Goal: Contribute content: Contribute content

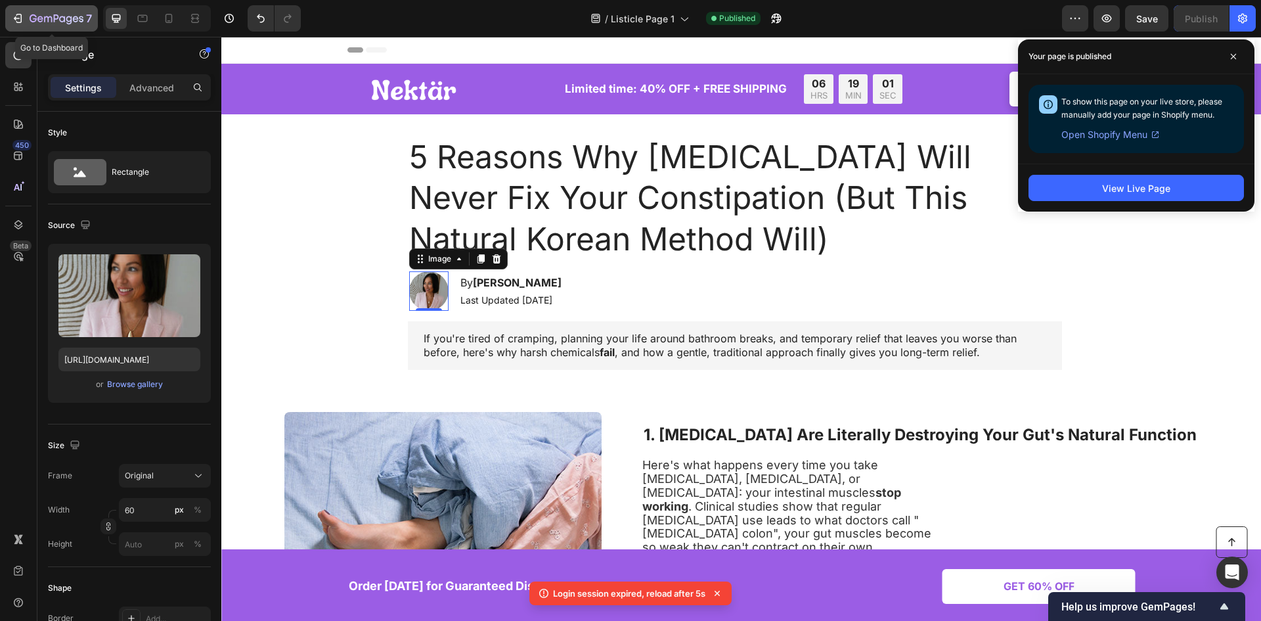
click at [14, 12] on icon "button" at bounding box center [17, 18] width 13 height 13
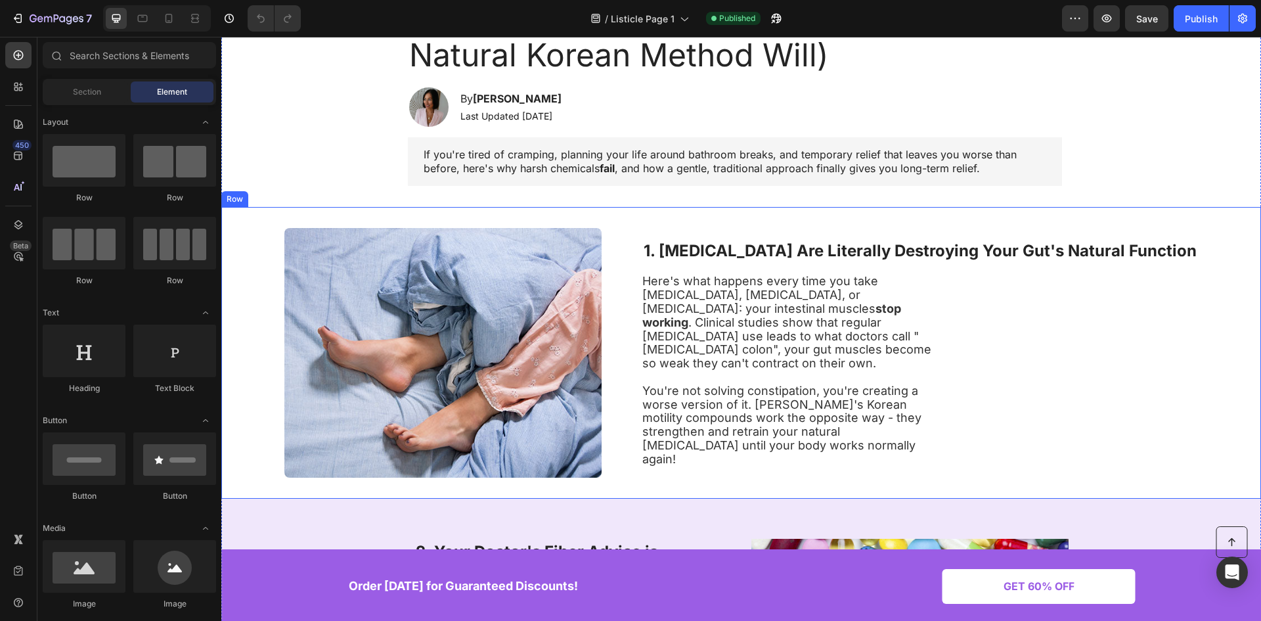
scroll to position [197, 0]
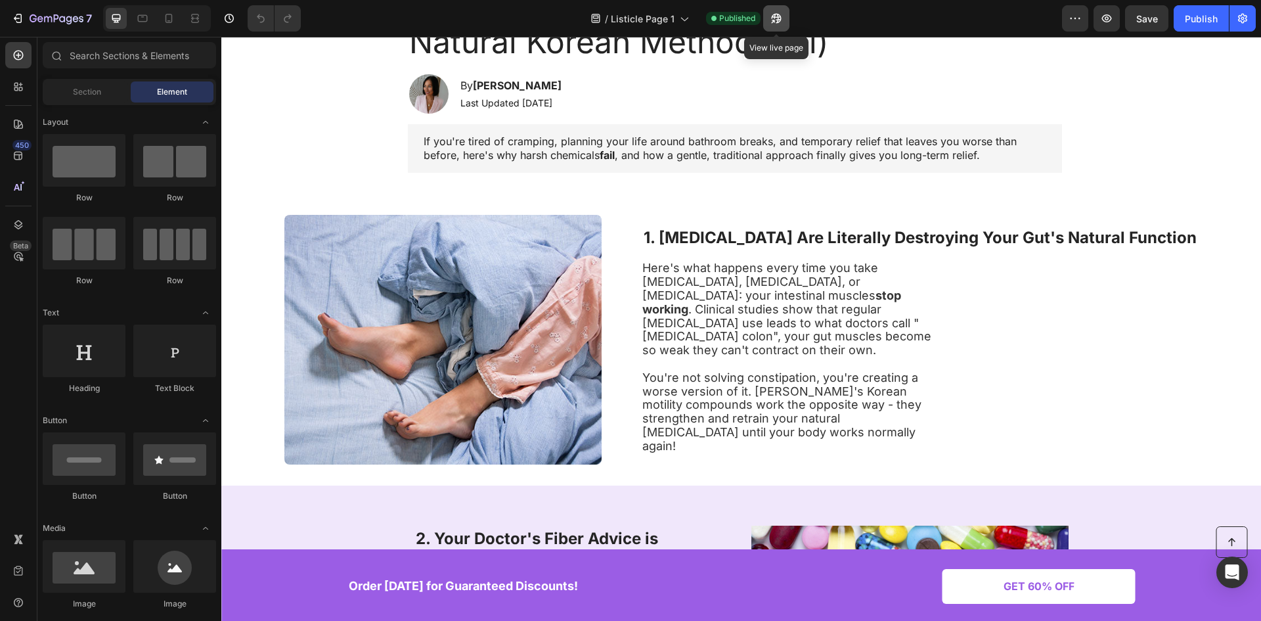
click at [775, 25] on button "button" at bounding box center [776, 18] width 26 height 26
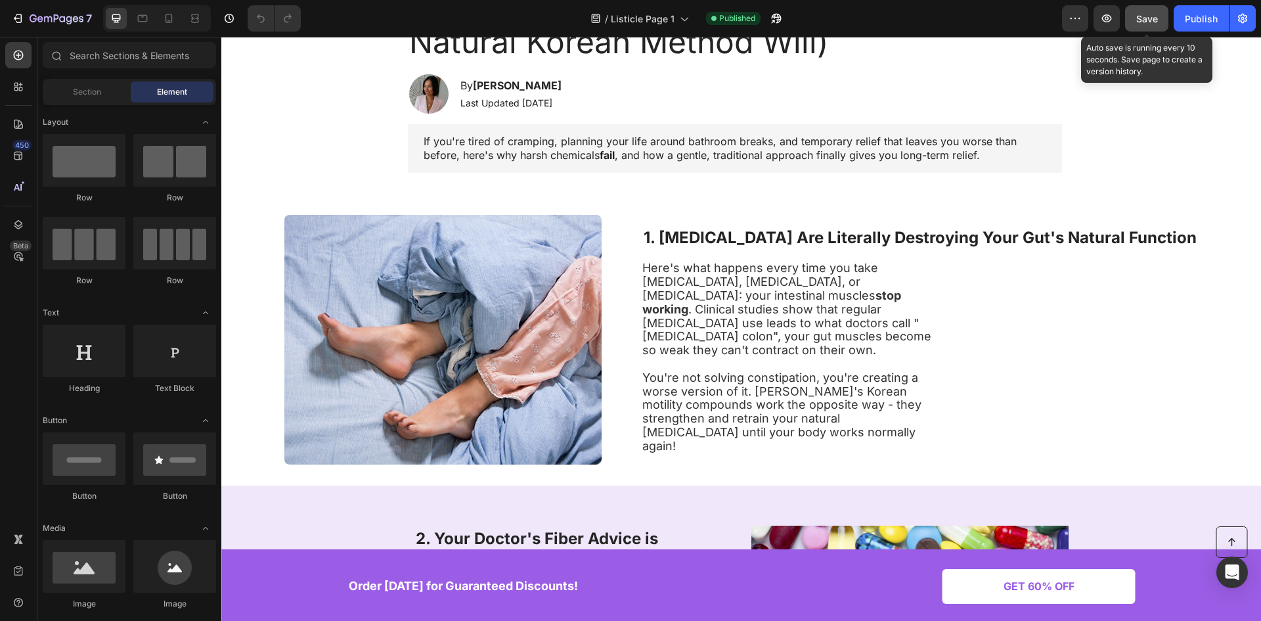
click at [1135, 27] on button "Save" at bounding box center [1146, 18] width 43 height 26
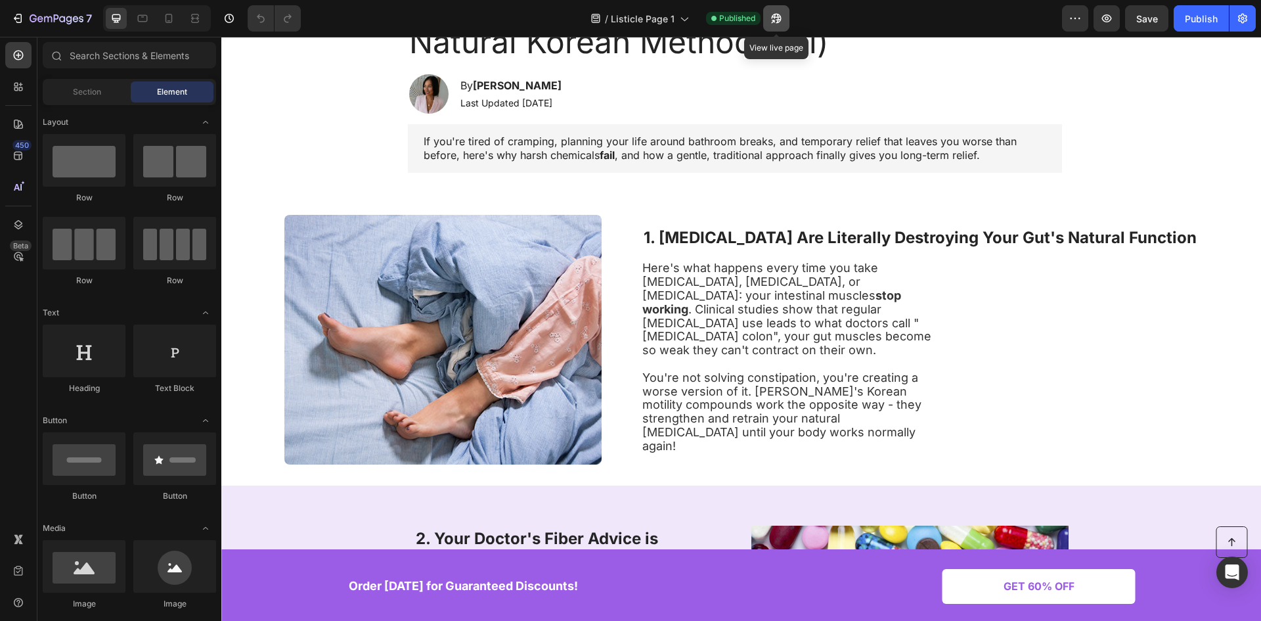
click at [772, 28] on button "button" at bounding box center [776, 18] width 26 height 26
click at [779, 17] on icon "button" at bounding box center [777, 19] width 10 height 10
click at [500, 357] on img at bounding box center [442, 340] width 317 height 250
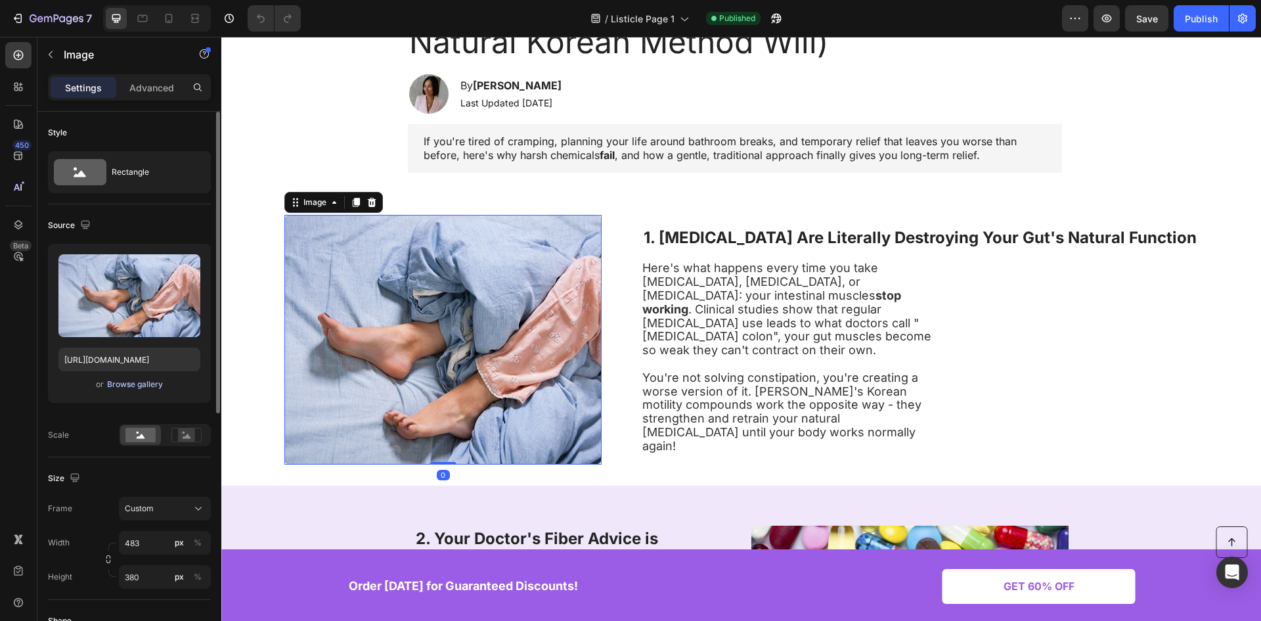
click at [146, 381] on div "Browse gallery" at bounding box center [135, 384] width 56 height 12
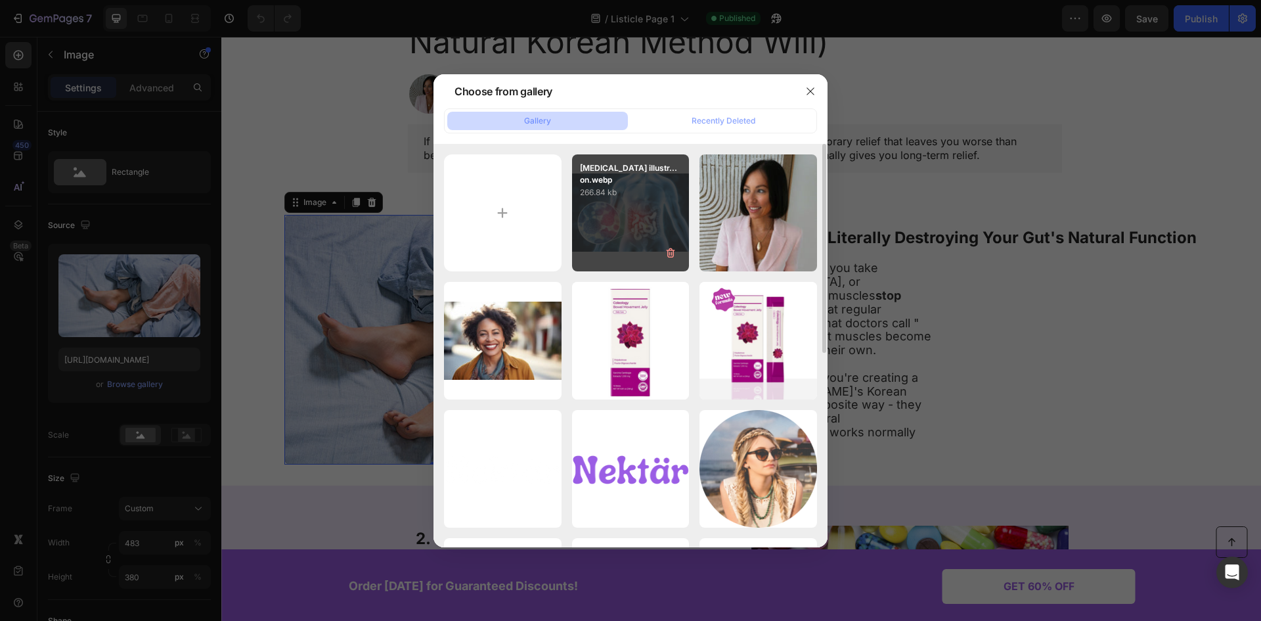
click at [624, 219] on div "[MEDICAL_DATA] illustr...on.webp 266.84 kb" at bounding box center [631, 213] width 118 height 118
type input "[URL][DOMAIN_NAME]"
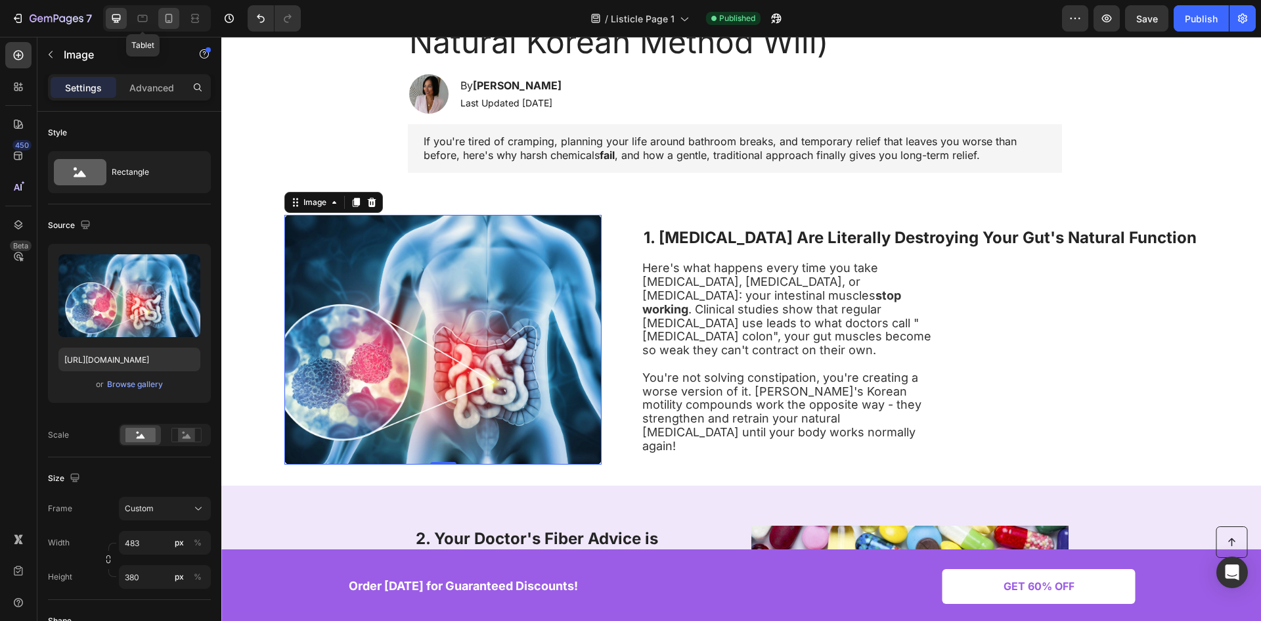
click at [164, 20] on icon at bounding box center [168, 18] width 13 height 13
type input "335"
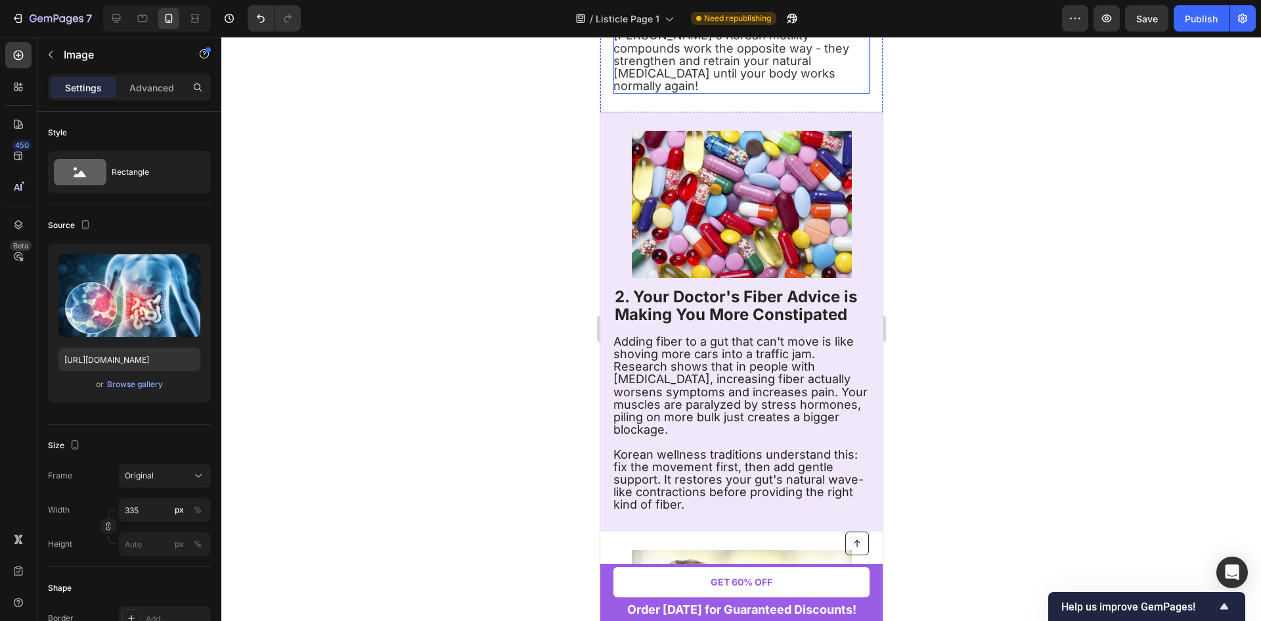
scroll to position [835, 0]
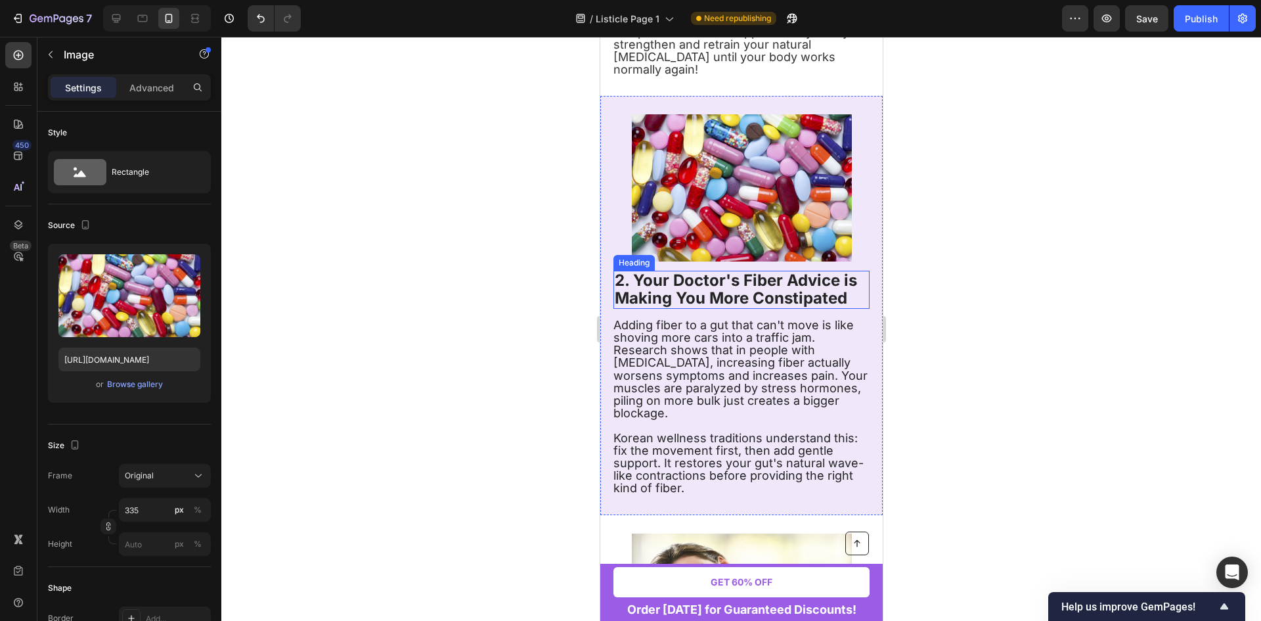
click at [729, 167] on img at bounding box center [741, 187] width 220 height 146
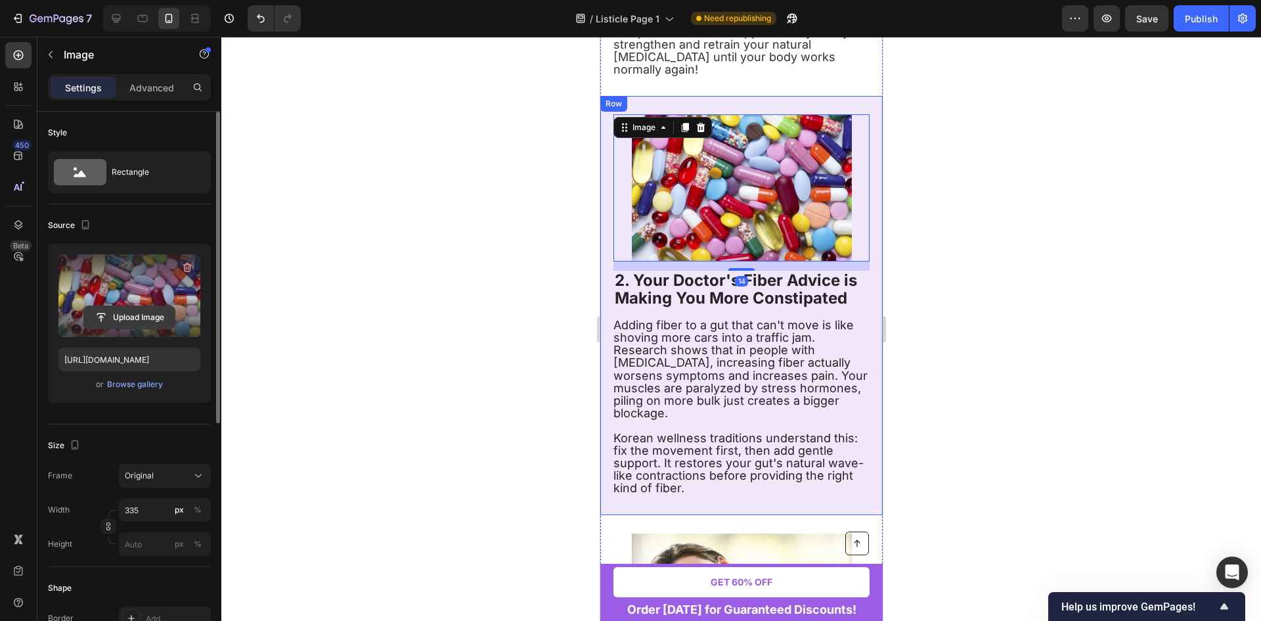
click at [133, 326] on input "file" at bounding box center [129, 317] width 91 height 22
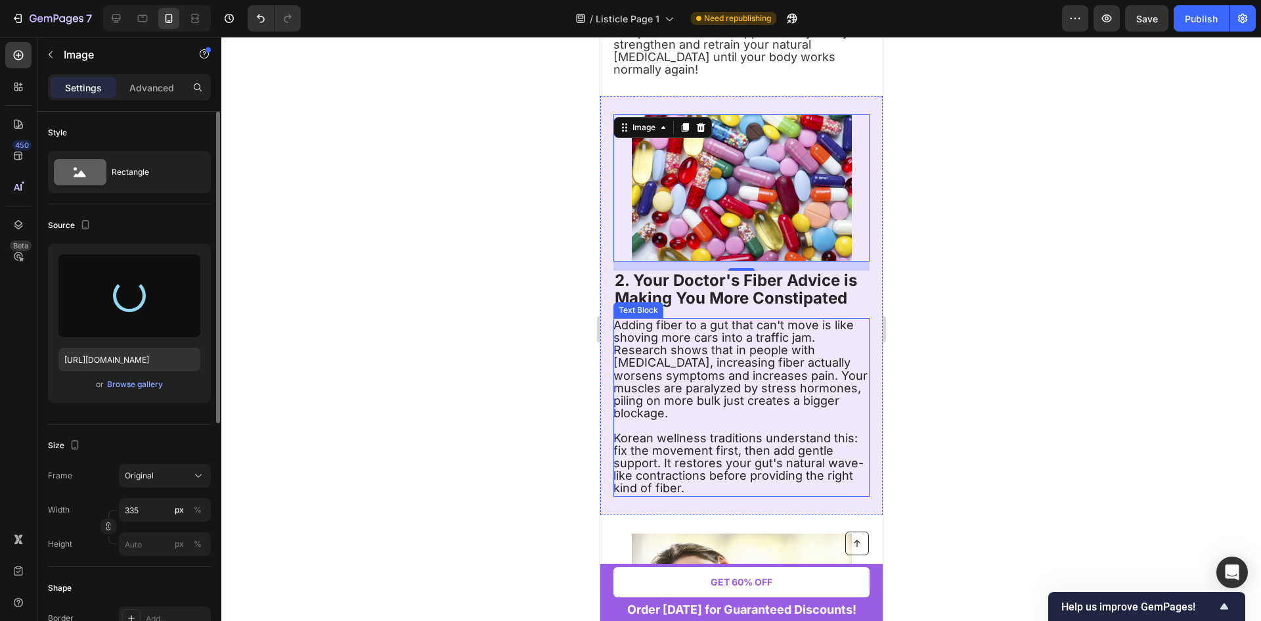
type input "[URL][DOMAIN_NAME]"
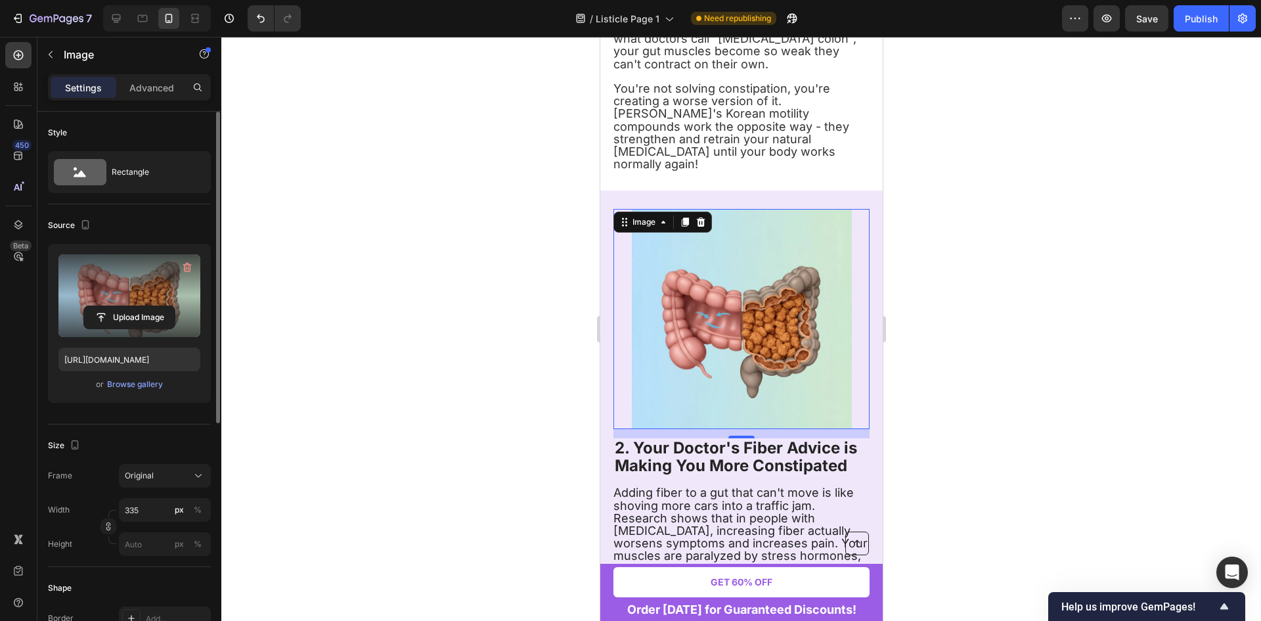
scroll to position [703, 0]
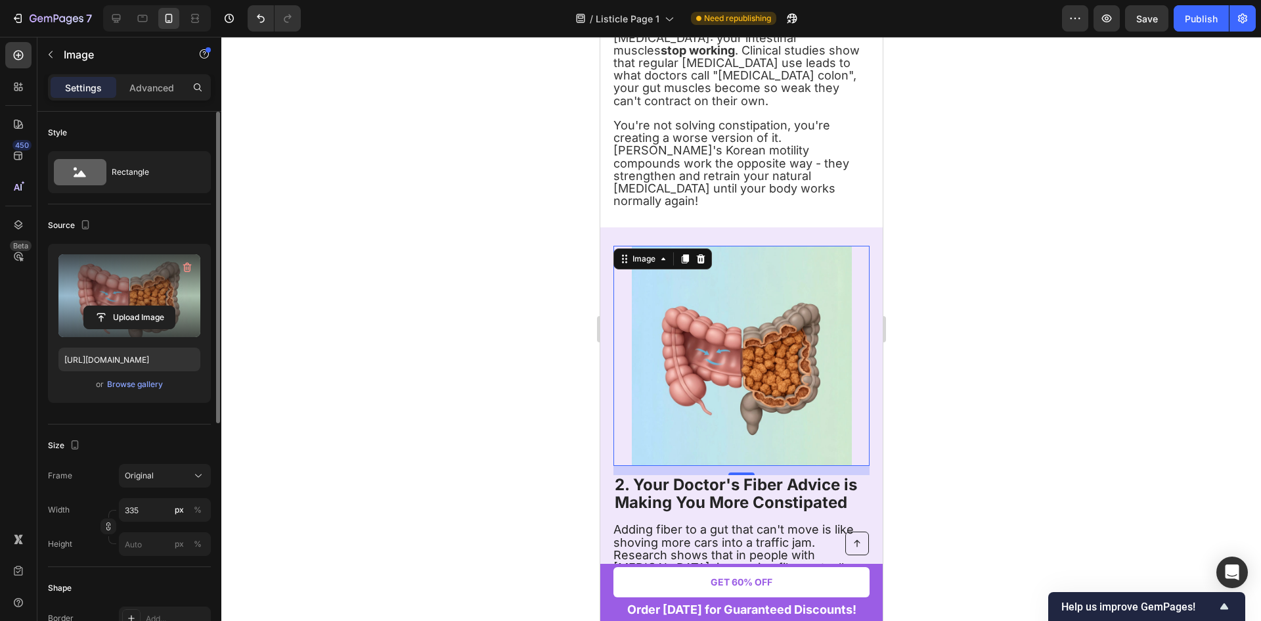
click at [942, 366] on div at bounding box center [741, 329] width 1040 height 584
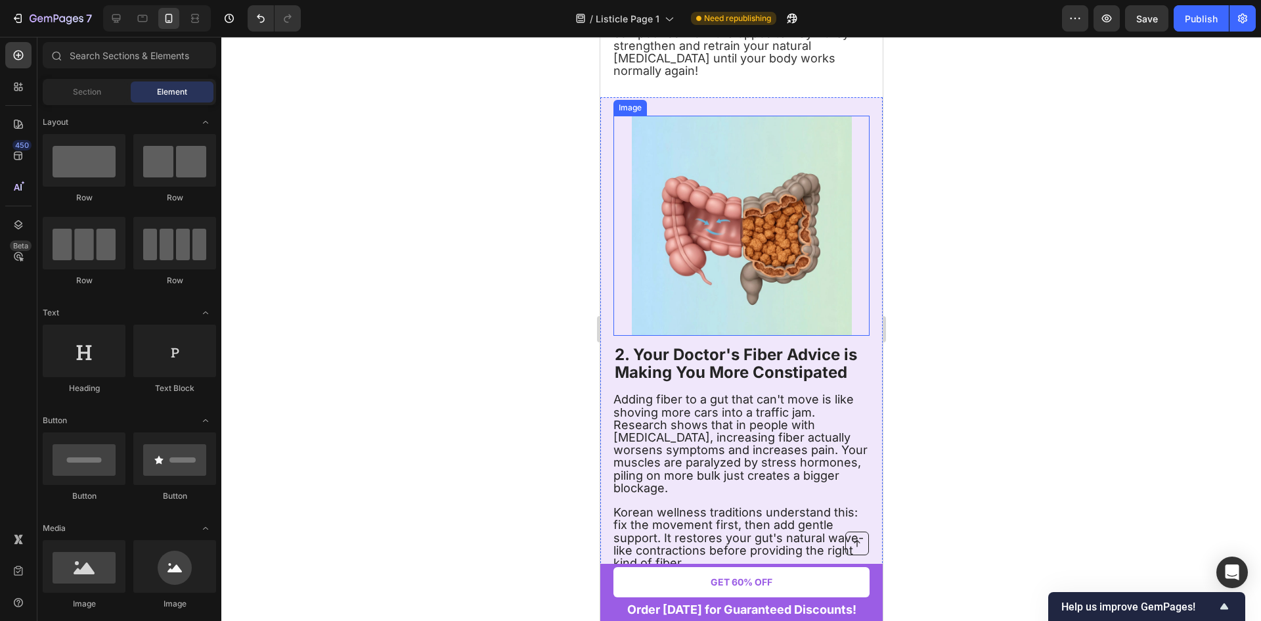
scroll to position [835, 0]
click at [120, 24] on icon at bounding box center [116, 18] width 13 height 13
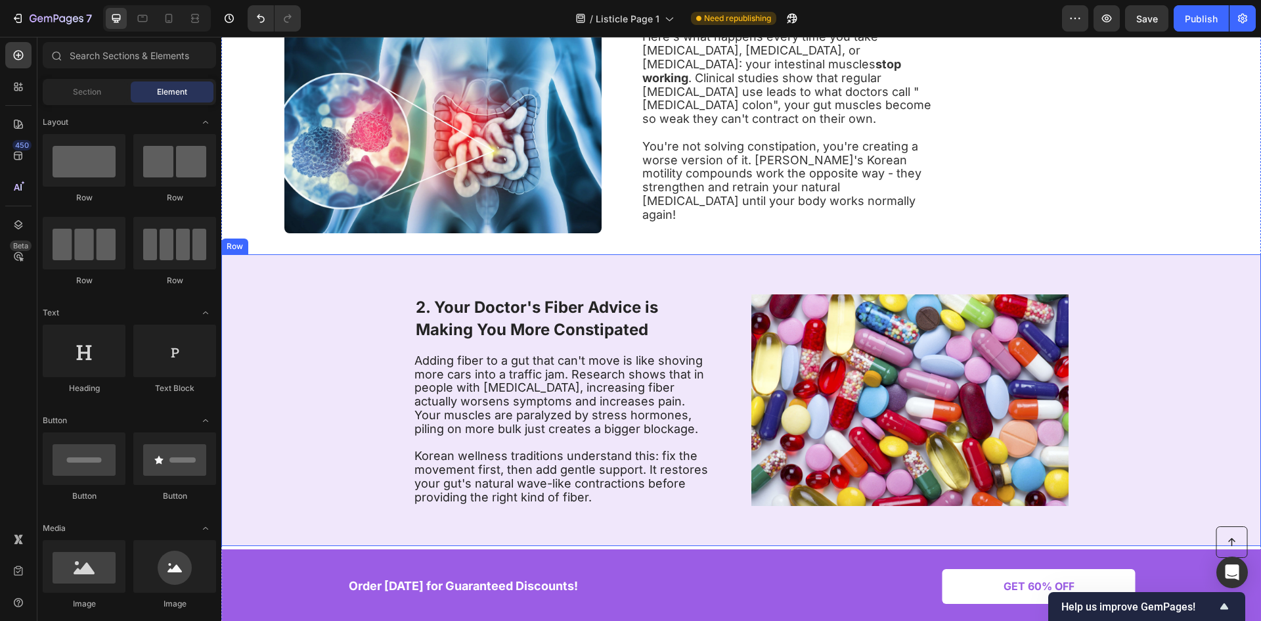
scroll to position [408, 0]
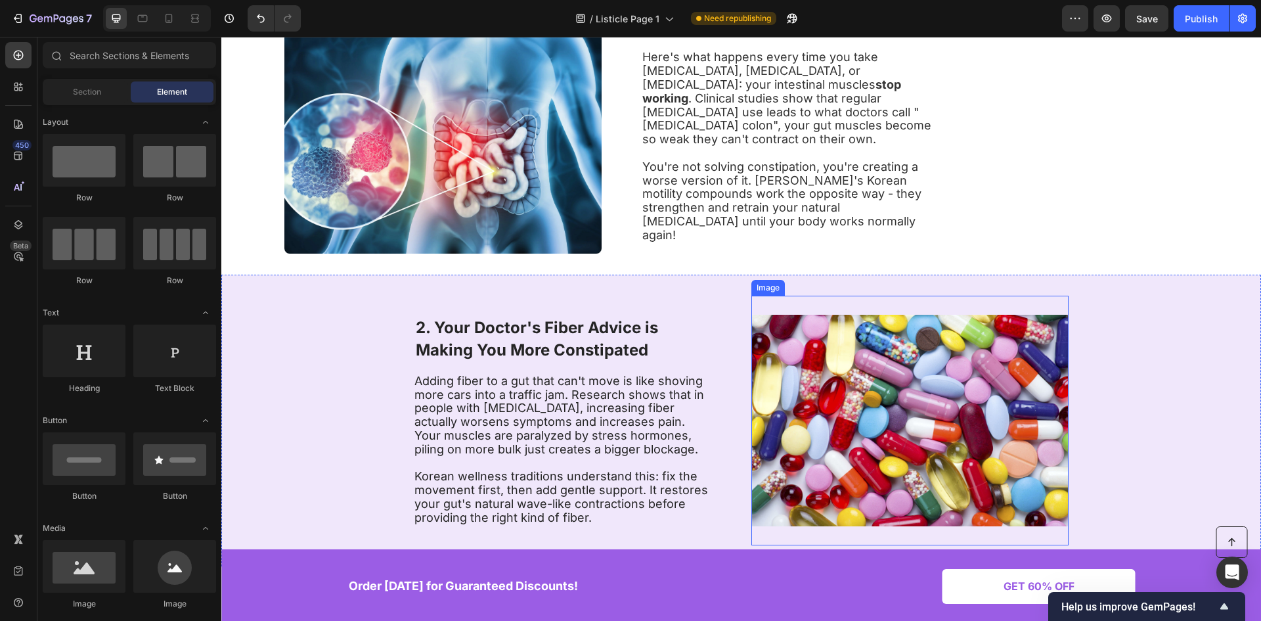
click at [859, 382] on img at bounding box center [909, 421] width 317 height 250
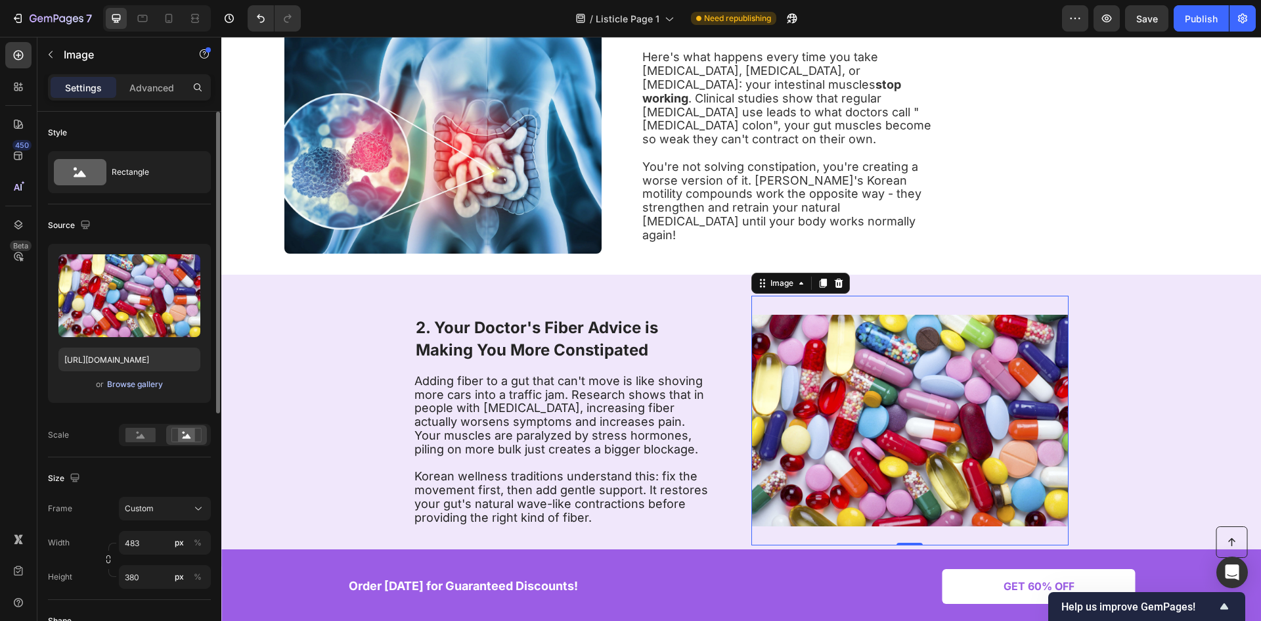
click at [127, 380] on div "Browse gallery" at bounding box center [135, 384] width 56 height 12
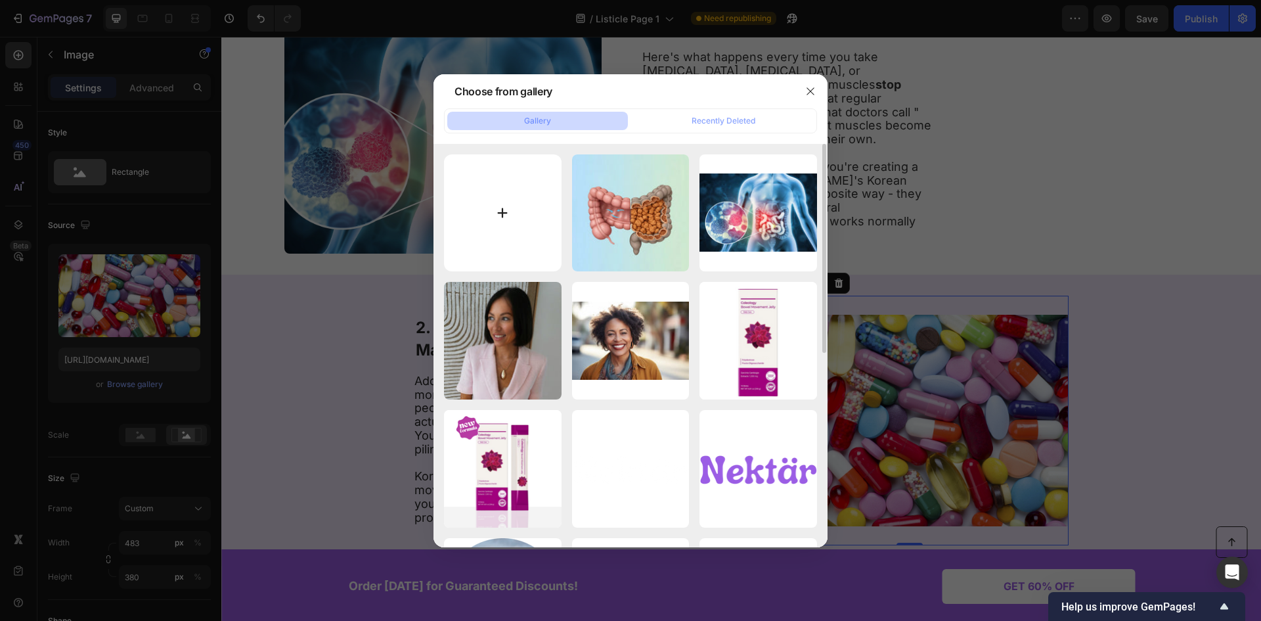
click at [502, 213] on input "file" at bounding box center [503, 213] width 118 height 118
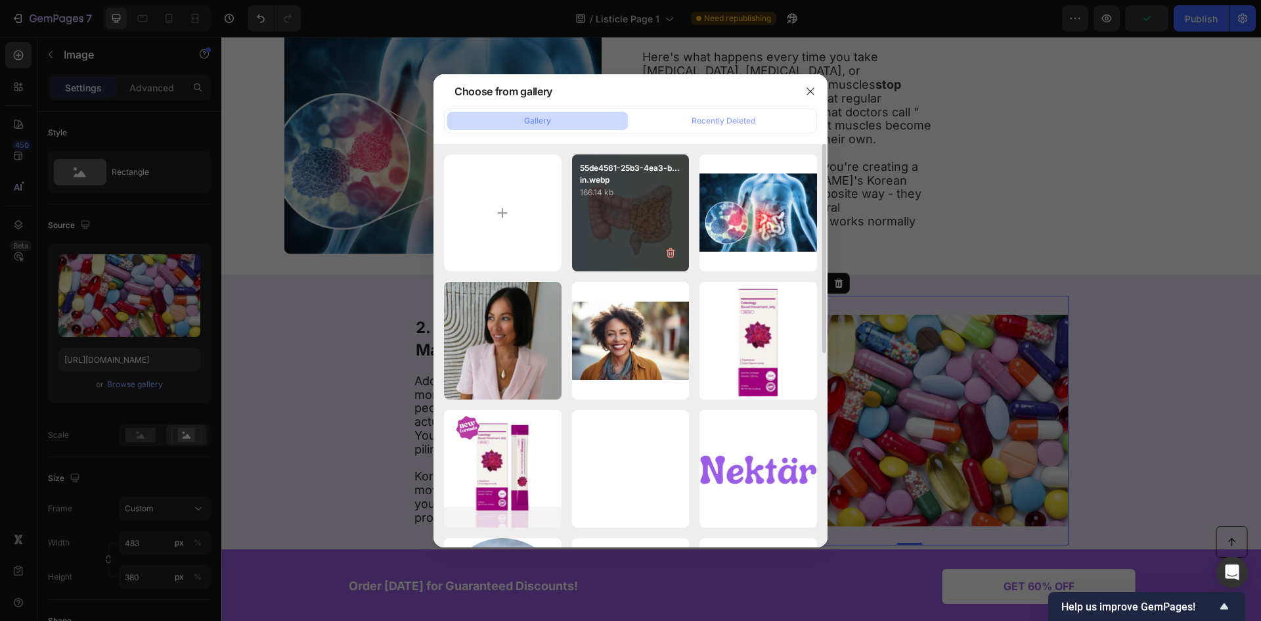
click at [675, 226] on div "55de4561-25b3-4ea3-b...in.webp 166.14 kb" at bounding box center [631, 213] width 118 height 118
type input "[URL][DOMAIN_NAME]"
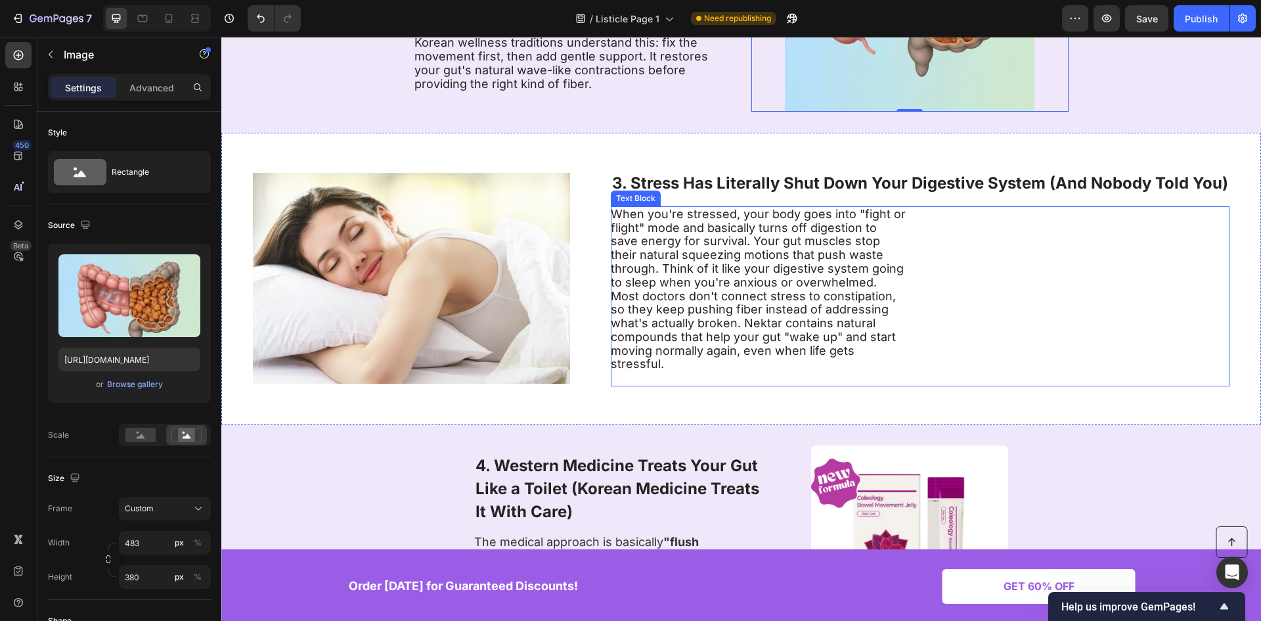
scroll to position [854, 0]
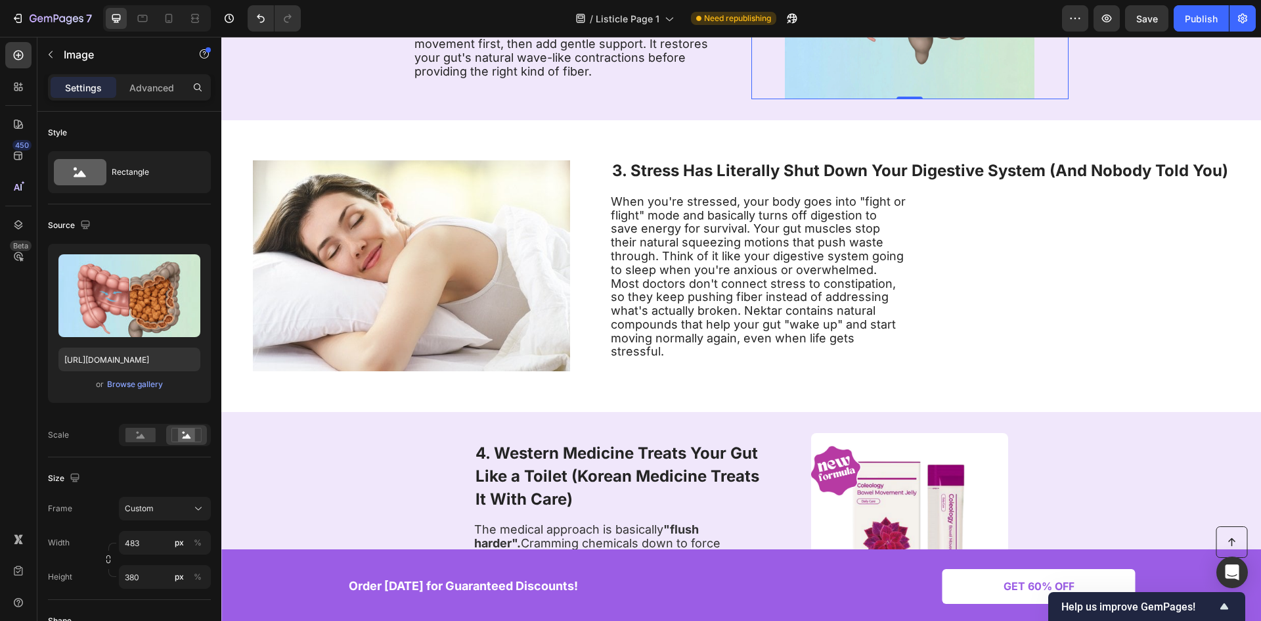
click at [475, 246] on img at bounding box center [411, 266] width 317 height 250
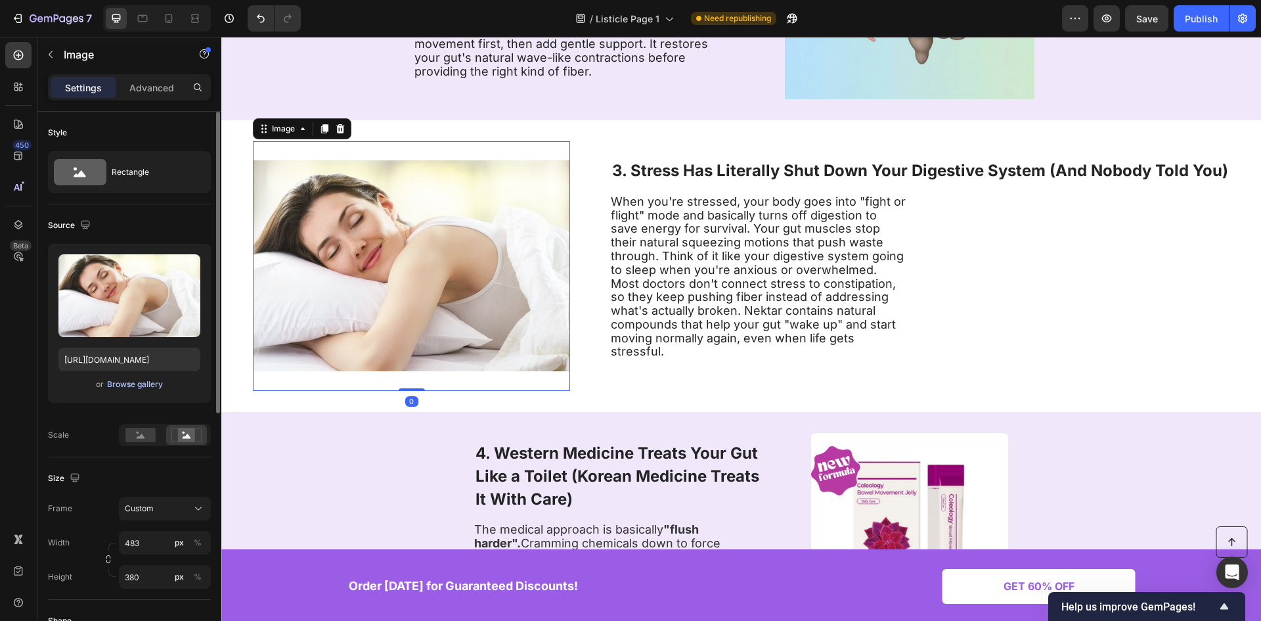
click at [125, 385] on div "Browse gallery" at bounding box center [135, 384] width 56 height 12
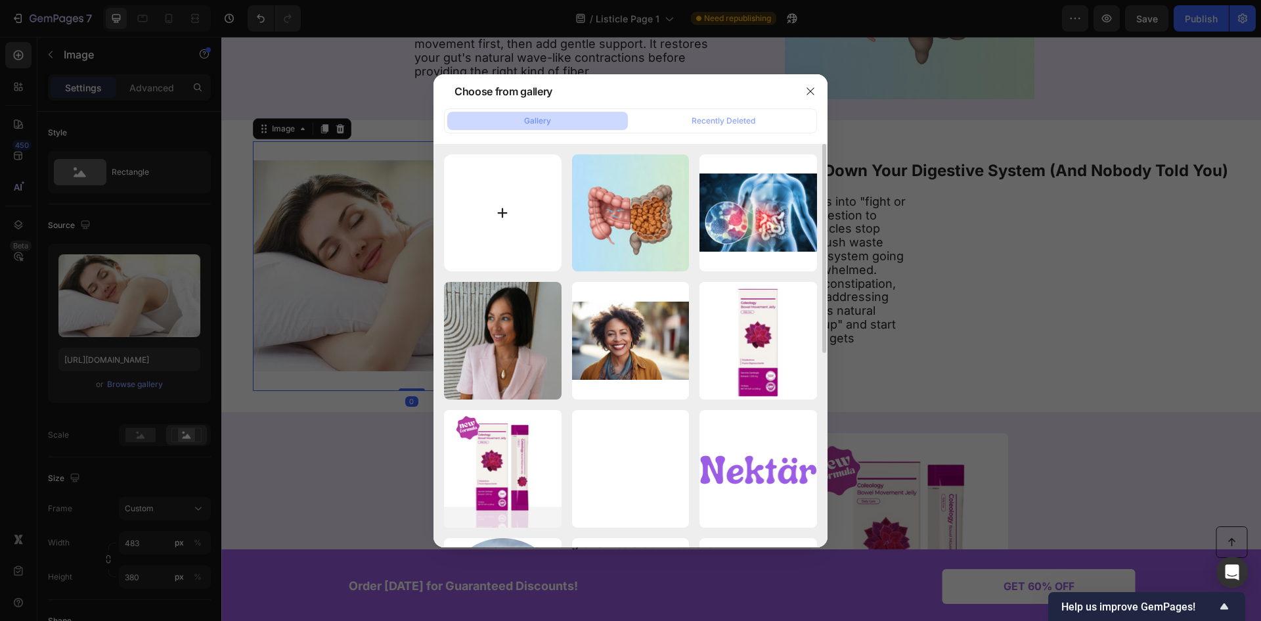
click at [491, 190] on input "file" at bounding box center [503, 213] width 118 height 118
type input "C:\fakepath\stress.png"
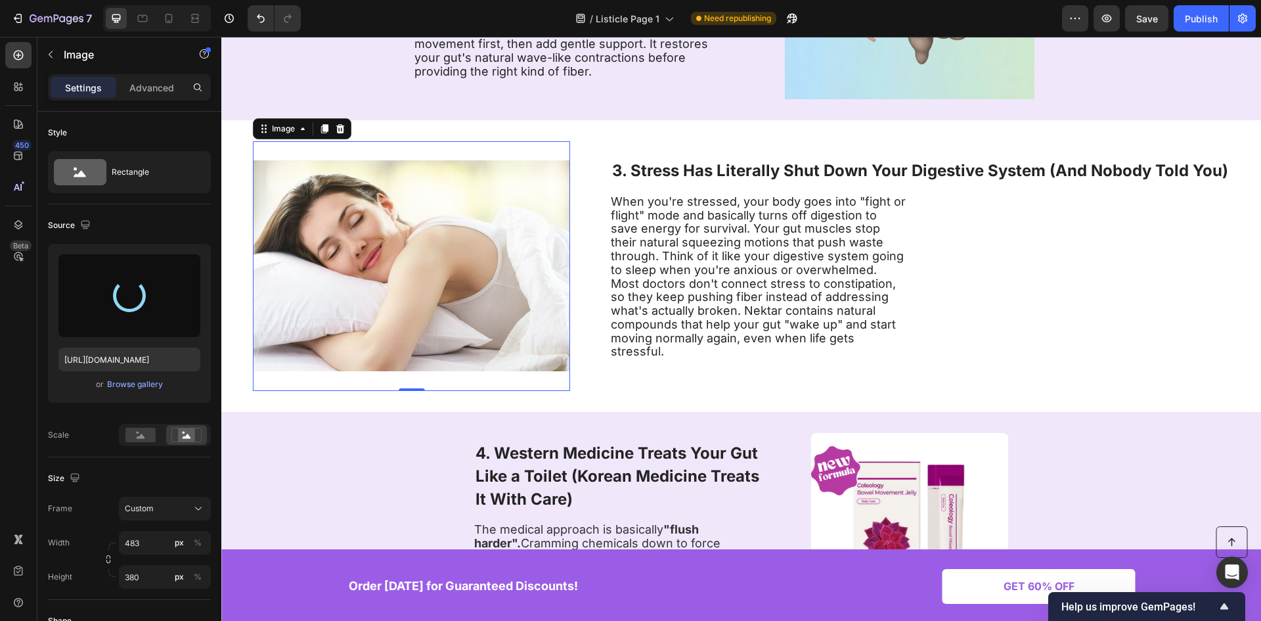
type input "[URL][DOMAIN_NAME]"
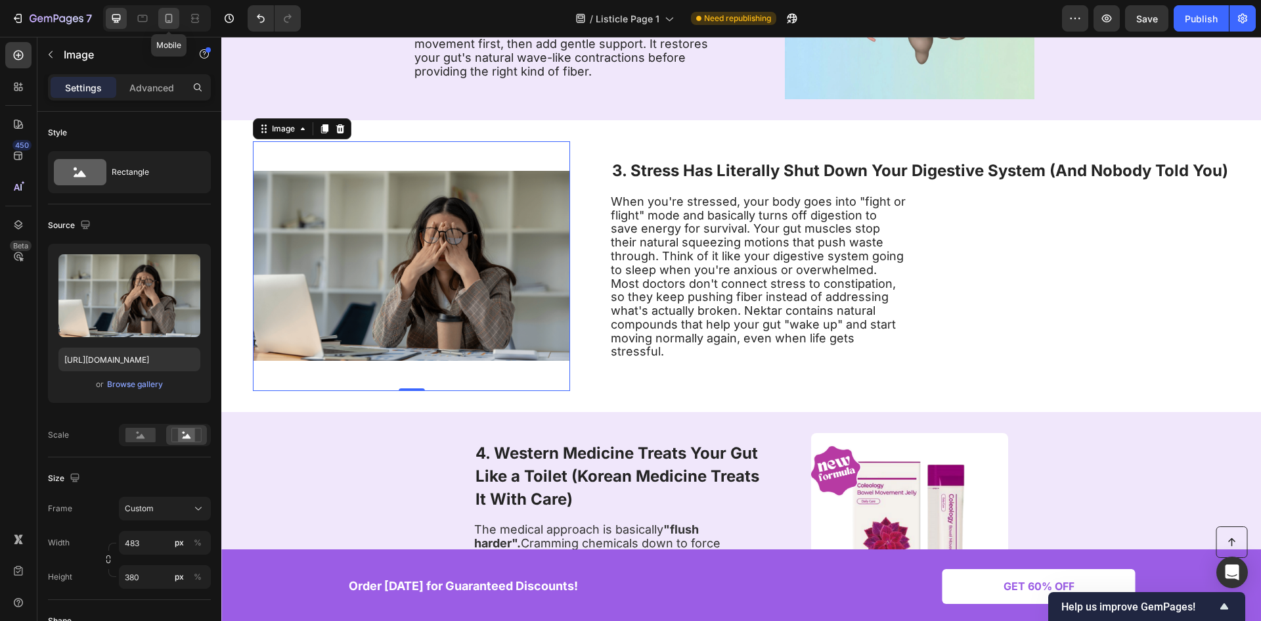
click at [161, 14] on div at bounding box center [168, 18] width 21 height 21
type input "335"
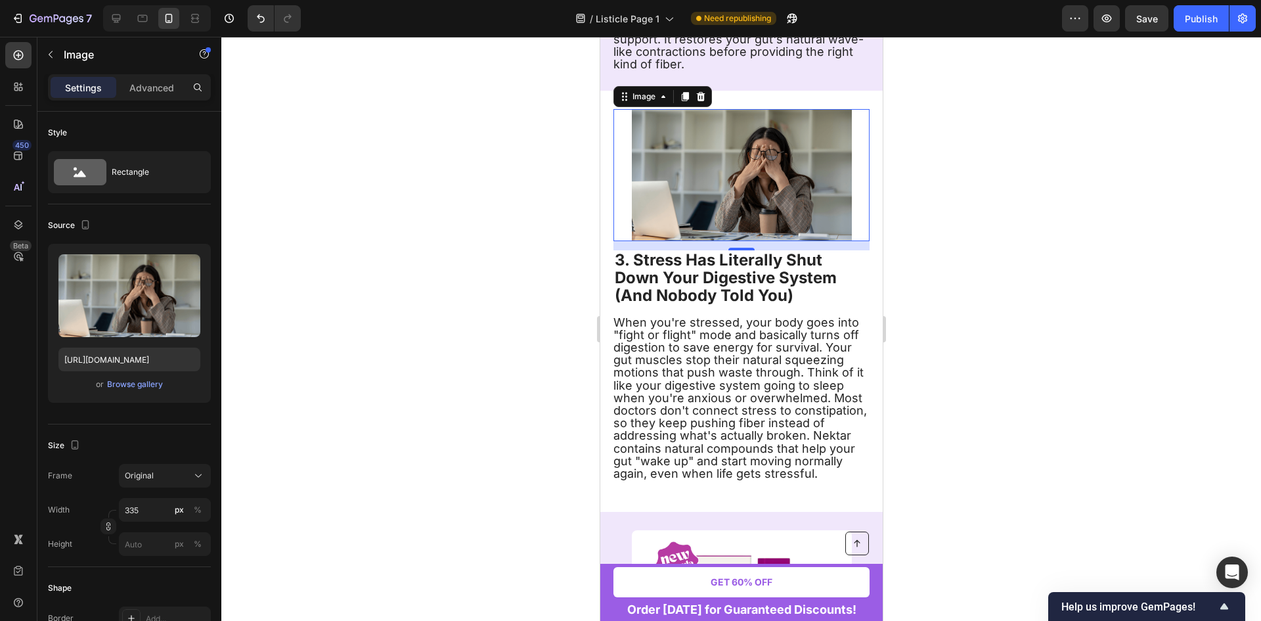
scroll to position [1429, 0]
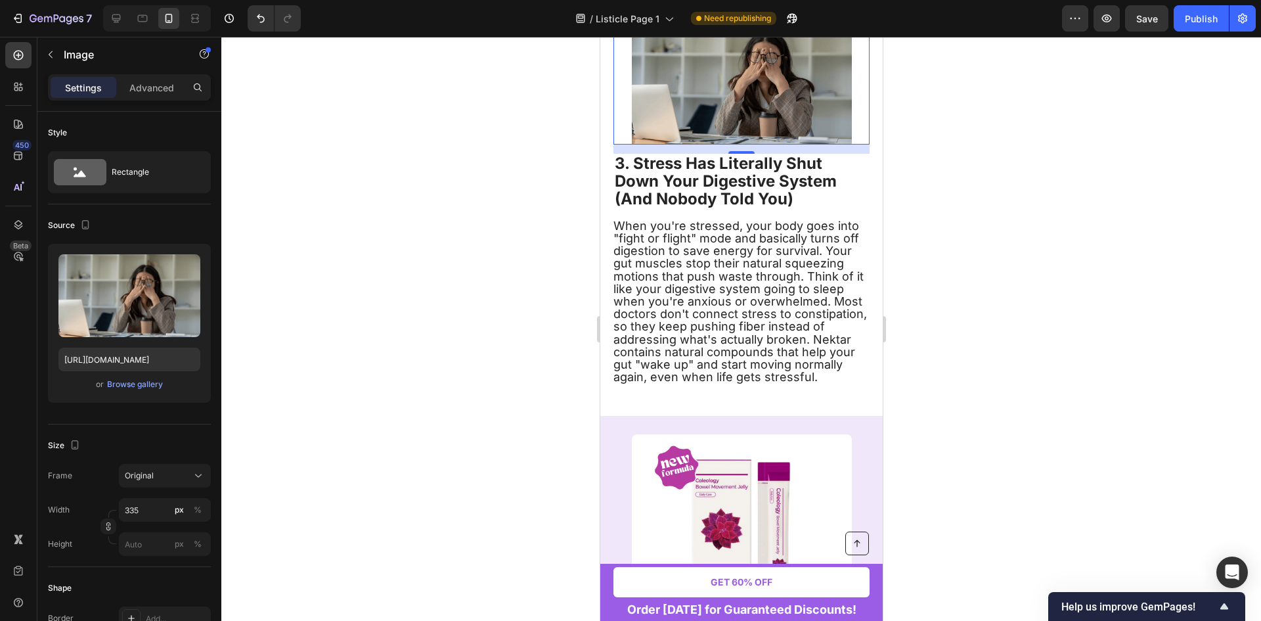
click at [924, 266] on div at bounding box center [741, 329] width 1040 height 584
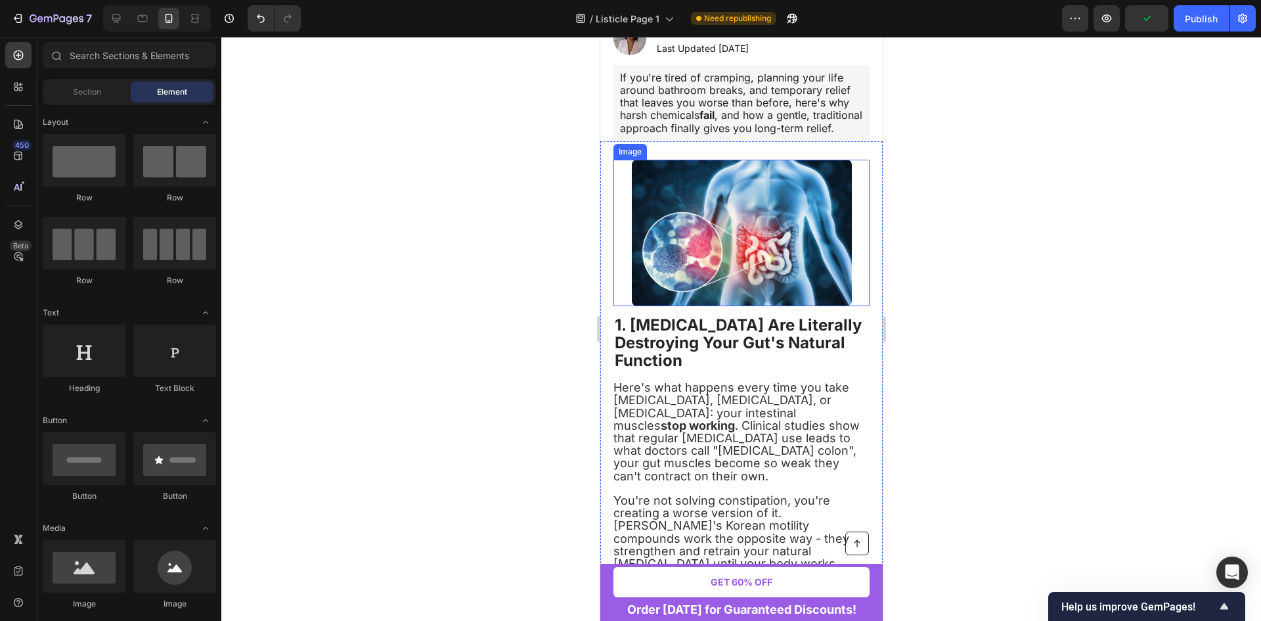
scroll to position [0, 0]
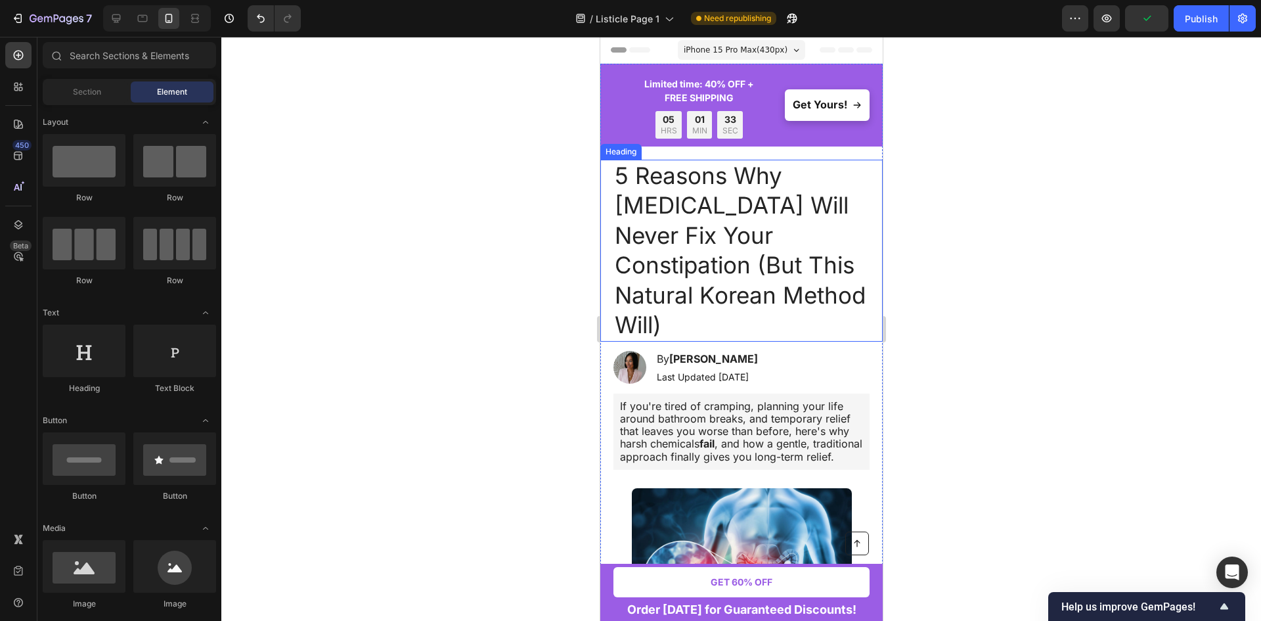
click at [779, 269] on h1 "5 Reasons Why [MEDICAL_DATA] Will Never Fix Your Constipation (But This Natural…" at bounding box center [741, 251] width 256 height 182
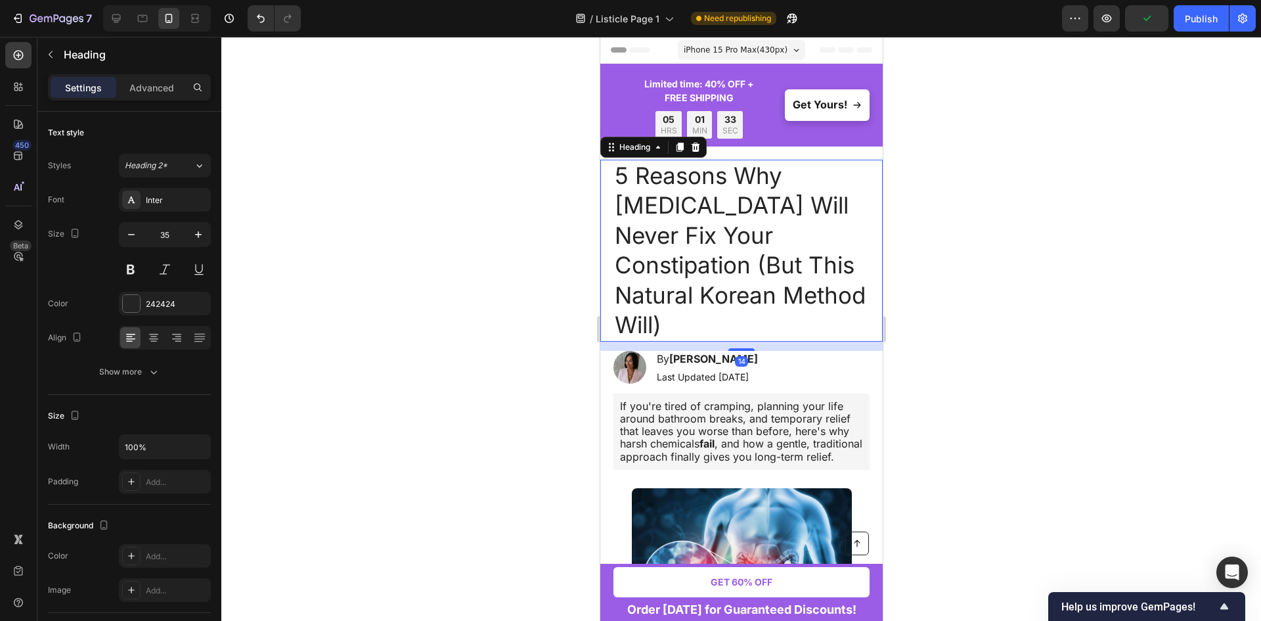
click at [779, 269] on h1 "5 Reasons Why [MEDICAL_DATA] Will Never Fix Your Constipation (But This Natural…" at bounding box center [741, 251] width 256 height 182
click at [779, 269] on p "5 Reasons Why [MEDICAL_DATA] Will Never Fix Your Constipation (But This Natural…" at bounding box center [741, 250] width 254 height 179
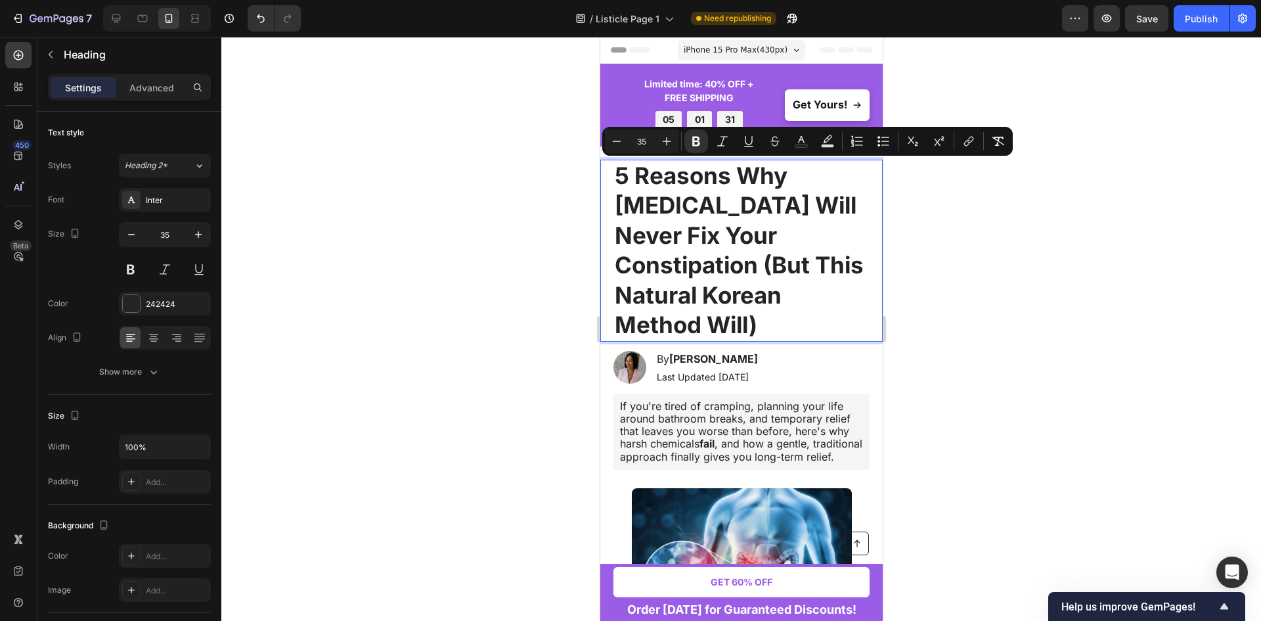
click at [944, 267] on div at bounding box center [741, 329] width 1040 height 584
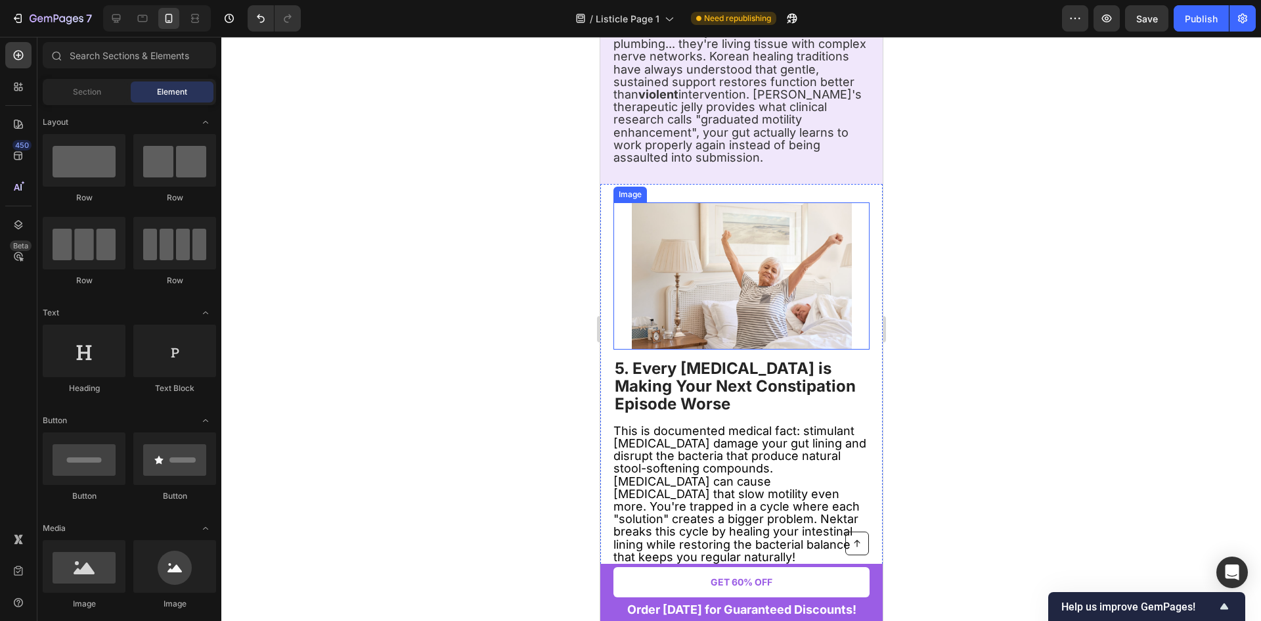
scroll to position [2168, 0]
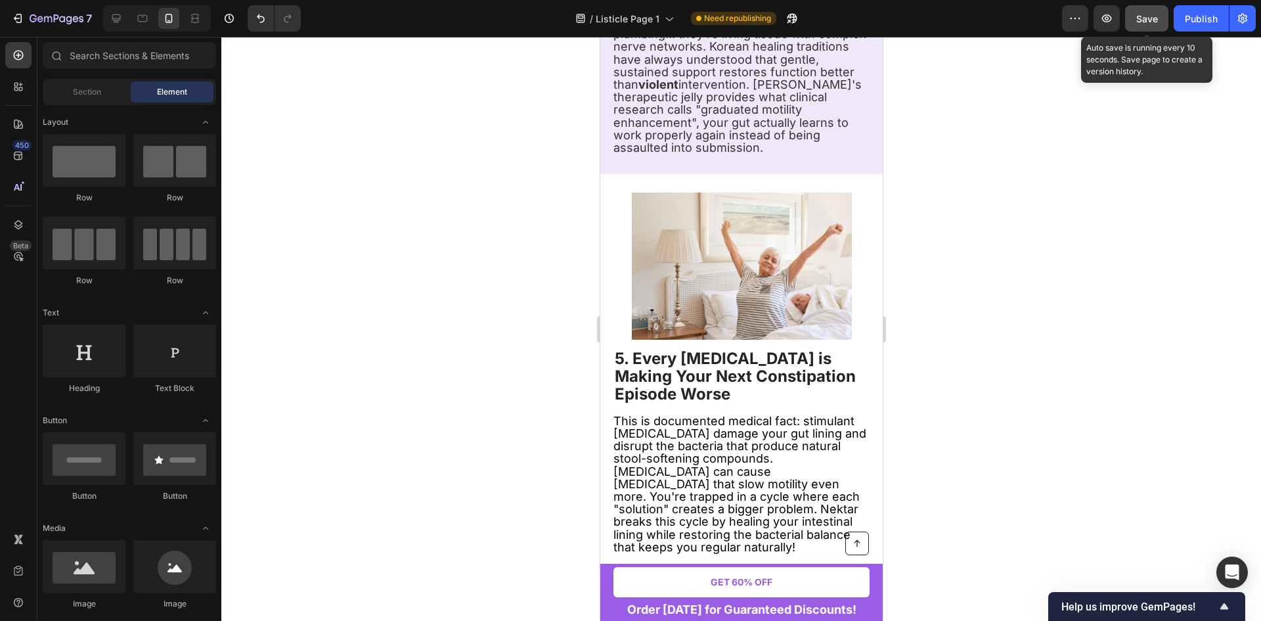
click at [1150, 22] on span "Save" at bounding box center [1147, 18] width 22 height 11
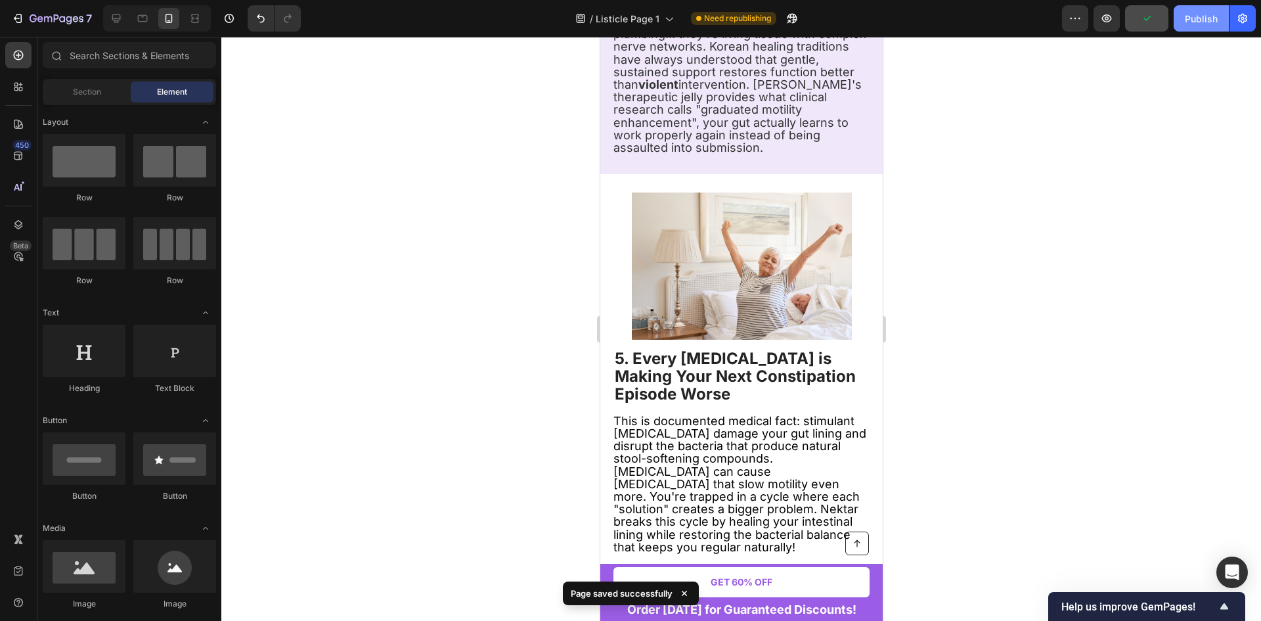
click at [1194, 18] on div "Publish" at bounding box center [1201, 19] width 33 height 14
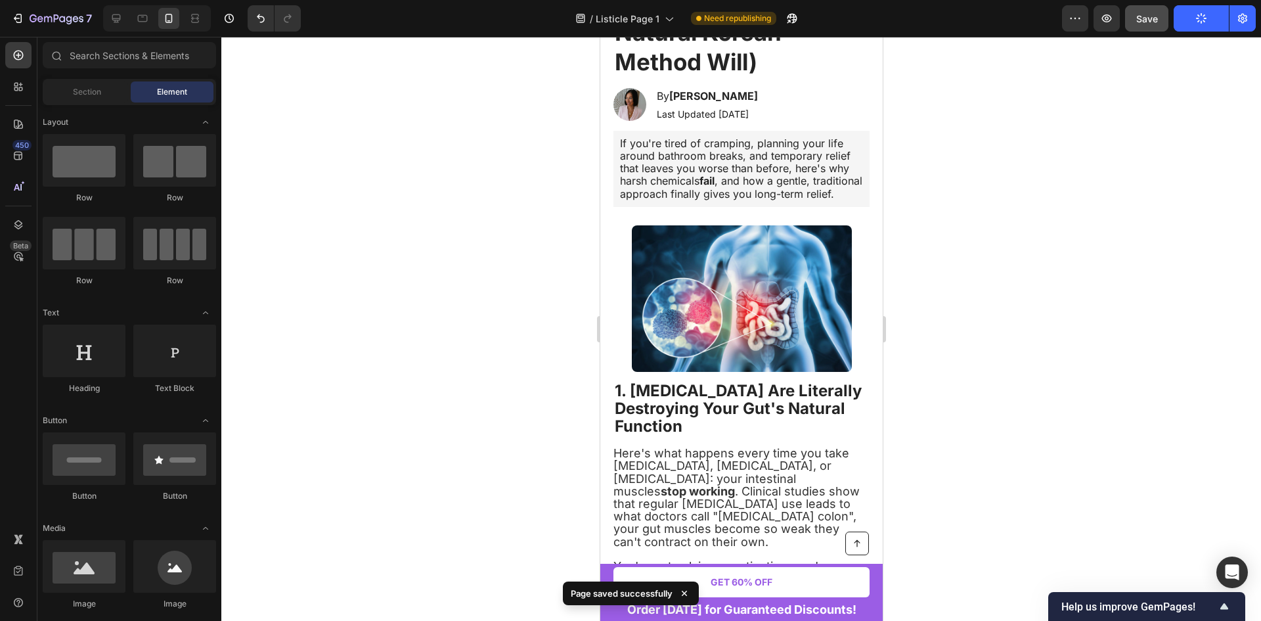
scroll to position [0, 0]
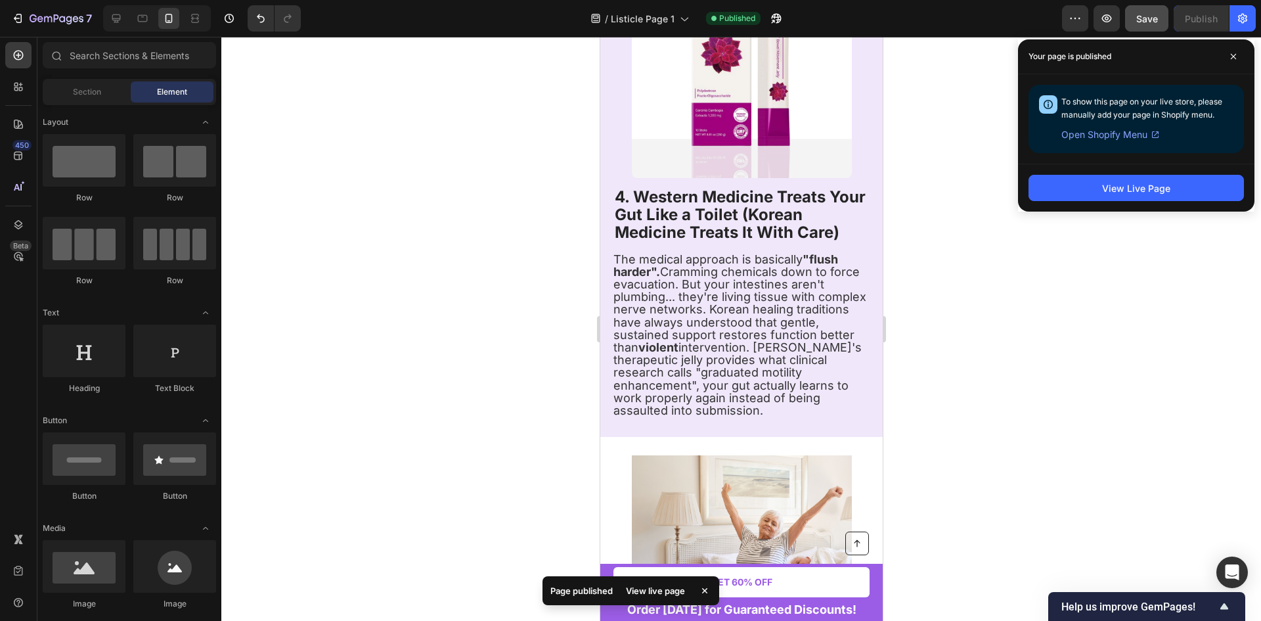
click at [933, 331] on div at bounding box center [741, 329] width 1040 height 584
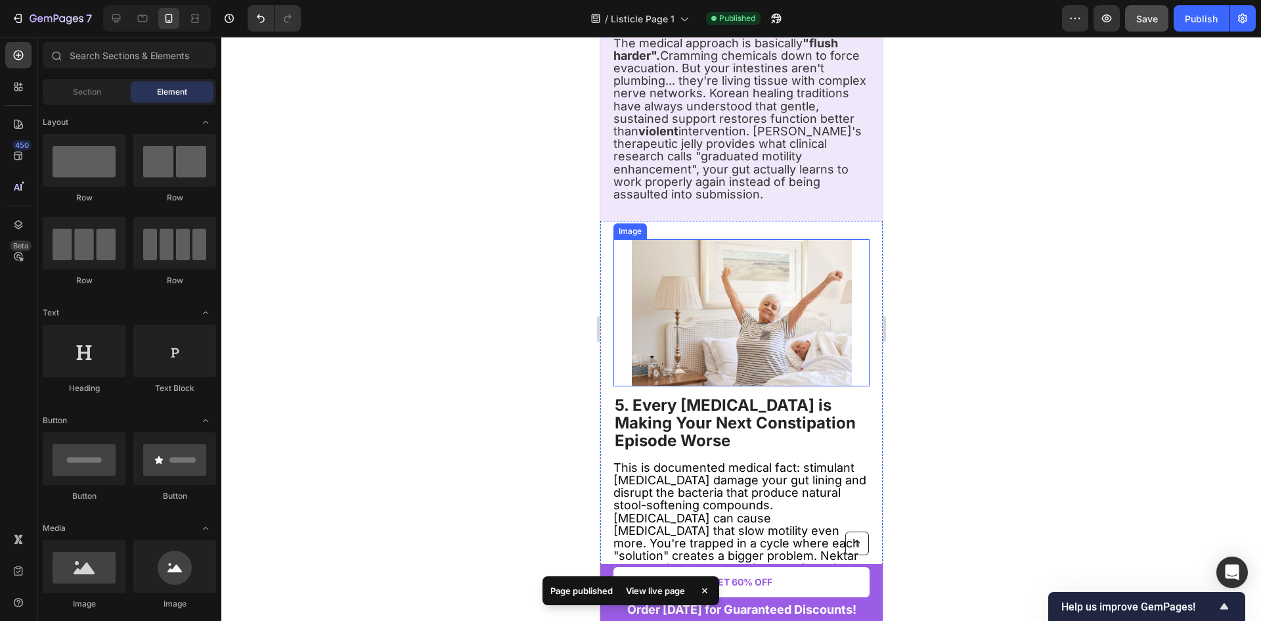
scroll to position [2168, 0]
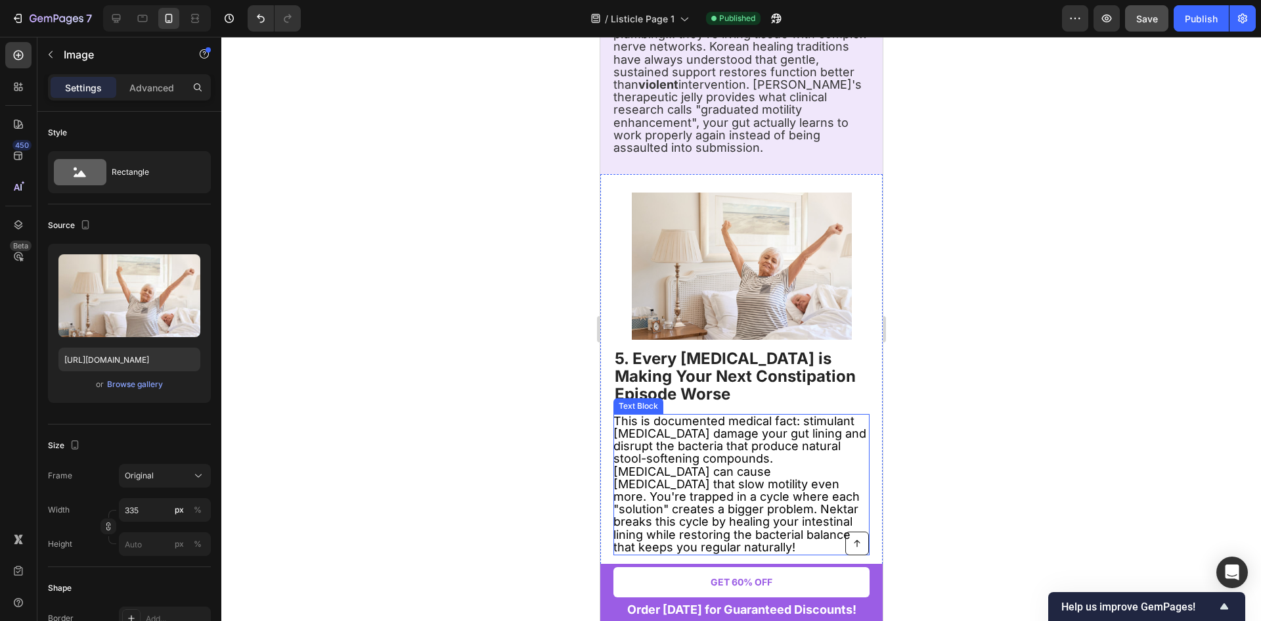
click at [742, 198] on img at bounding box center [741, 265] width 220 height 146
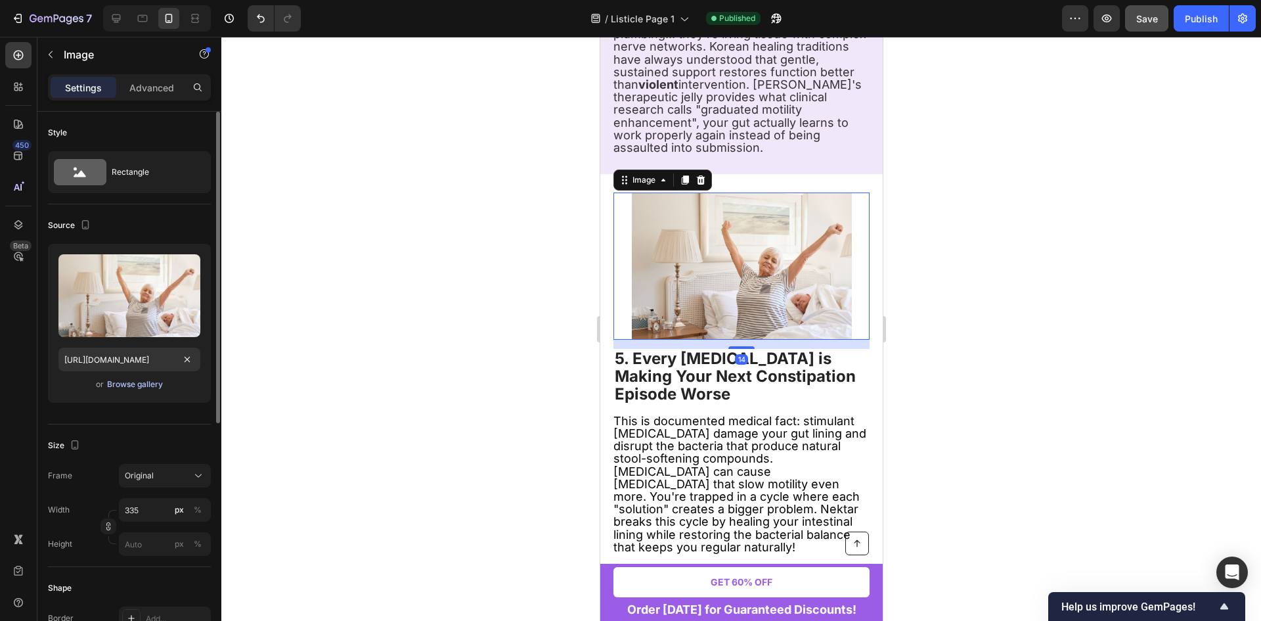
click at [123, 386] on div "Browse gallery" at bounding box center [135, 384] width 56 height 12
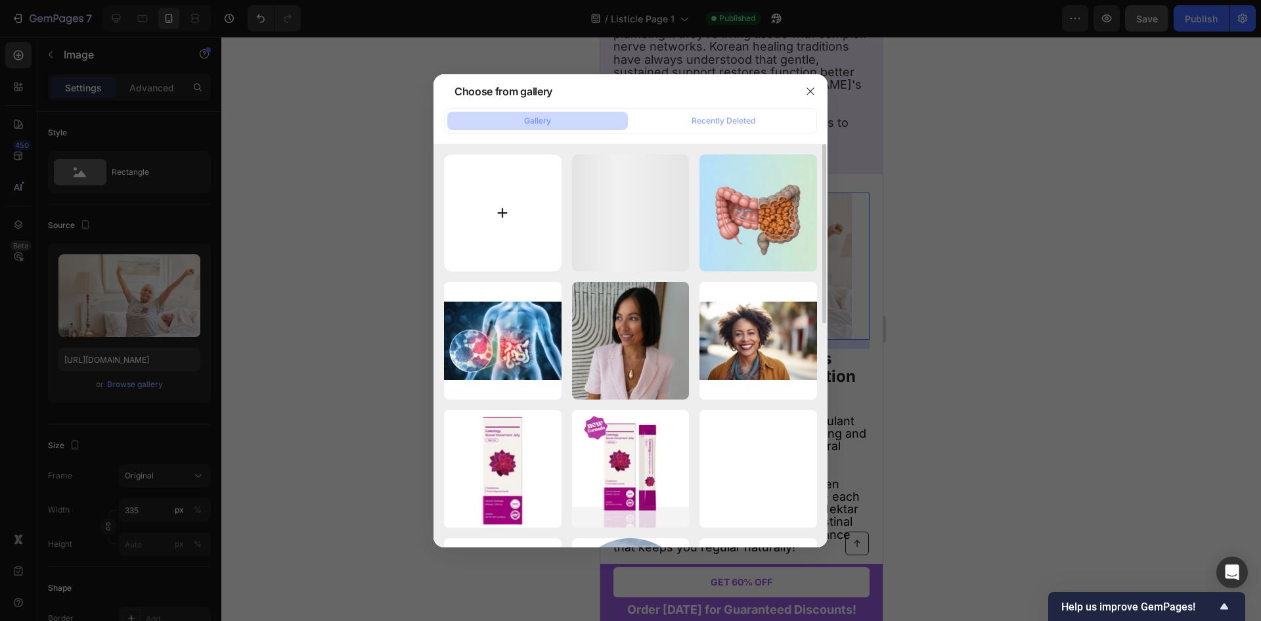
click at [545, 171] on input "file" at bounding box center [503, 213] width 118 height 118
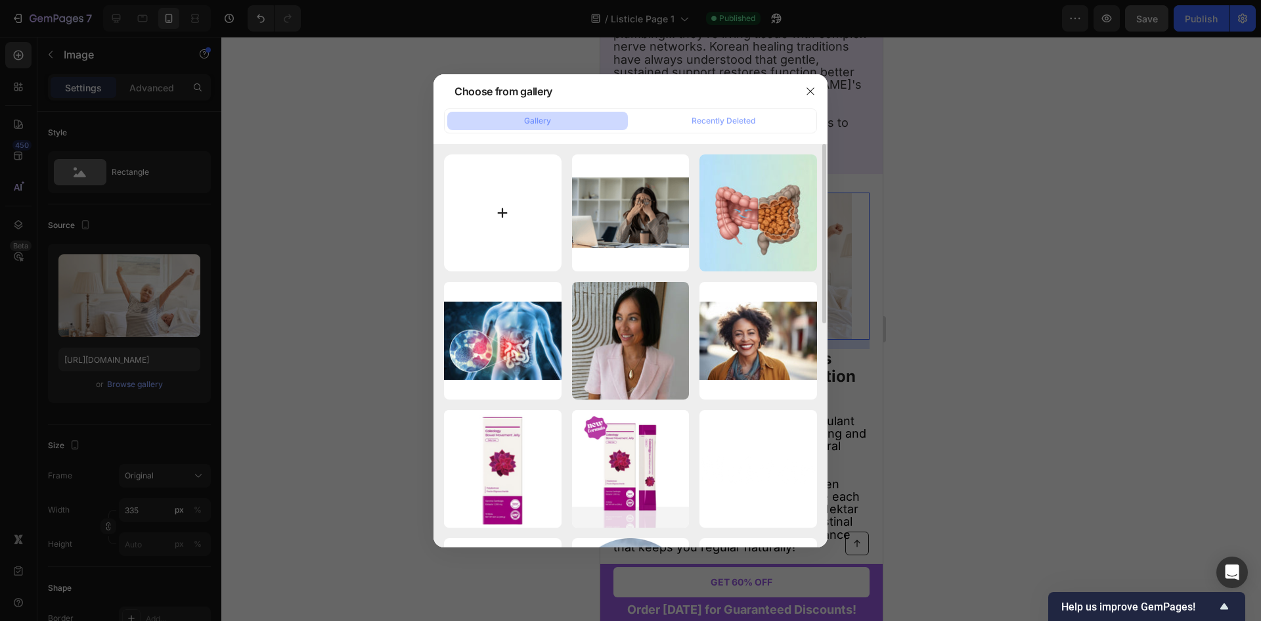
type input "C:\fakepath\Constipation.png"
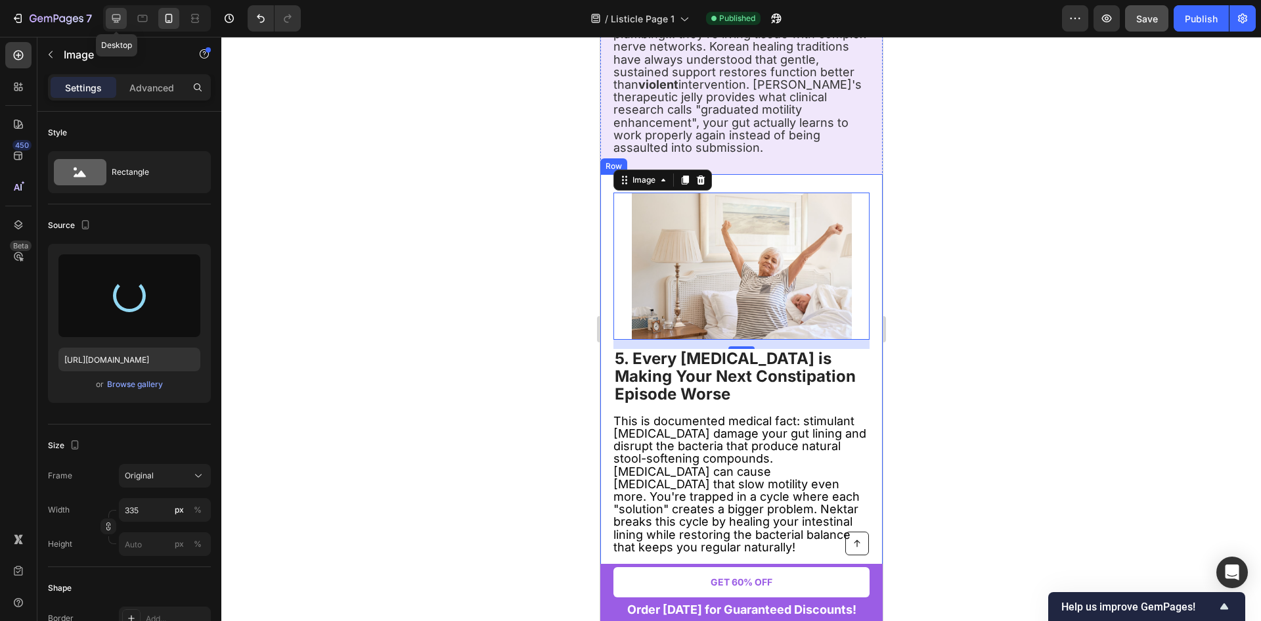
type input "[URL][DOMAIN_NAME]"
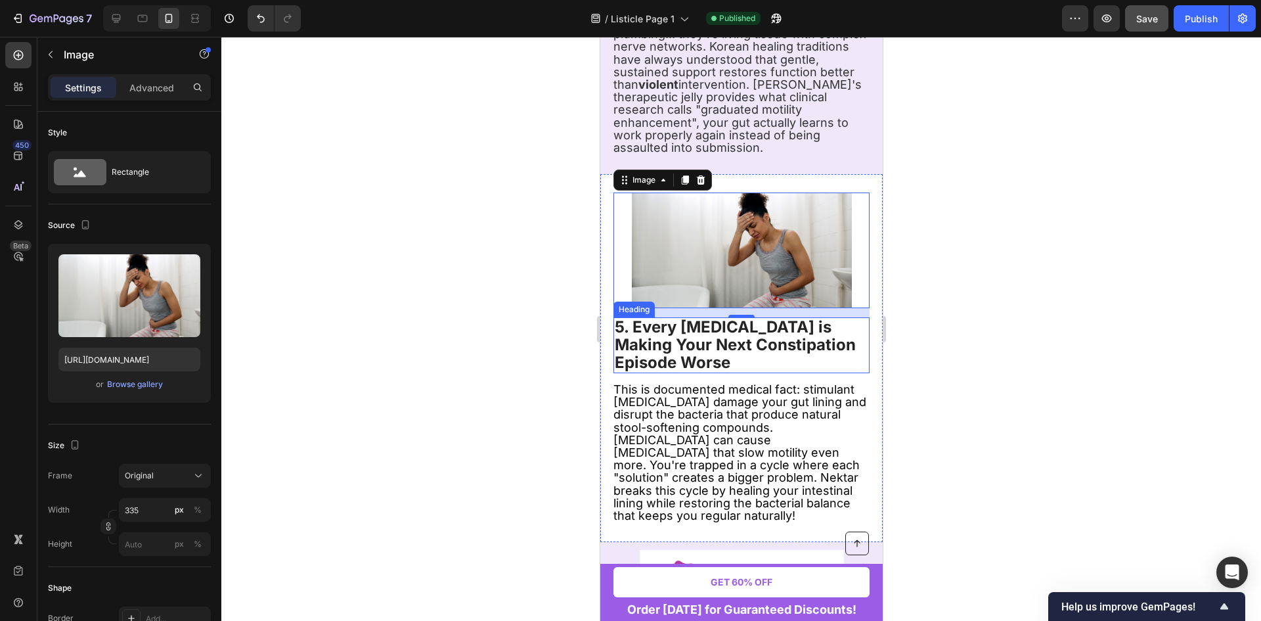
click at [996, 240] on div at bounding box center [741, 329] width 1040 height 584
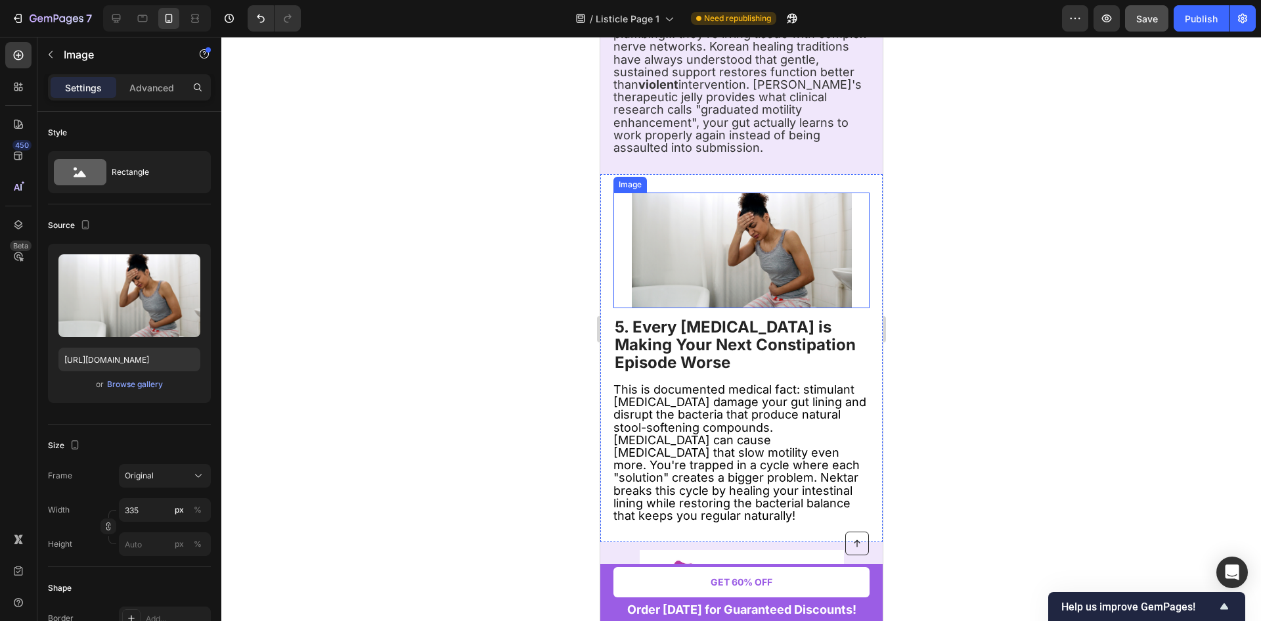
click at [762, 192] on img at bounding box center [741, 250] width 220 height 116
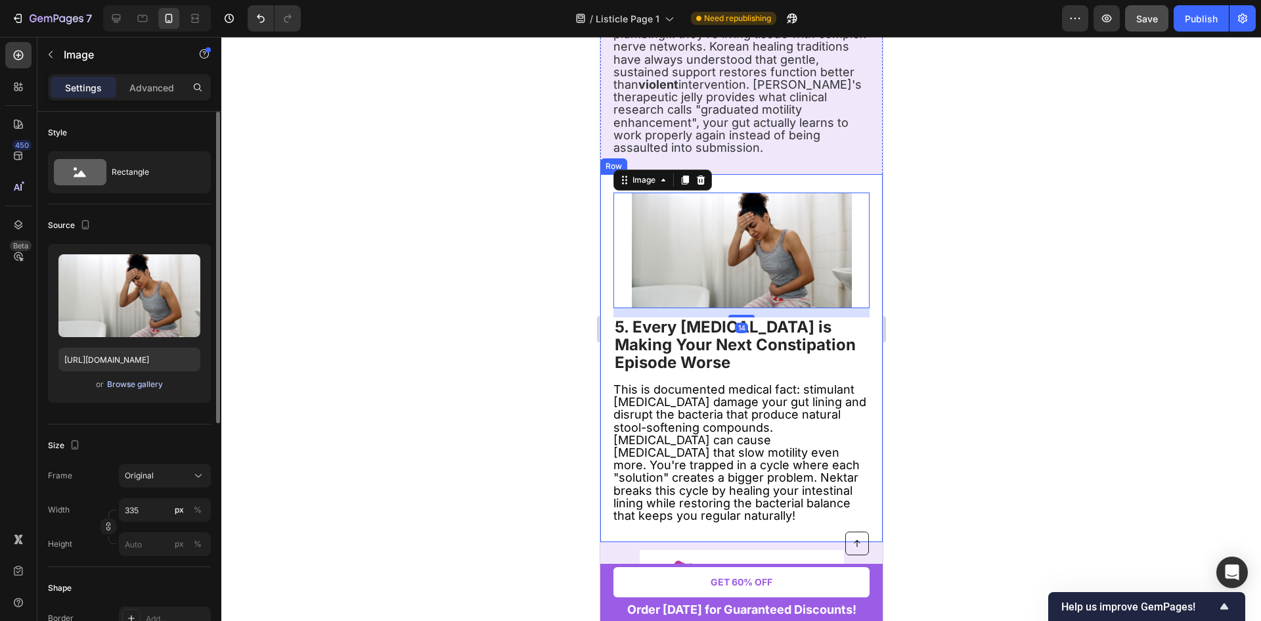
click at [132, 378] on div "Browse gallery" at bounding box center [135, 384] width 56 height 12
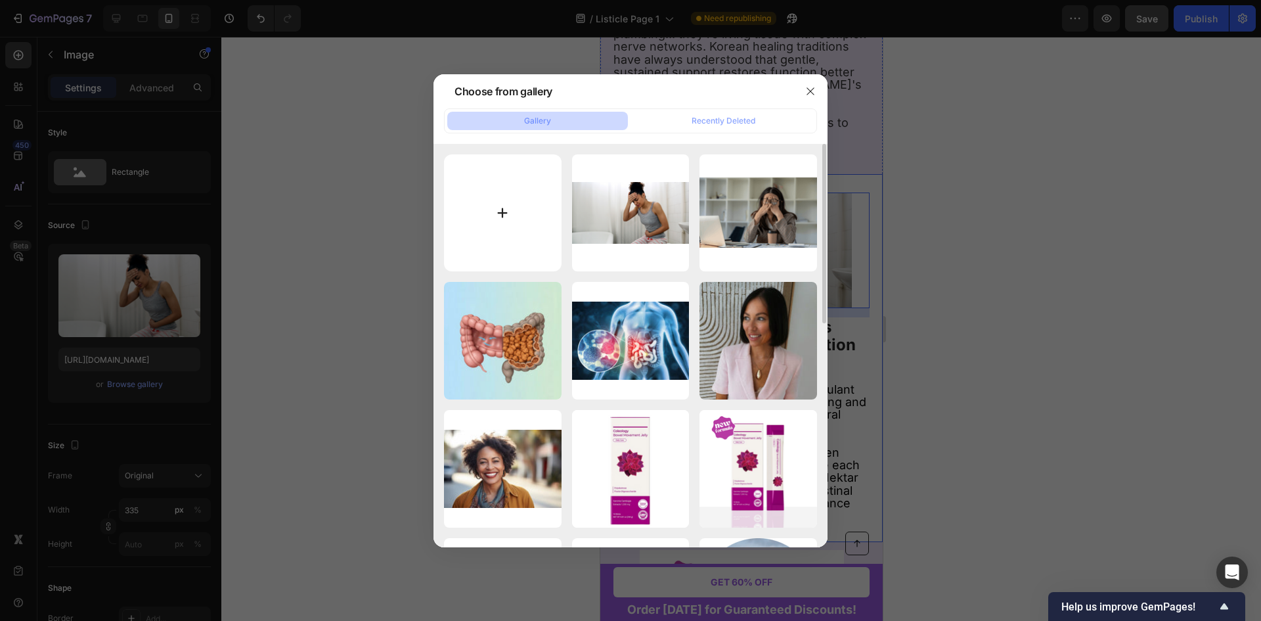
click at [512, 212] on input "file" at bounding box center [503, 213] width 118 height 118
type input "C:\fakepath\Health-GettyImages-1425552345-bdc5752ba60f46da8f32ddbcfe7db879.jpg"
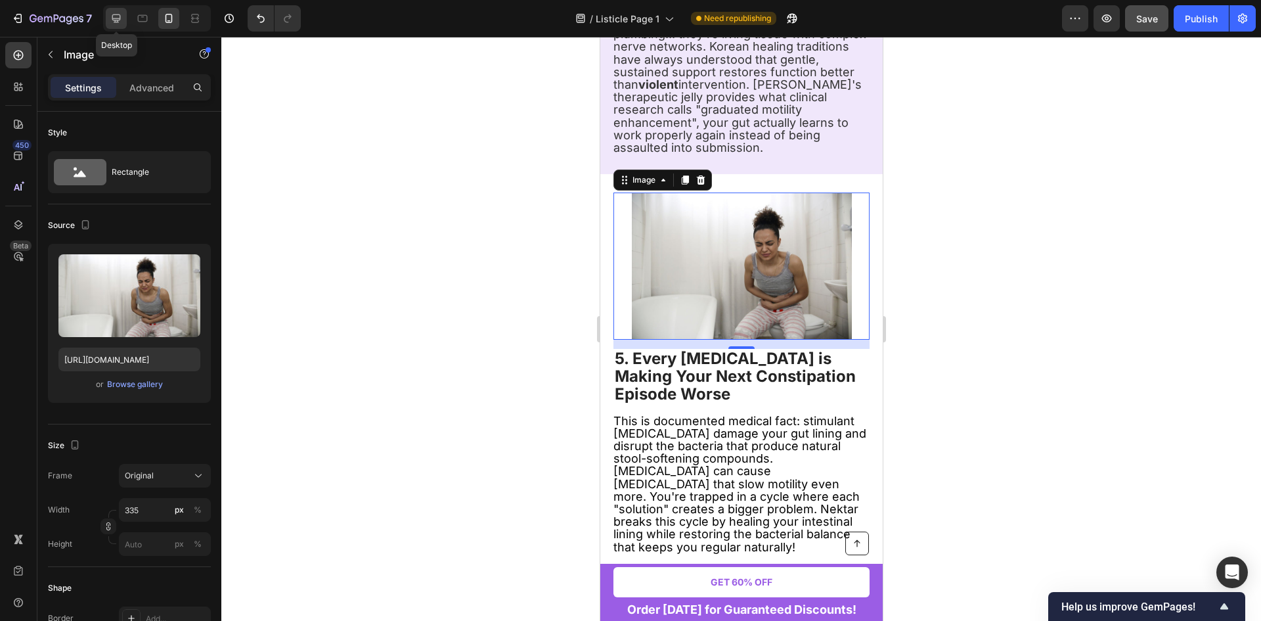
click at [121, 21] on icon at bounding box center [116, 18] width 13 height 13
type input "[URL][DOMAIN_NAME]"
type input "483"
type input "380"
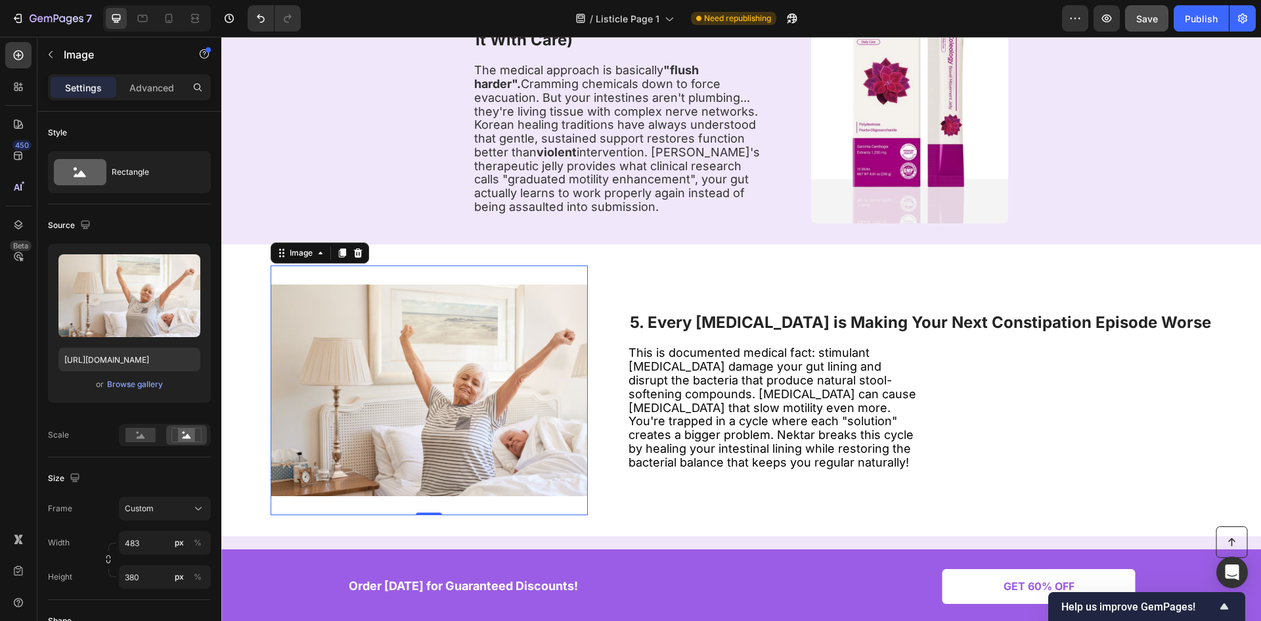
scroll to position [1299, 0]
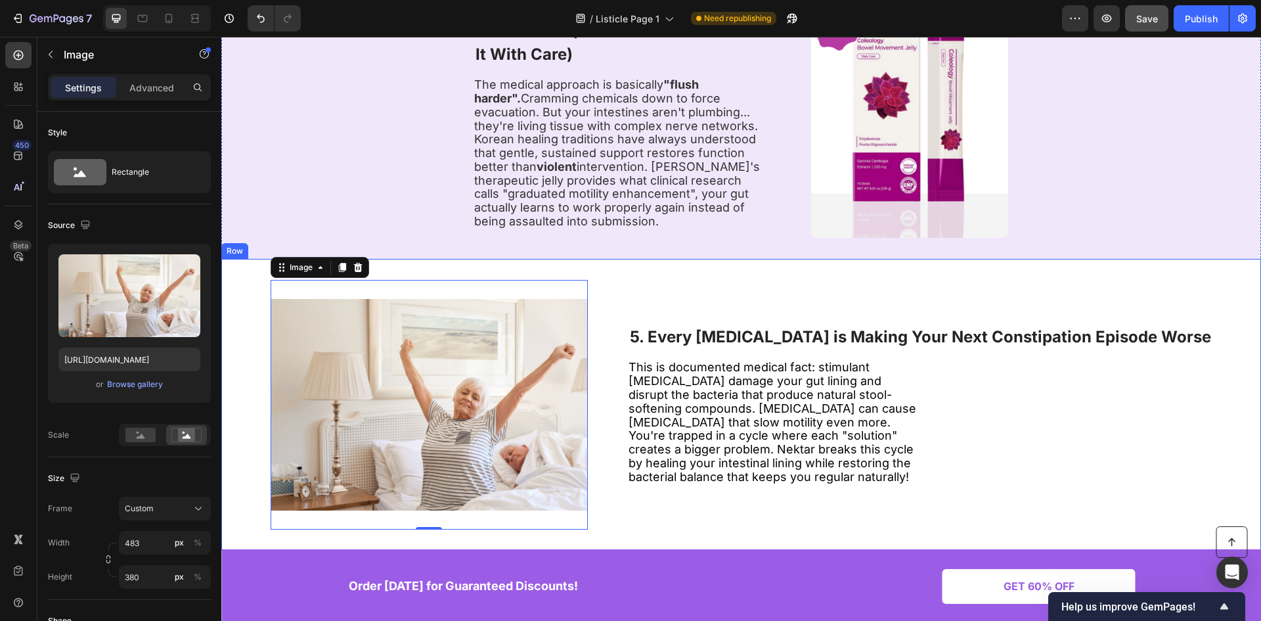
click at [547, 351] on img at bounding box center [429, 405] width 317 height 250
click at [127, 391] on div "or Browse gallery" at bounding box center [129, 384] width 142 height 16
click at [148, 384] on div "Browse gallery" at bounding box center [135, 384] width 56 height 12
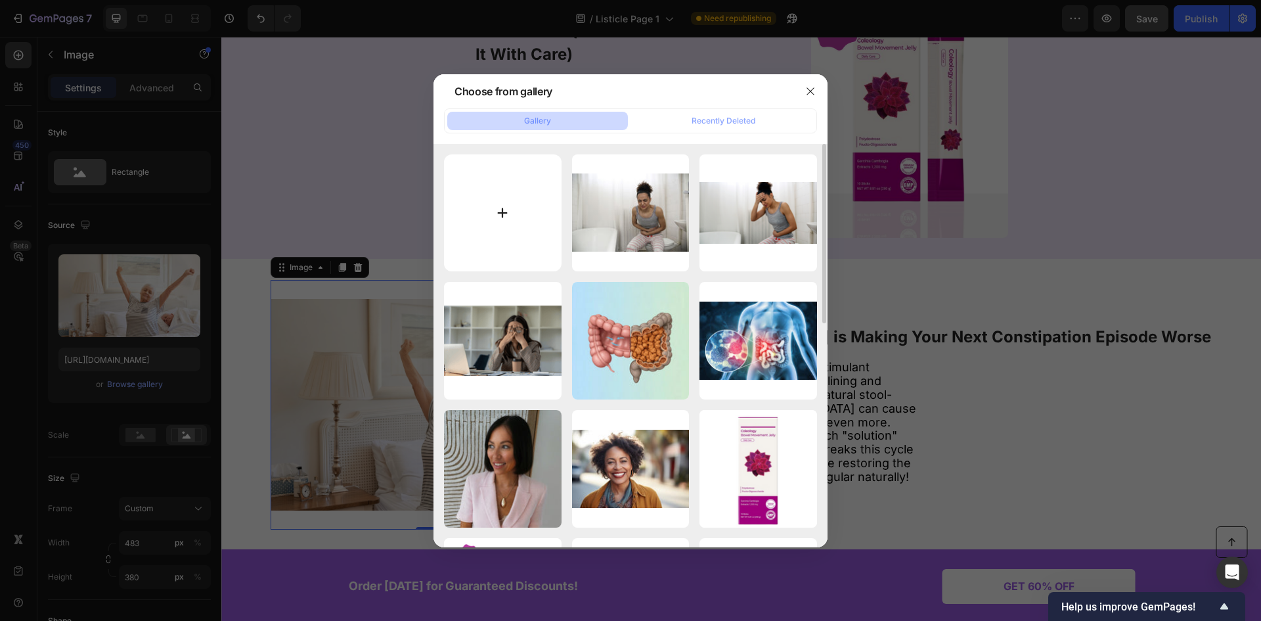
click at [497, 204] on input "file" at bounding box center [503, 213] width 118 height 118
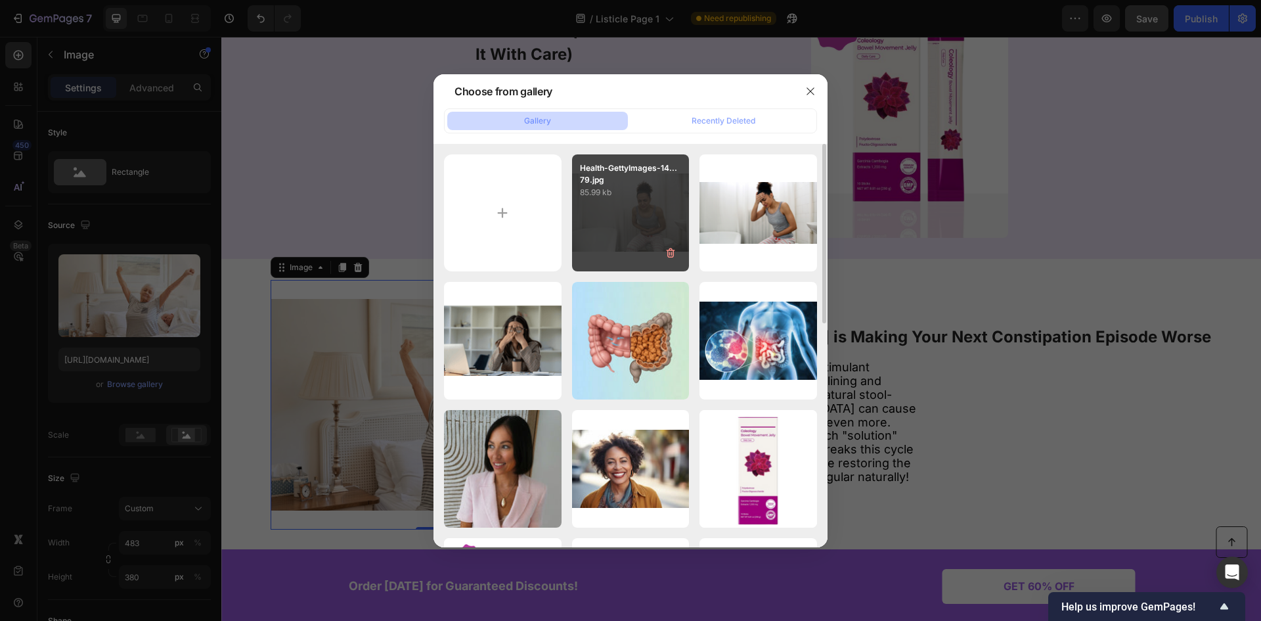
click at [657, 200] on div "Health-GettyImages-14...79.jpg 85.99 kb" at bounding box center [631, 213] width 118 height 118
type input "[URL][DOMAIN_NAME]"
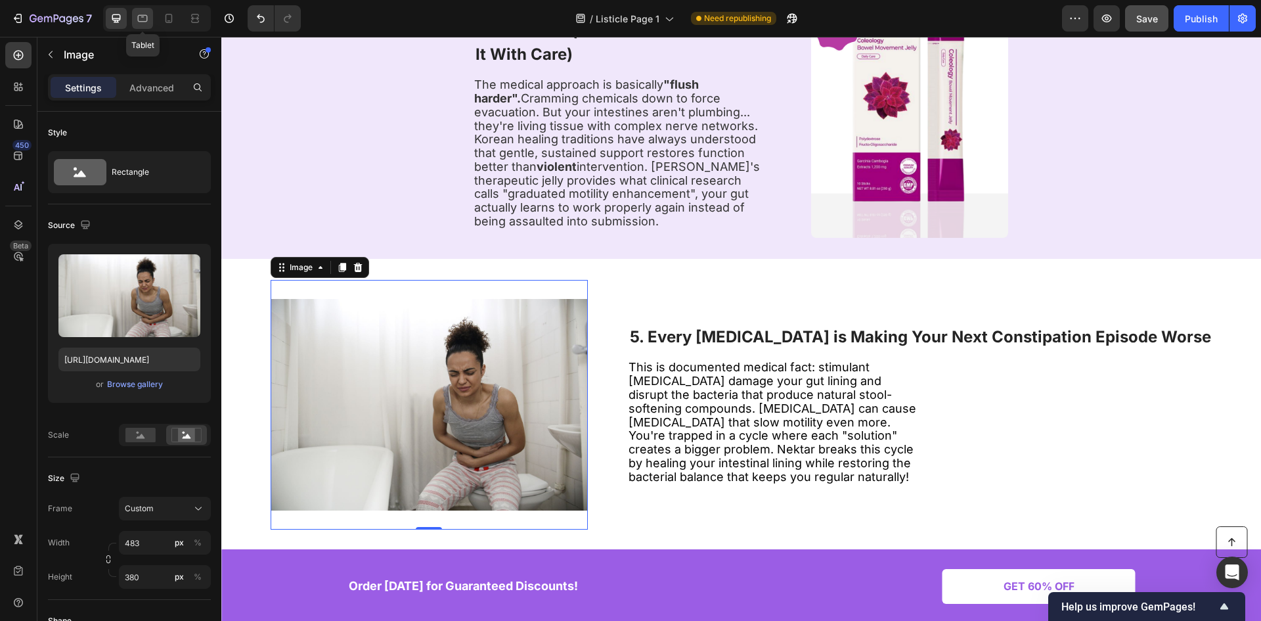
click at [150, 25] on div at bounding box center [142, 18] width 21 height 21
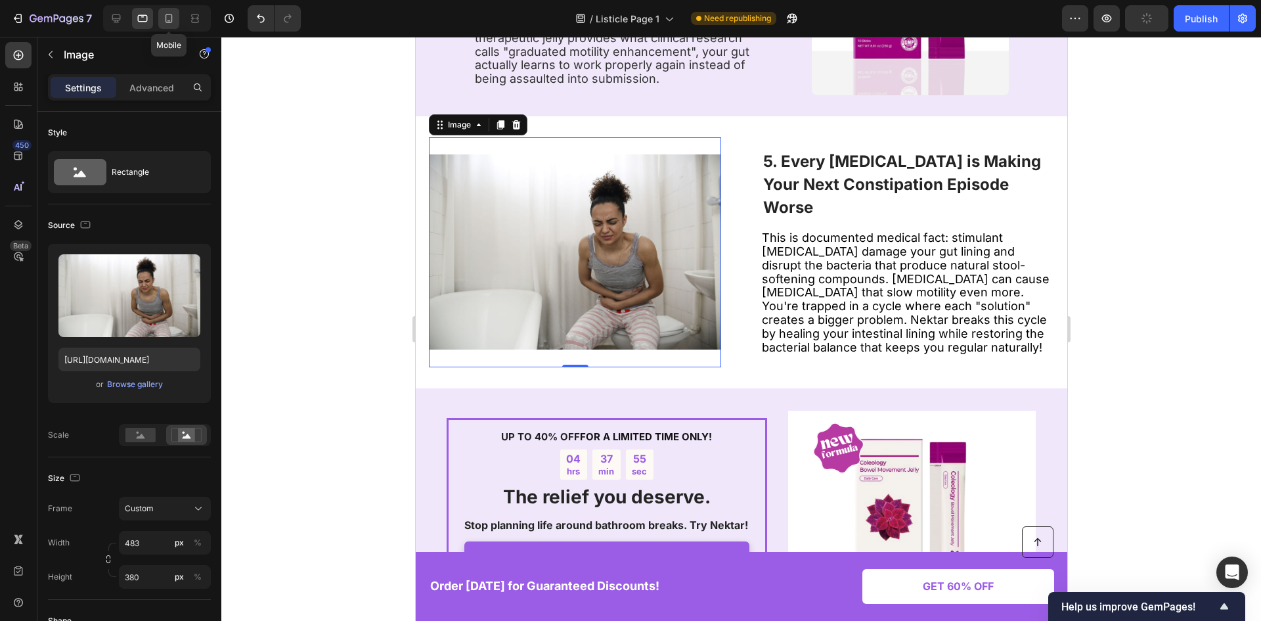
click at [170, 16] on icon at bounding box center [168, 18] width 13 height 13
type input "335"
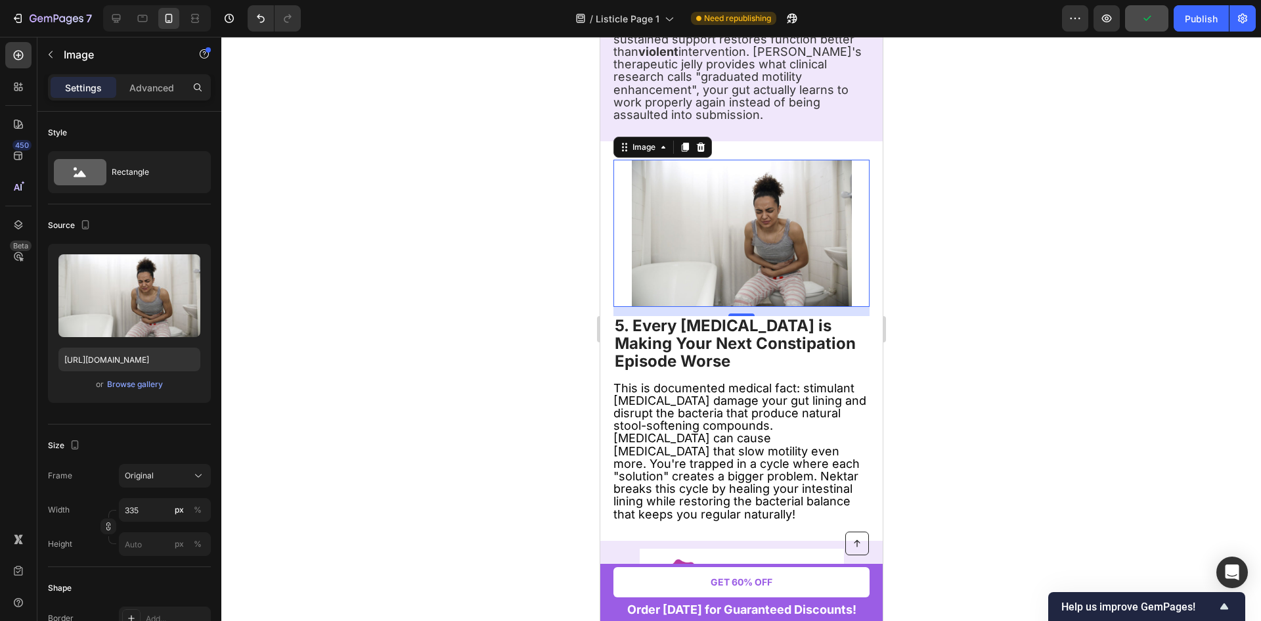
click at [181, 16] on div at bounding box center [157, 18] width 108 height 26
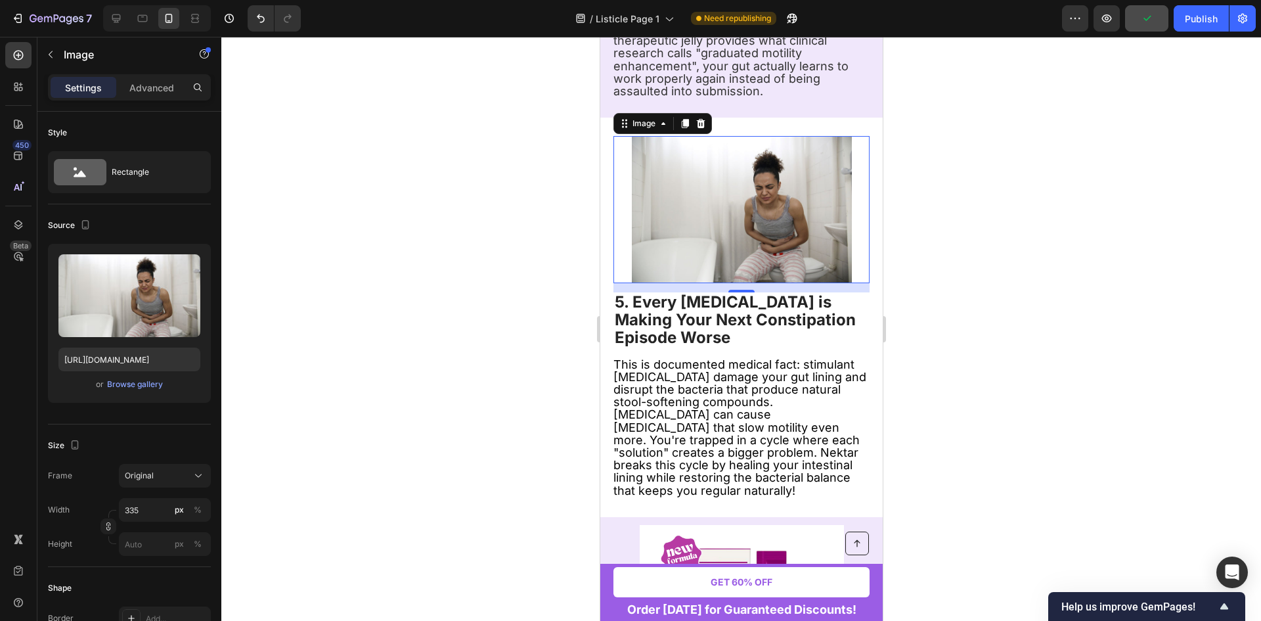
click at [184, 16] on div at bounding box center [157, 18] width 108 height 26
click at [719, 203] on img at bounding box center [741, 209] width 220 height 146
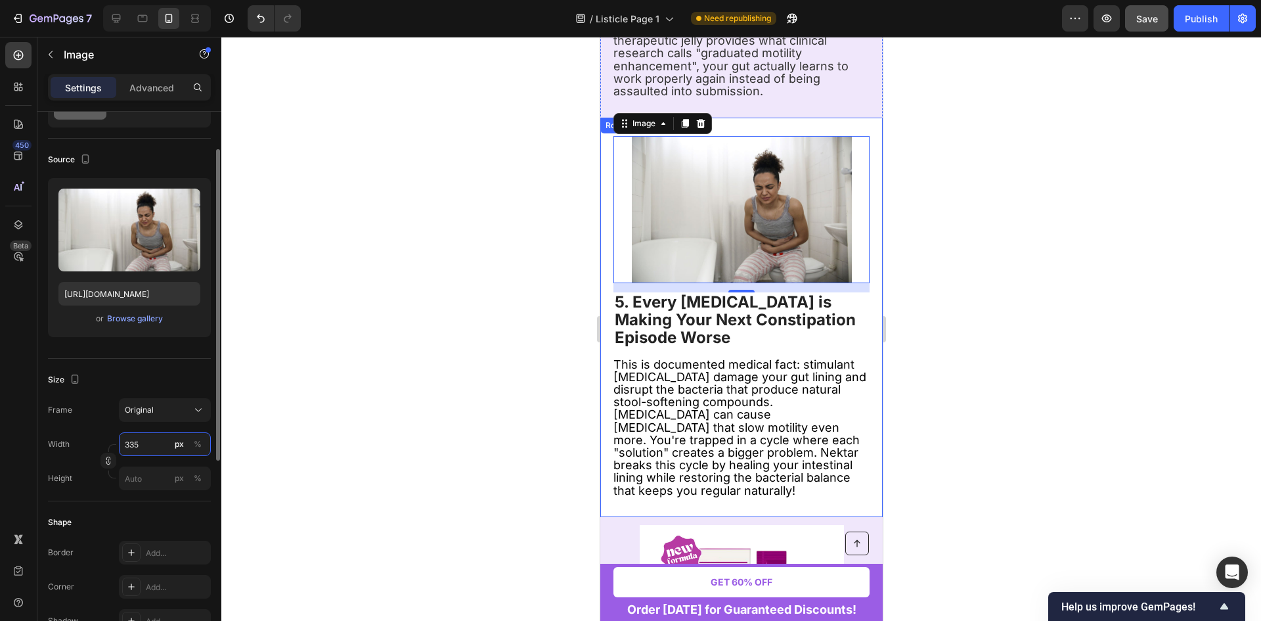
click at [144, 445] on input "335" at bounding box center [165, 444] width 92 height 24
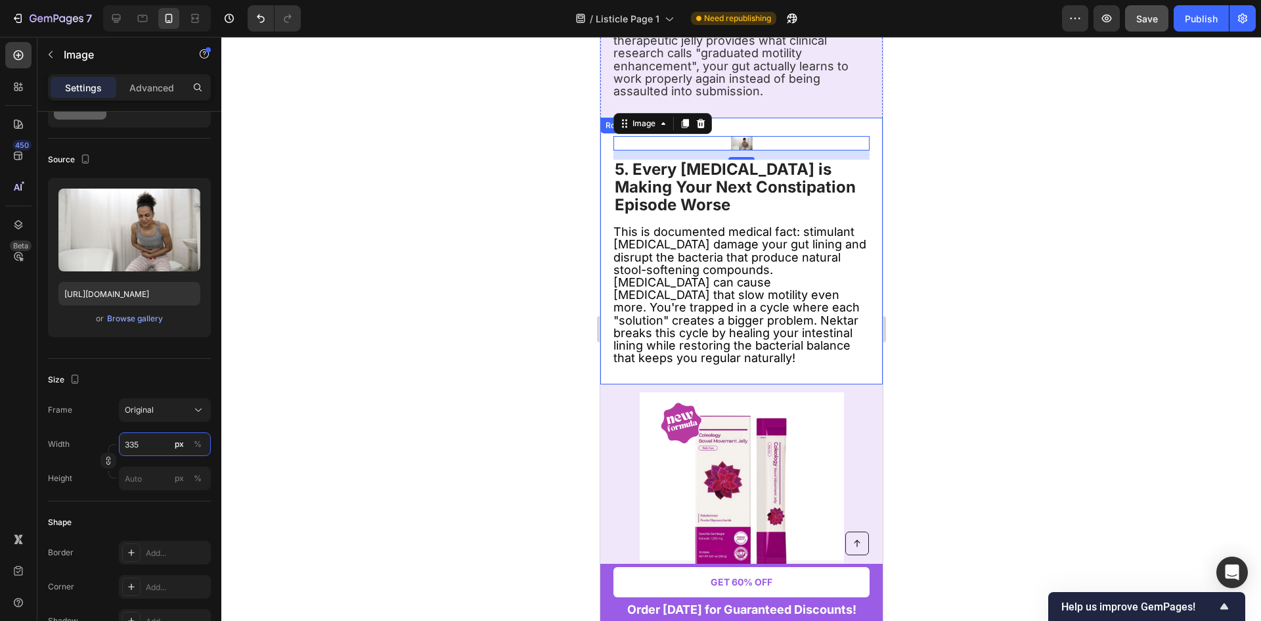
type input "33"
click at [367, 398] on div at bounding box center [741, 329] width 1040 height 584
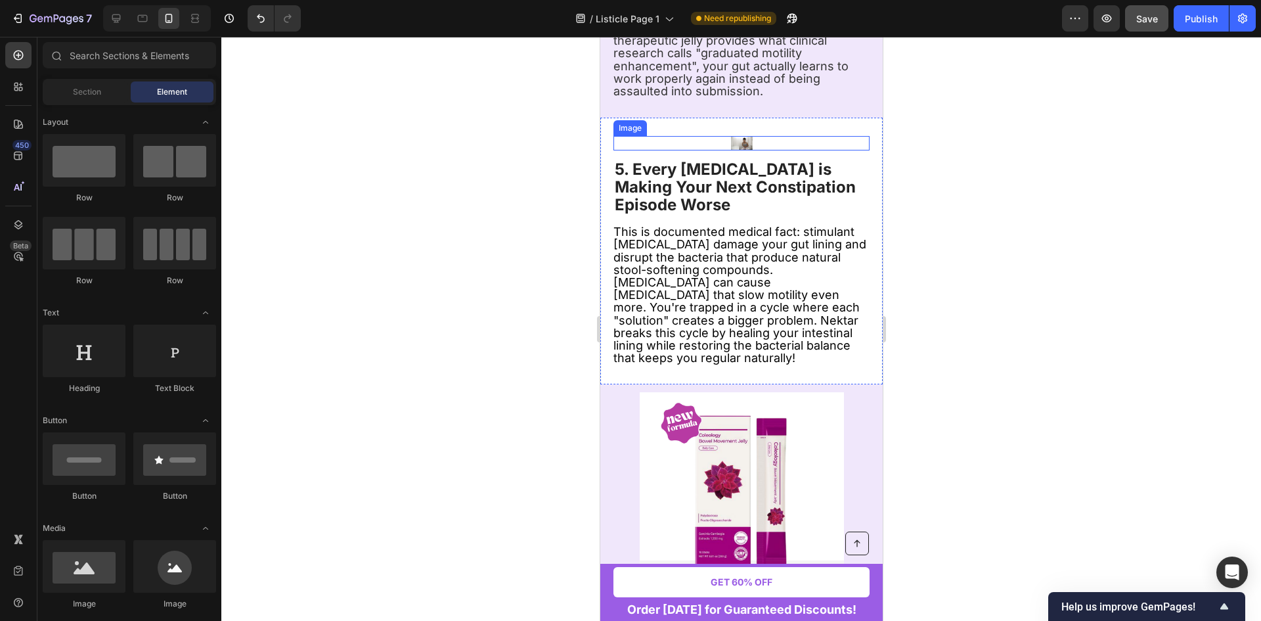
click at [733, 136] on img at bounding box center [741, 143] width 22 height 14
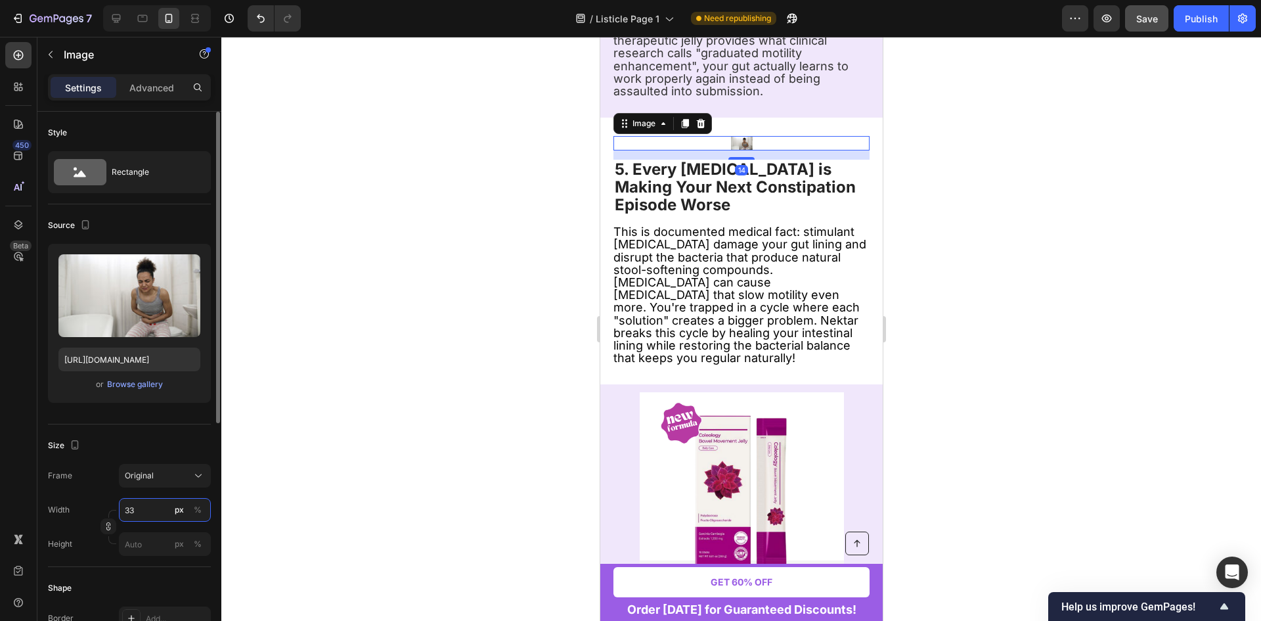
click at [158, 500] on input "33" at bounding box center [165, 510] width 92 height 24
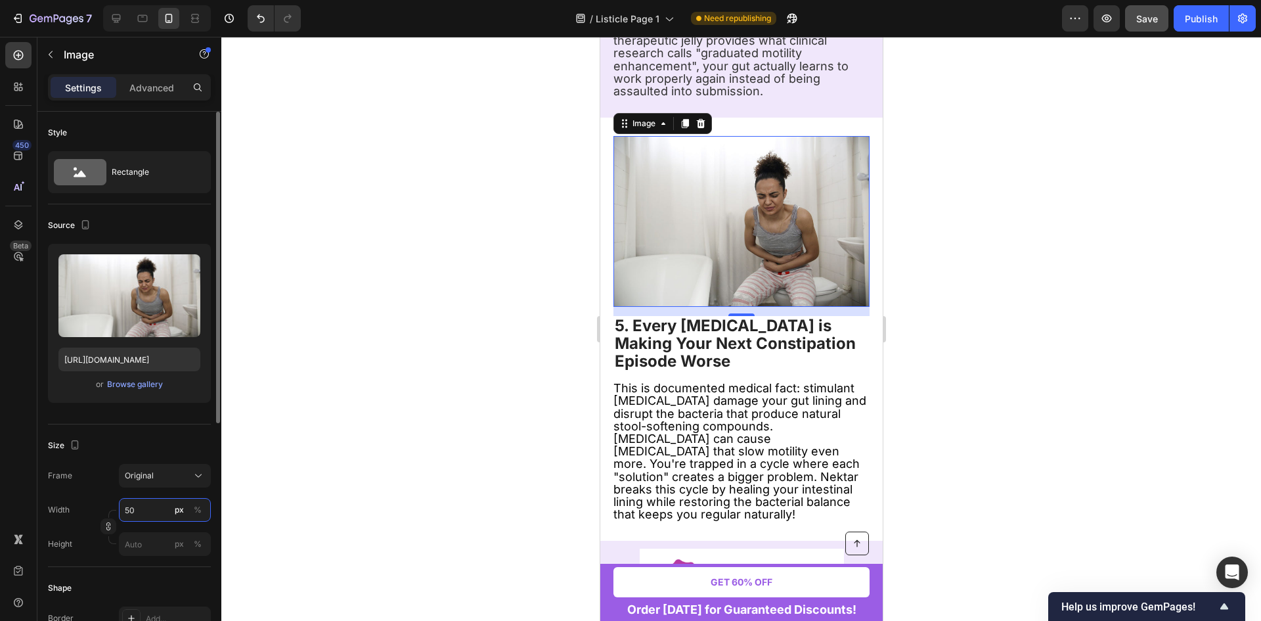
type input "5"
type input "600"
click at [319, 409] on div at bounding box center [741, 329] width 1040 height 584
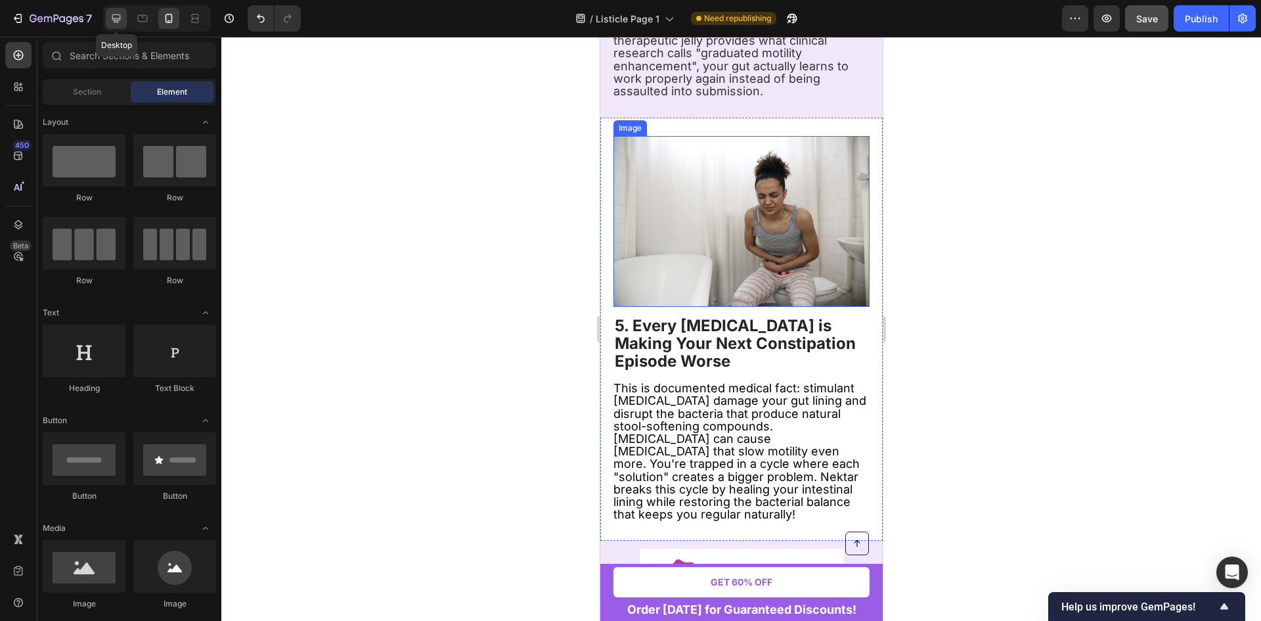
click at [117, 20] on icon at bounding box center [116, 18] width 9 height 9
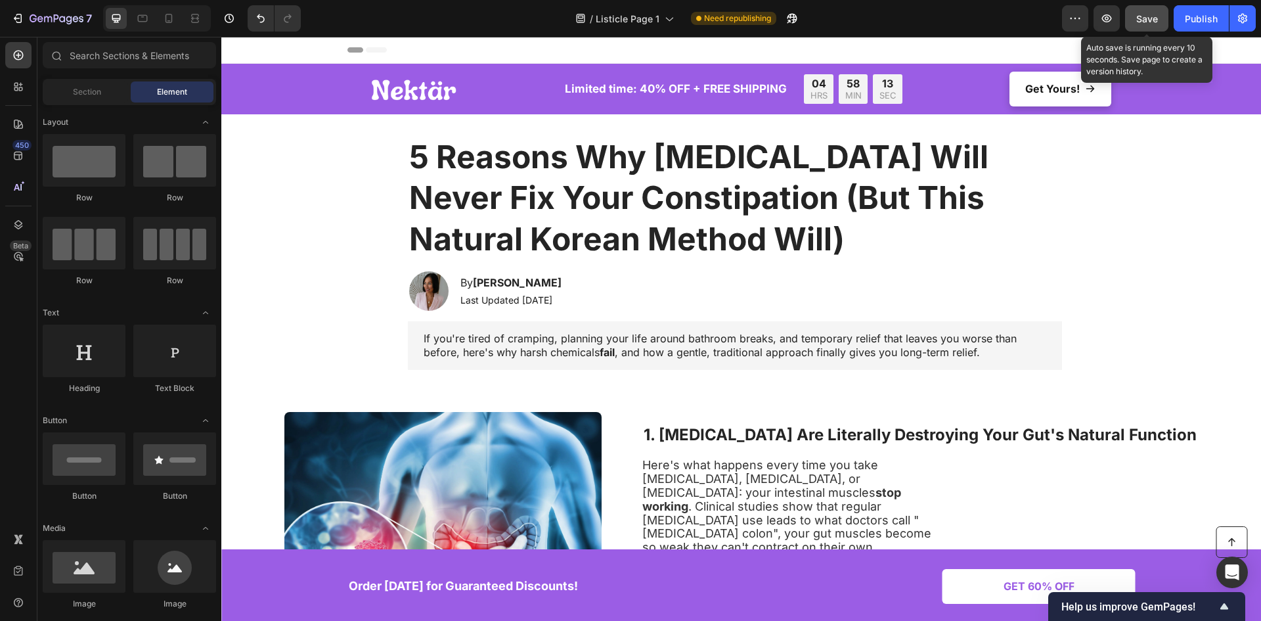
click at [1137, 20] on span "Save" at bounding box center [1147, 18] width 22 height 11
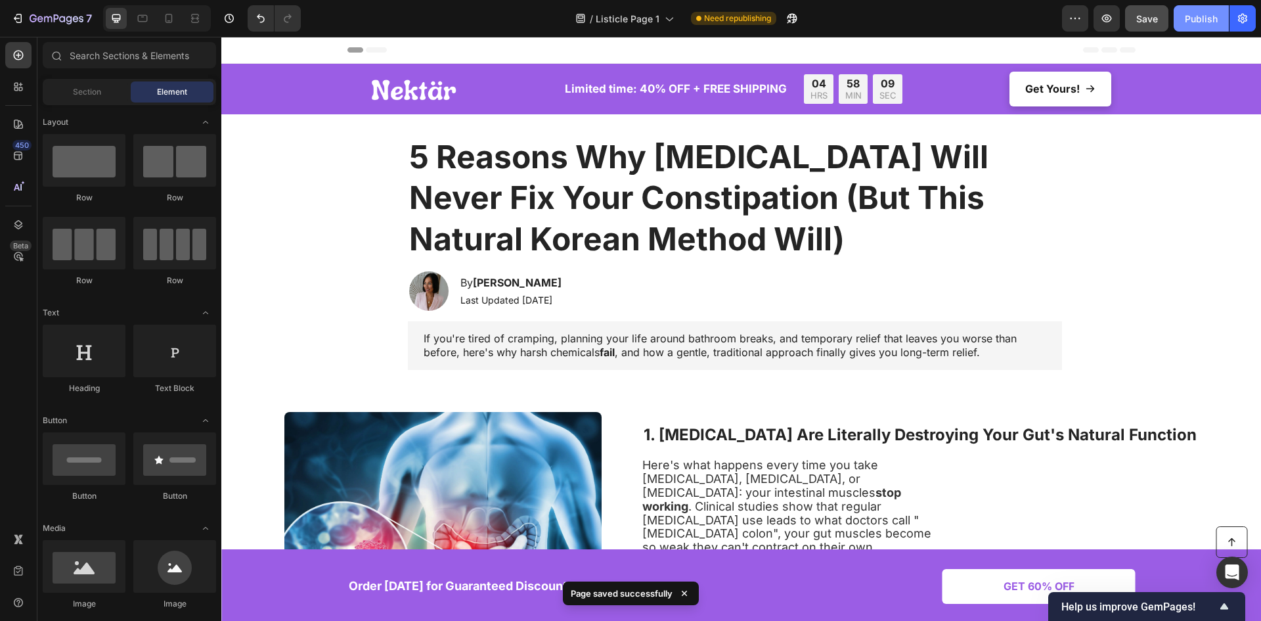
click at [1198, 16] on div "Publish" at bounding box center [1201, 19] width 33 height 14
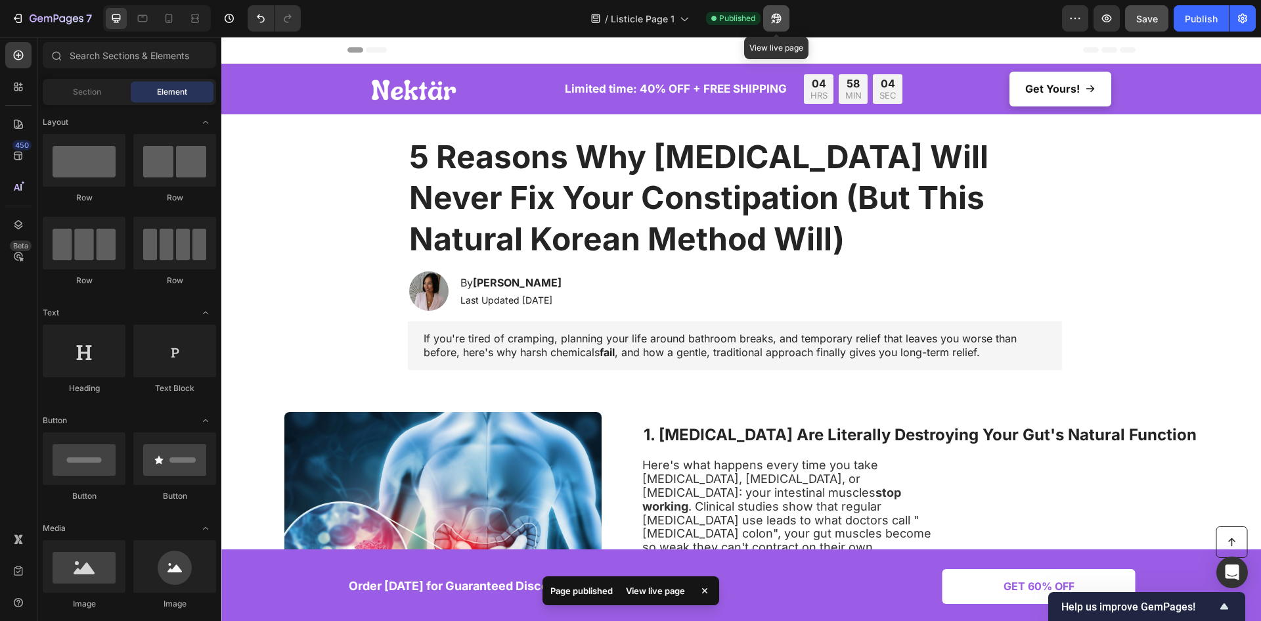
click at [768, 24] on button "button" at bounding box center [776, 18] width 26 height 26
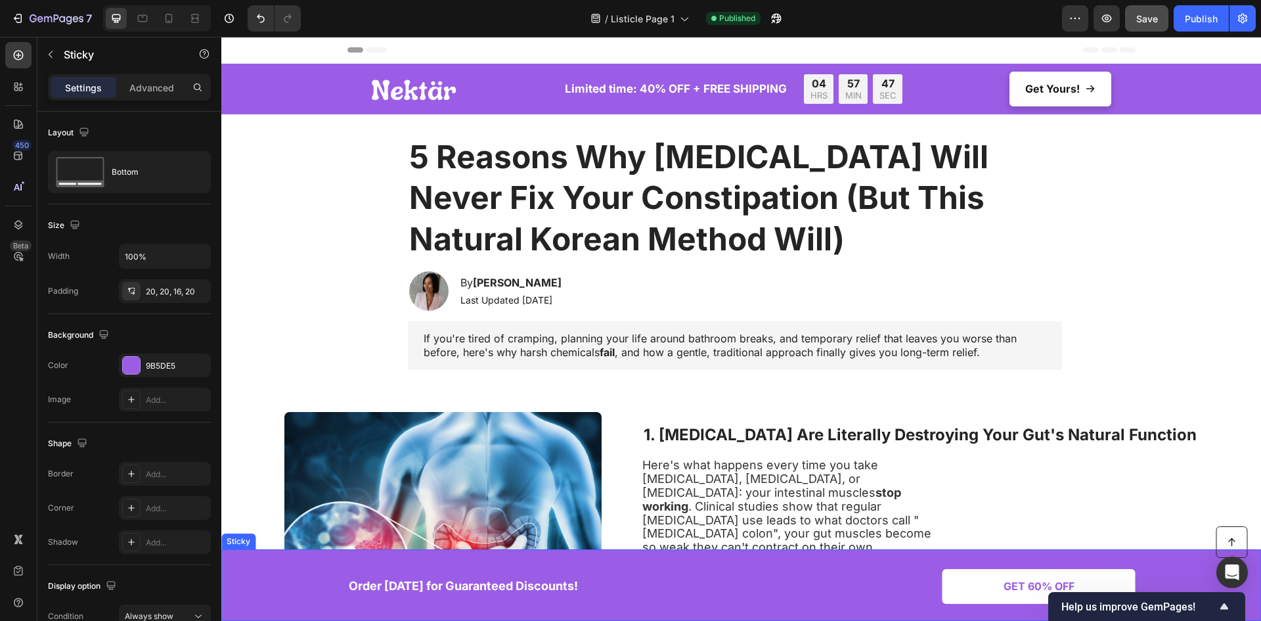
click at [575, 557] on div "Button Order [DATE] for Guaranteed Discounts! Text Block GET 60% OFF Button Row…" at bounding box center [741, 585] width 1040 height 72
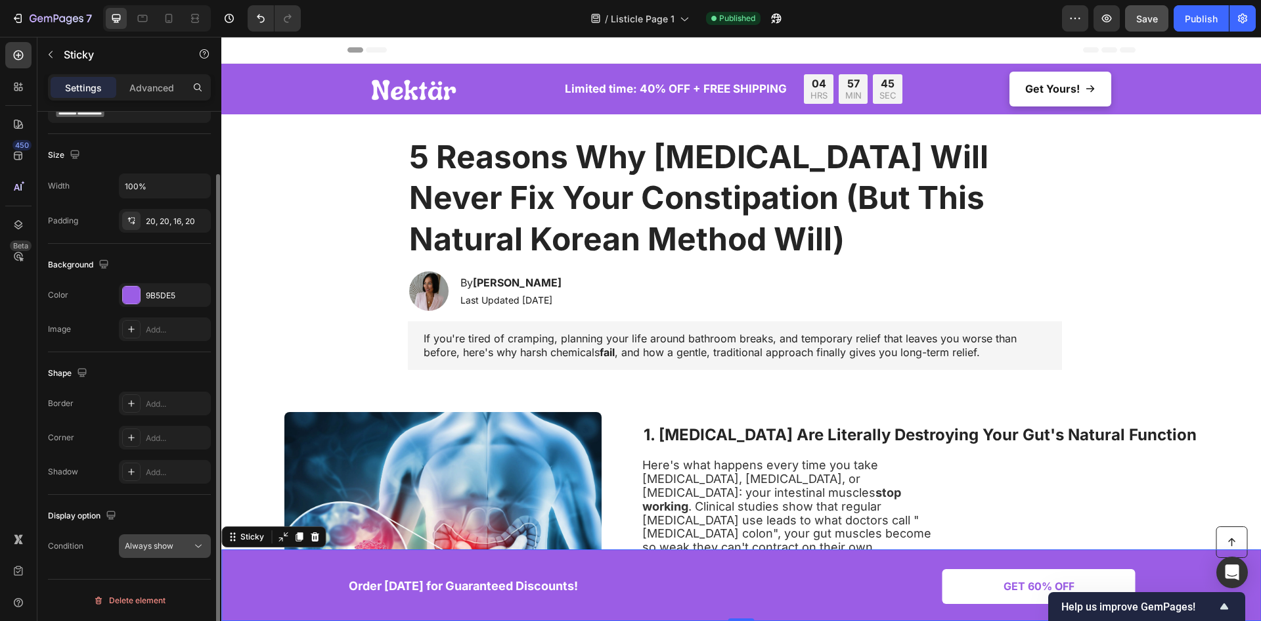
click at [148, 547] on span "Always show" at bounding box center [149, 546] width 49 height 10
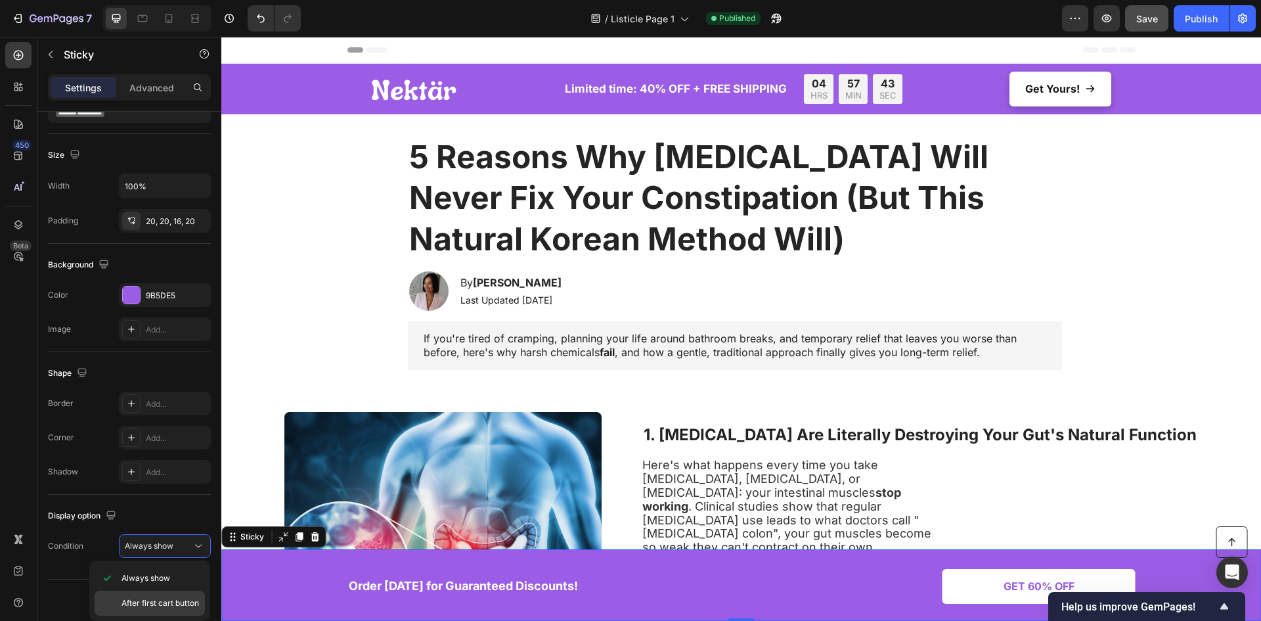
click at [154, 593] on div "After first cart button" at bounding box center [150, 602] width 110 height 25
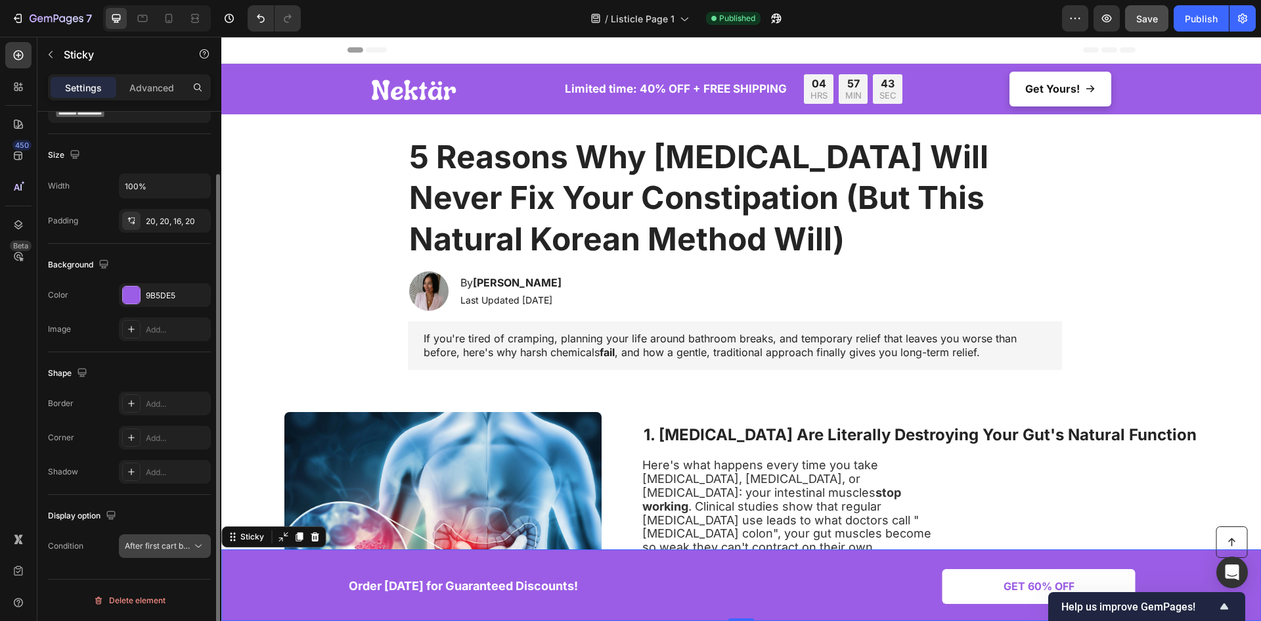
click at [166, 550] on span "After first cart button" at bounding box center [164, 546] width 78 height 10
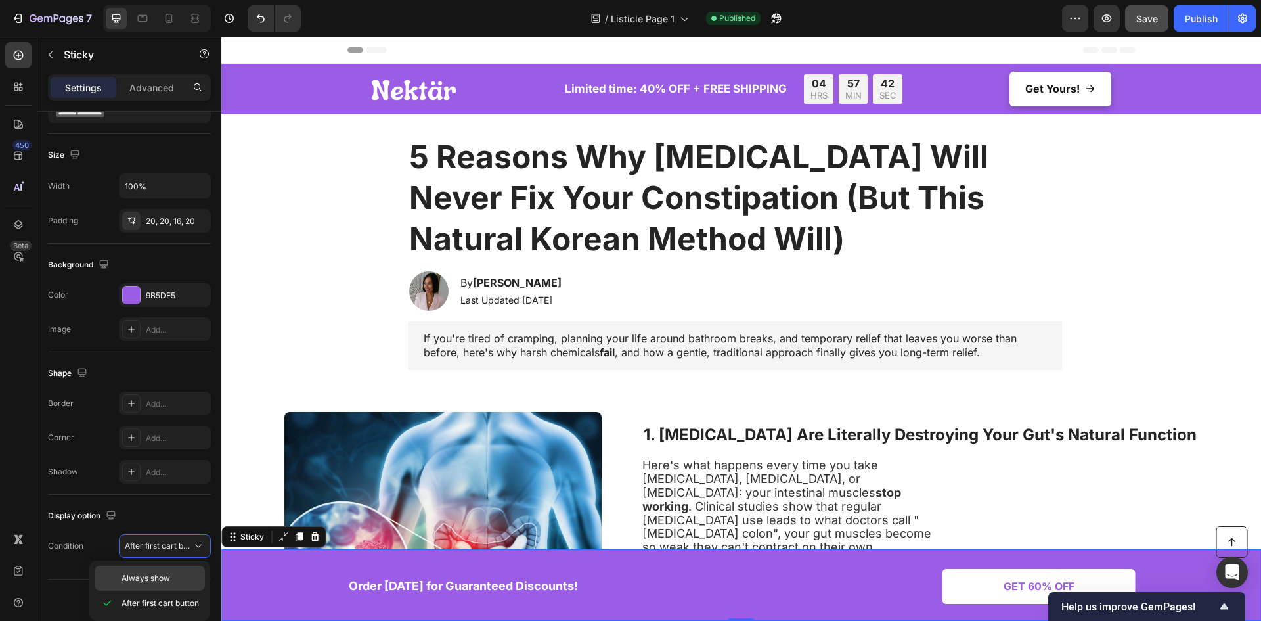
click at [170, 575] on span "Always show" at bounding box center [146, 578] width 49 height 12
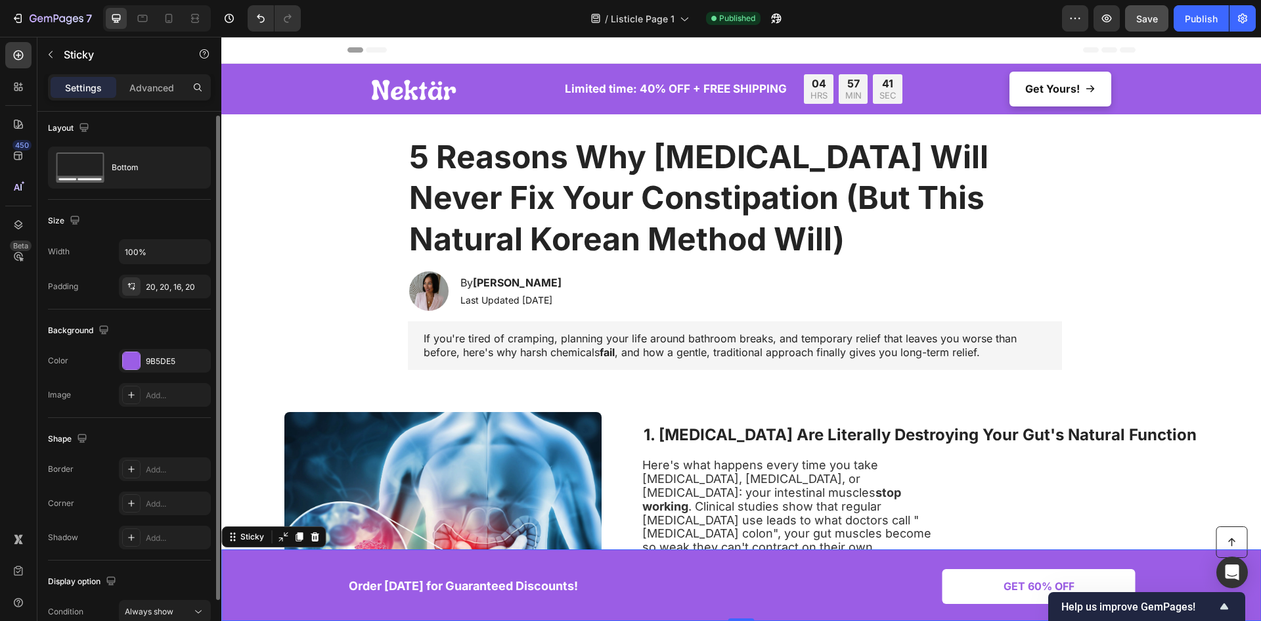
scroll to position [0, 0]
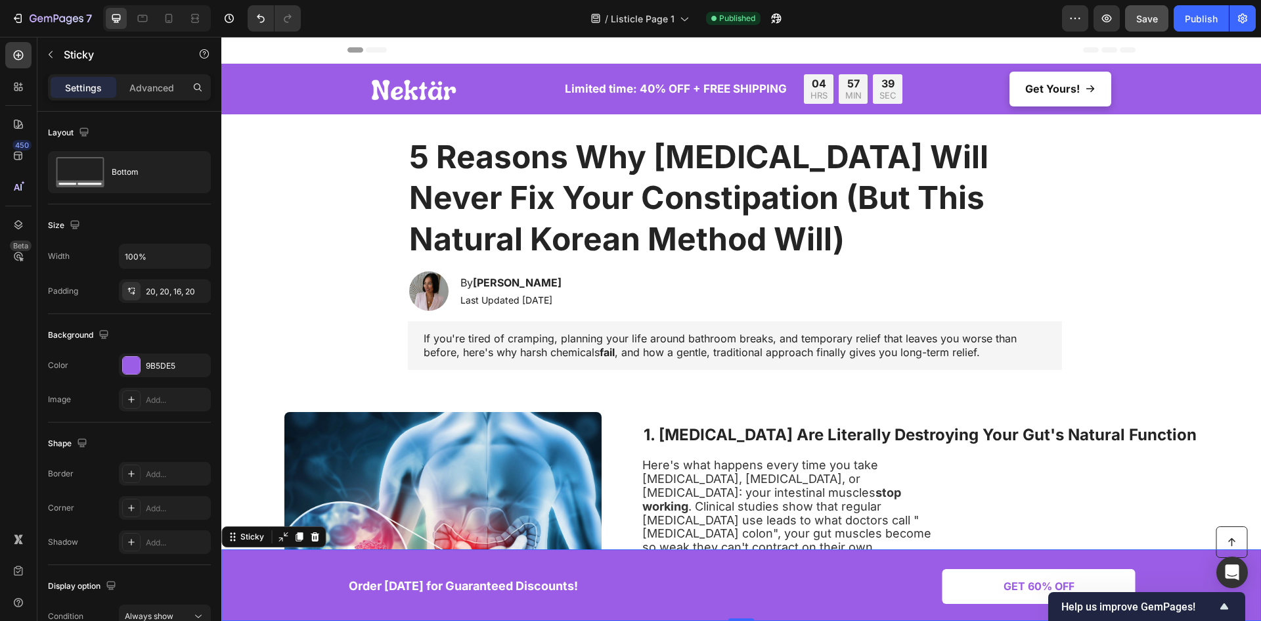
click at [304, 571] on div "Button Order [DATE] for Guaranteed Discounts! Text Block GET 60% OFF Button Row" at bounding box center [740, 586] width 1013 height 48
click at [256, 535] on div "Sticky" at bounding box center [252, 537] width 29 height 12
click at [296, 589] on div "Button Order [DATE] for Guaranteed Discounts! Text Block GET 60% OFF Button Row" at bounding box center [740, 586] width 1013 height 48
click at [317, 533] on icon at bounding box center [314, 536] width 11 height 11
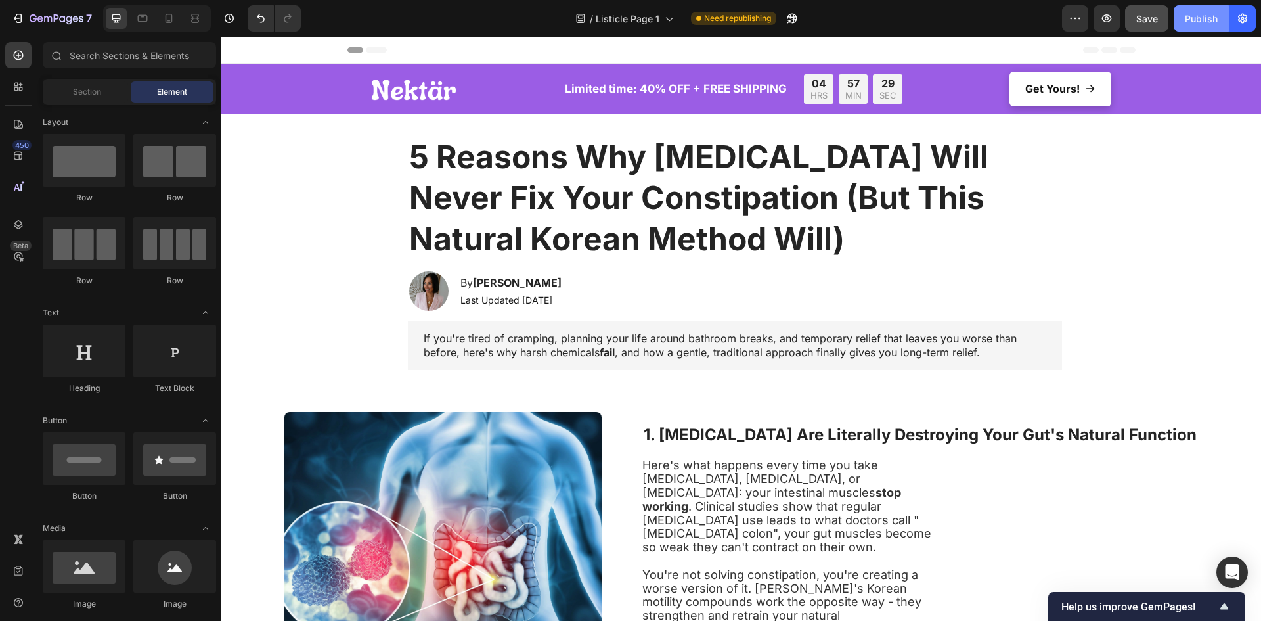
click at [1196, 24] on div "Publish" at bounding box center [1201, 19] width 33 height 14
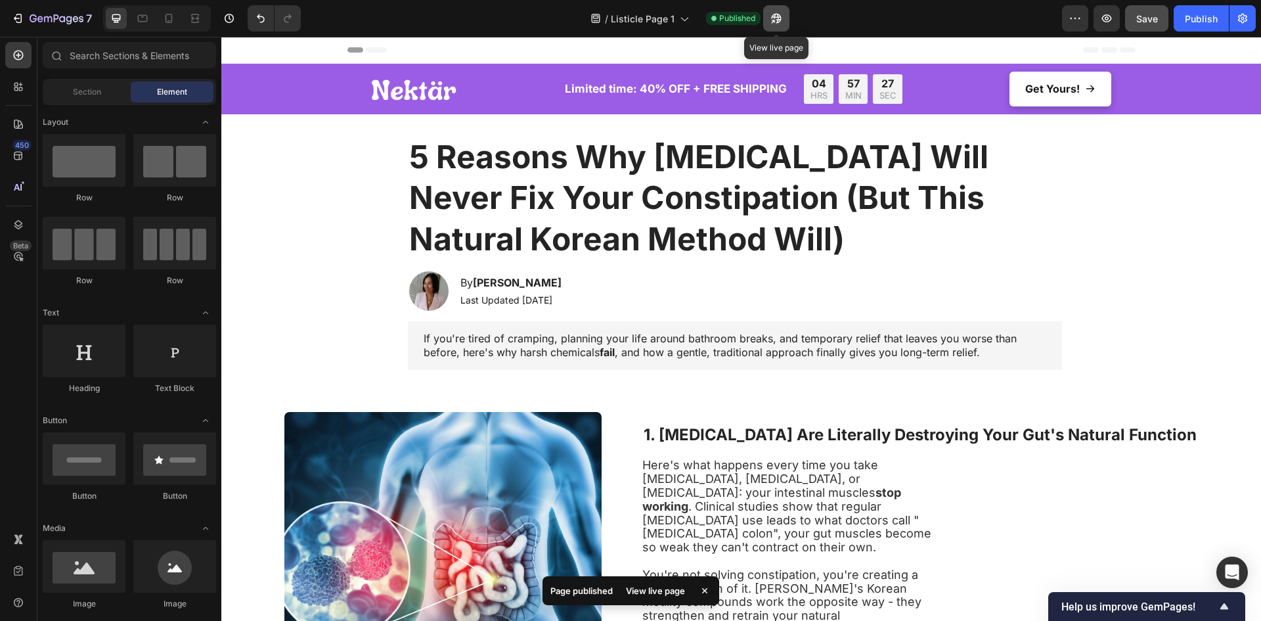
click at [782, 19] on icon "button" at bounding box center [776, 18] width 13 height 13
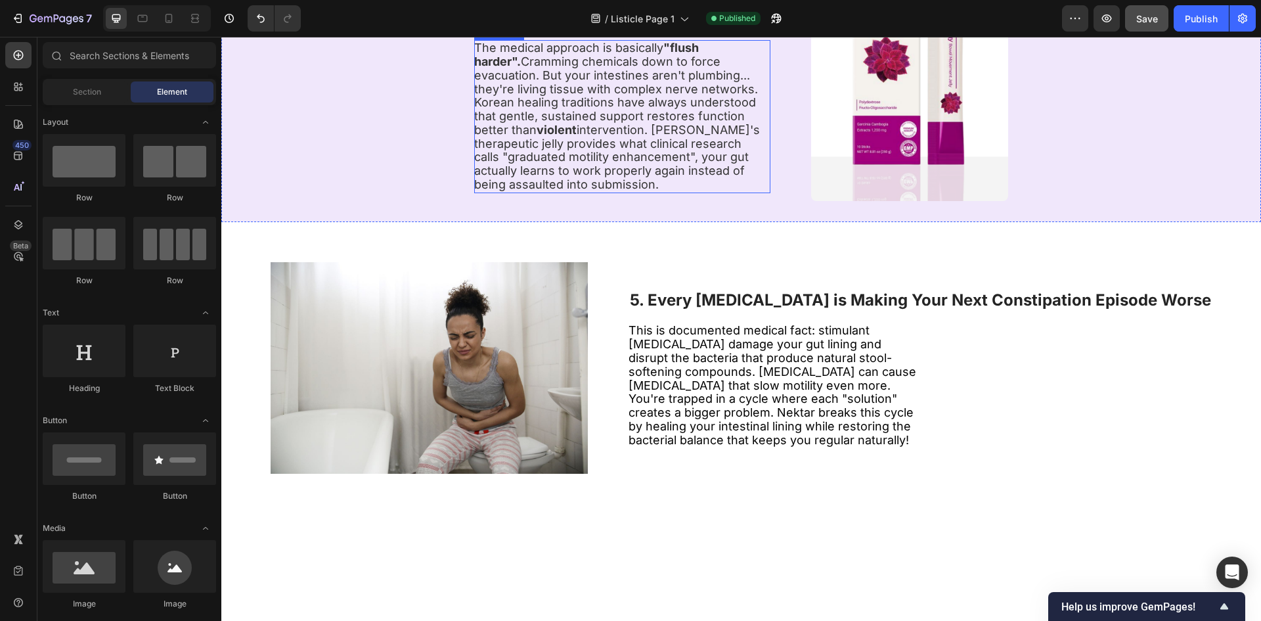
scroll to position [1678, 0]
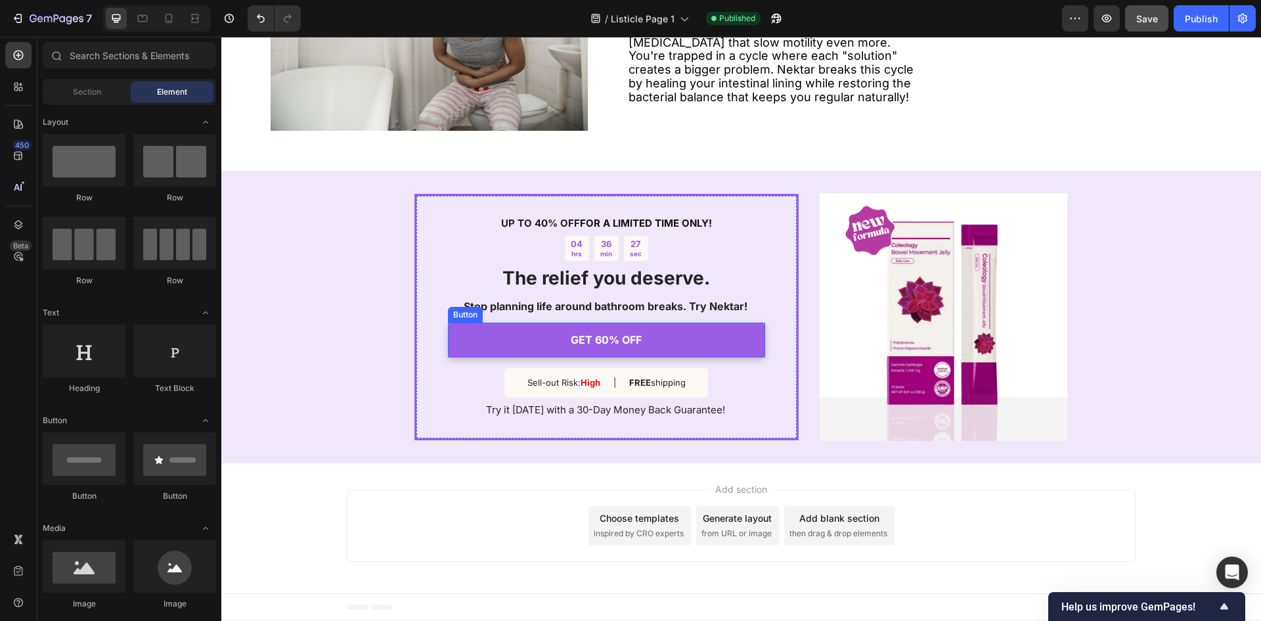
click at [646, 333] on link "GET 60% OFF" at bounding box center [606, 340] width 317 height 35
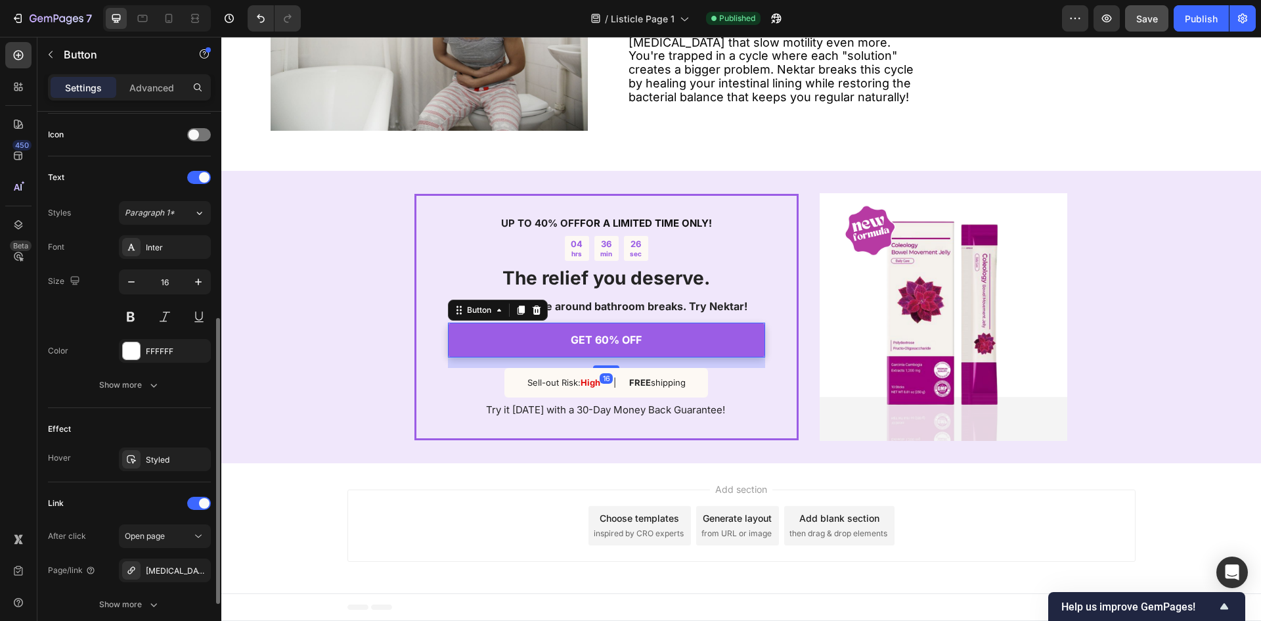
scroll to position [498, 0]
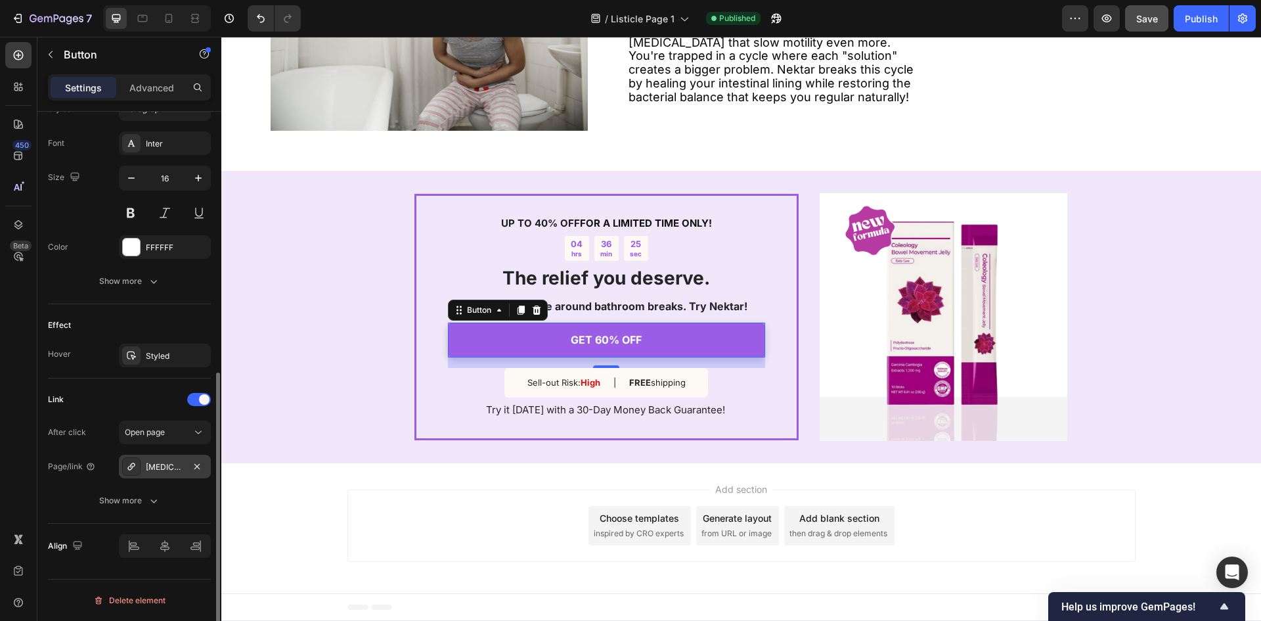
click at [177, 466] on div "[MEDICAL_DATA]-spray" at bounding box center [165, 467] width 38 height 12
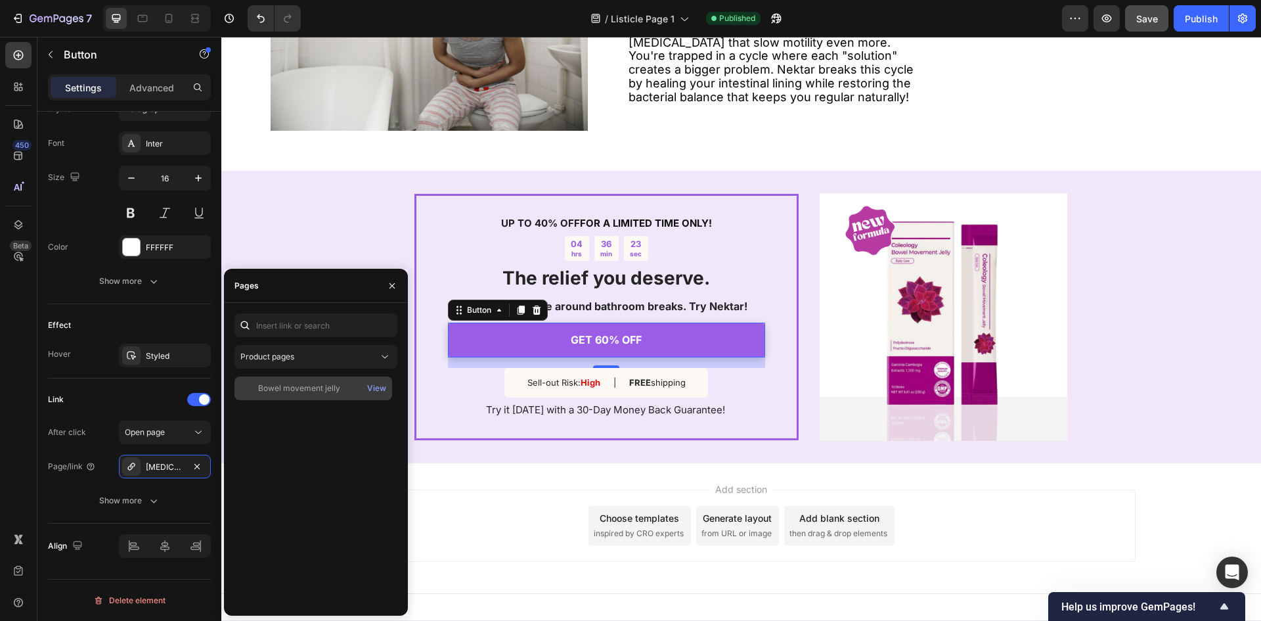
click at [293, 390] on div "Bowel movement jelly" at bounding box center [299, 388] width 82 height 12
click at [996, 493] on div "Add section Choose templates inspired by CRO experts Generate layout from URL o…" at bounding box center [741, 525] width 788 height 72
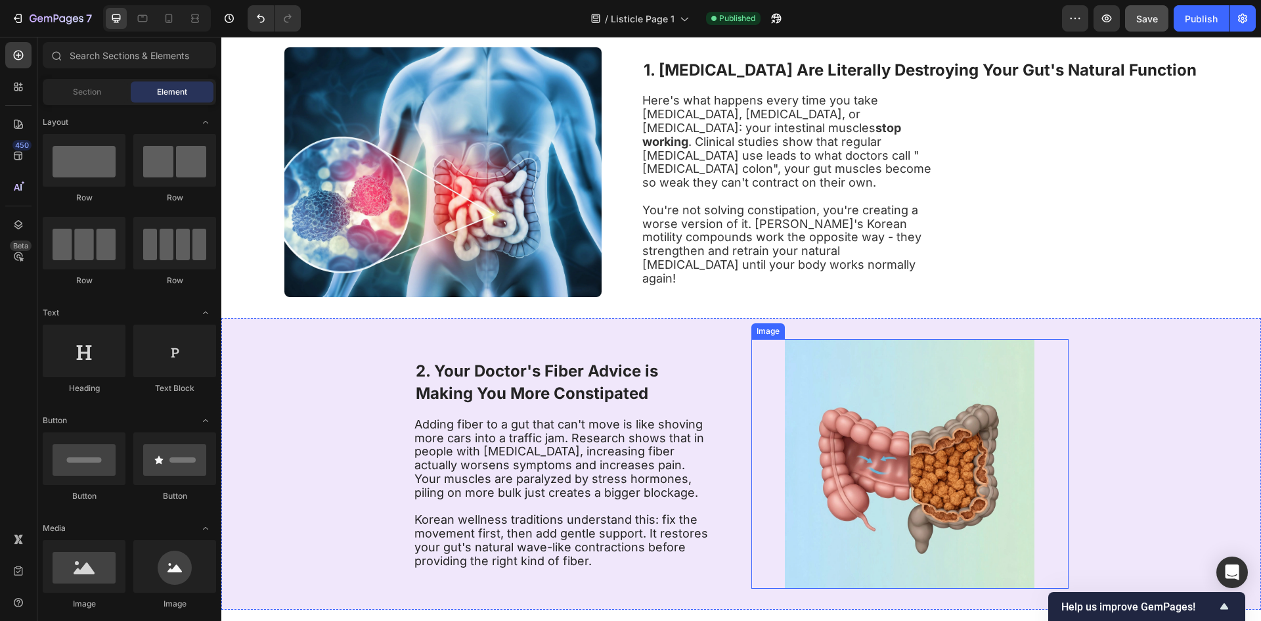
scroll to position [0, 0]
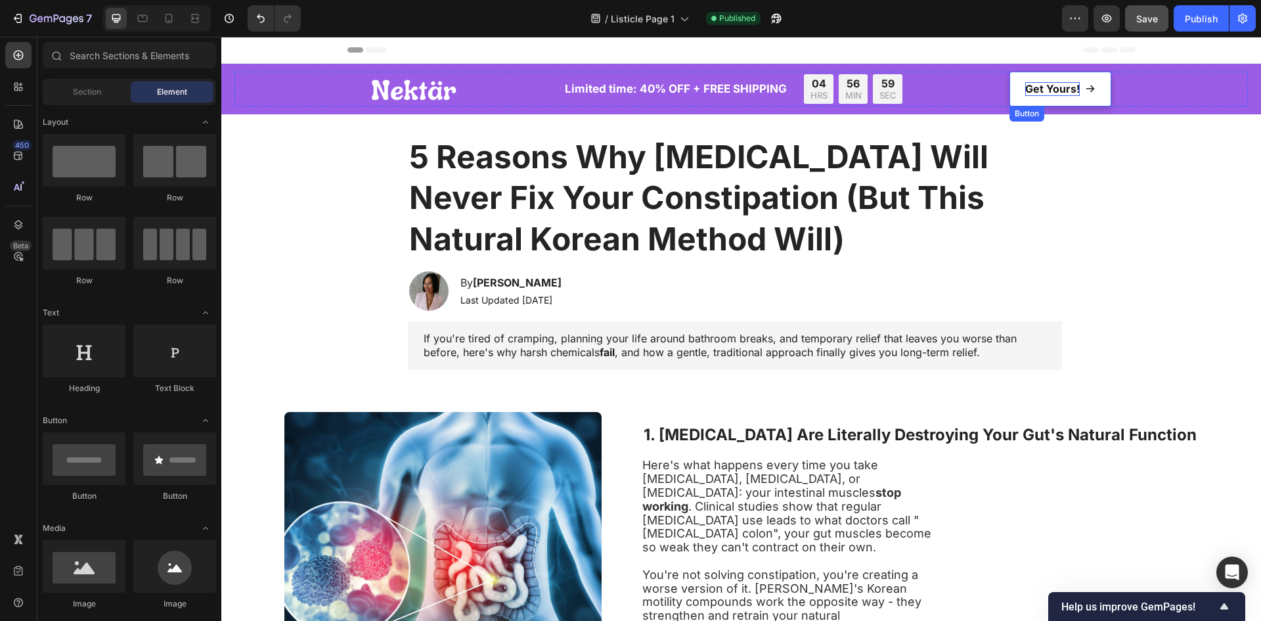
click at [1041, 88] on strong "Get Yours!" at bounding box center [1052, 88] width 55 height 13
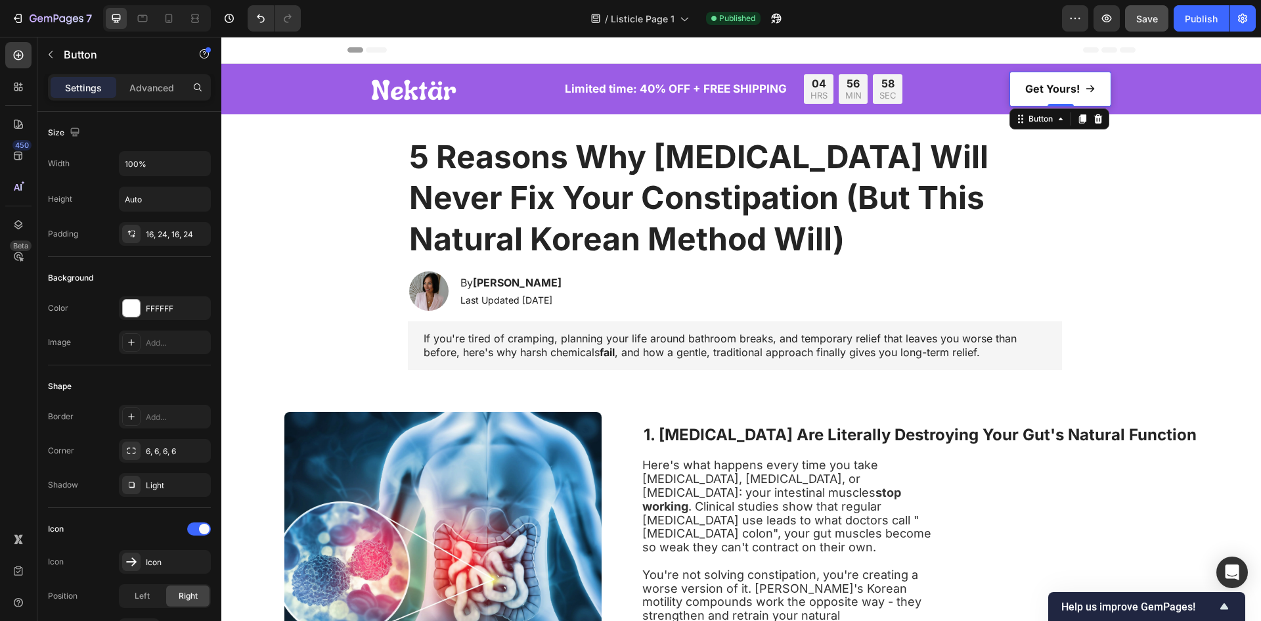
click at [1052, 79] on link "Get Yours!" at bounding box center [1061, 89] width 102 height 35
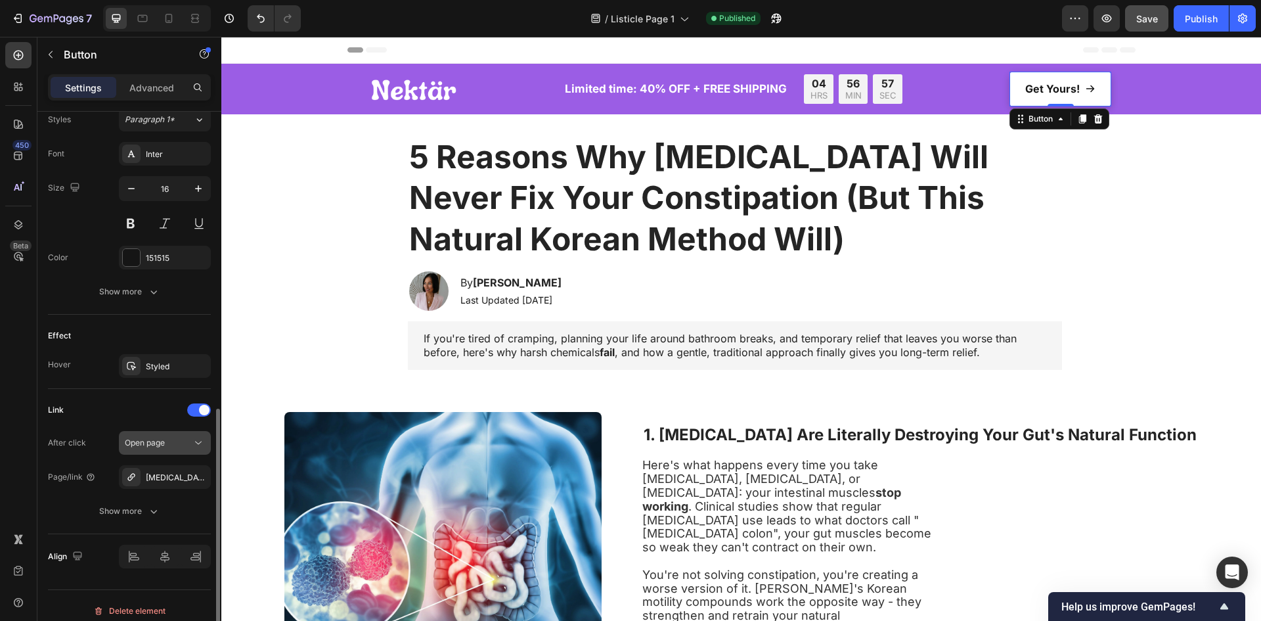
scroll to position [602, 0]
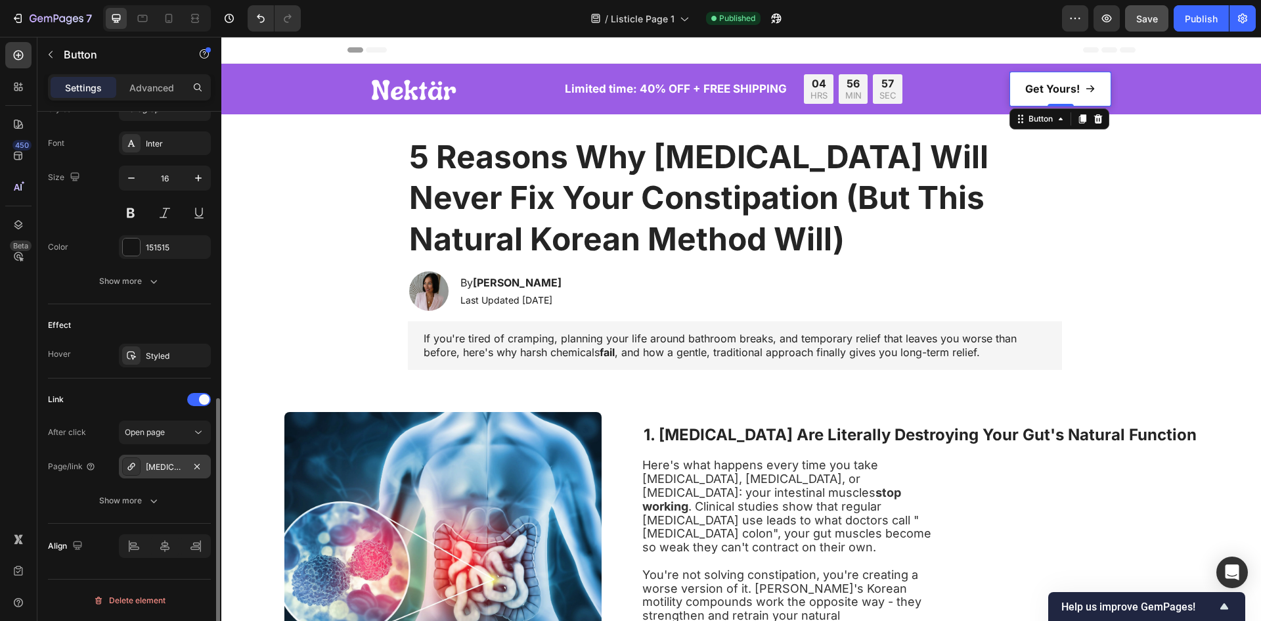
click at [154, 459] on div "[MEDICAL_DATA]-spray" at bounding box center [165, 467] width 92 height 24
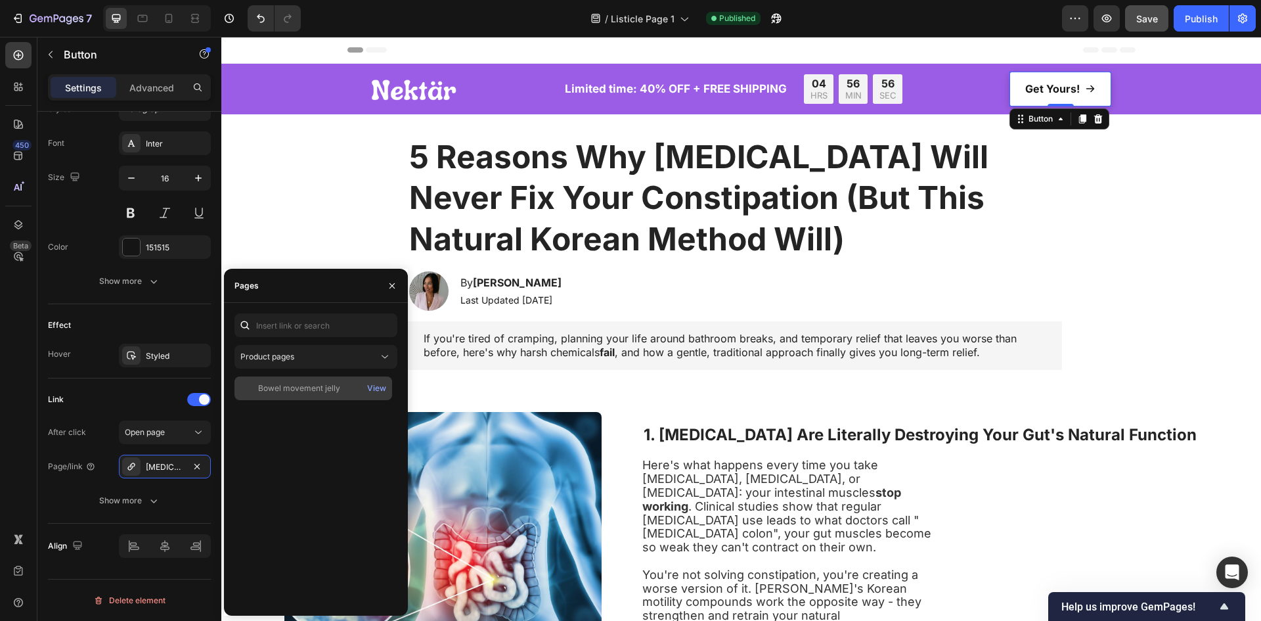
click at [293, 393] on div "Bowel movement jelly" at bounding box center [299, 388] width 82 height 12
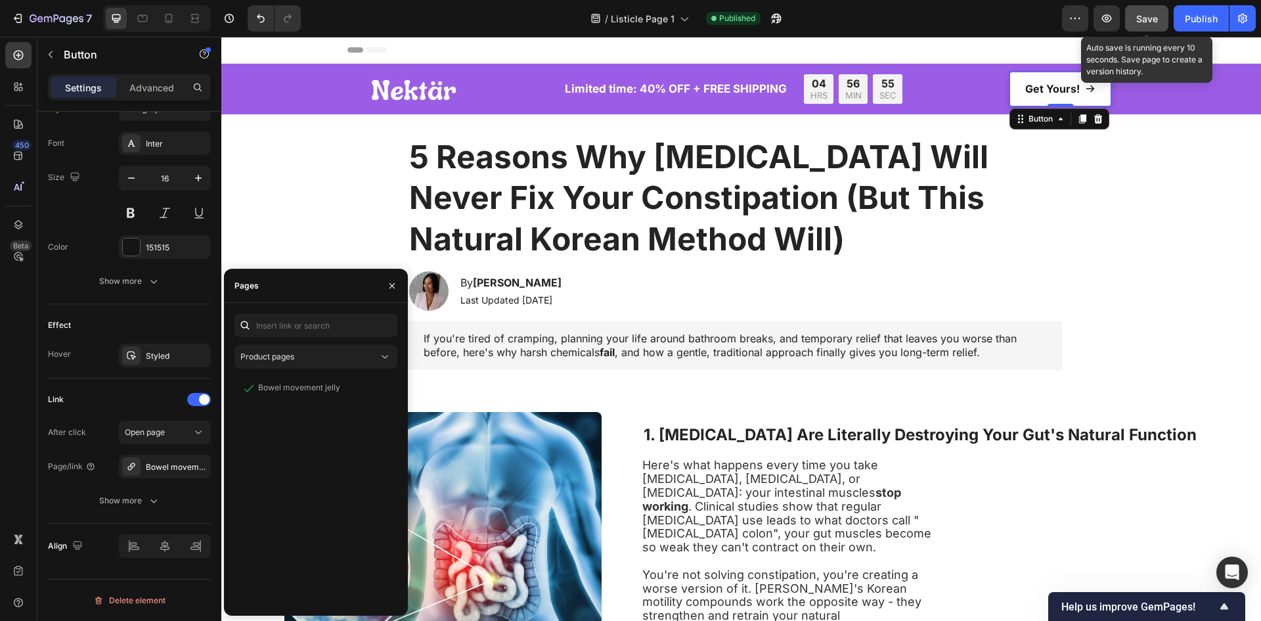
click at [1157, 20] on span "Save" at bounding box center [1147, 18] width 22 height 11
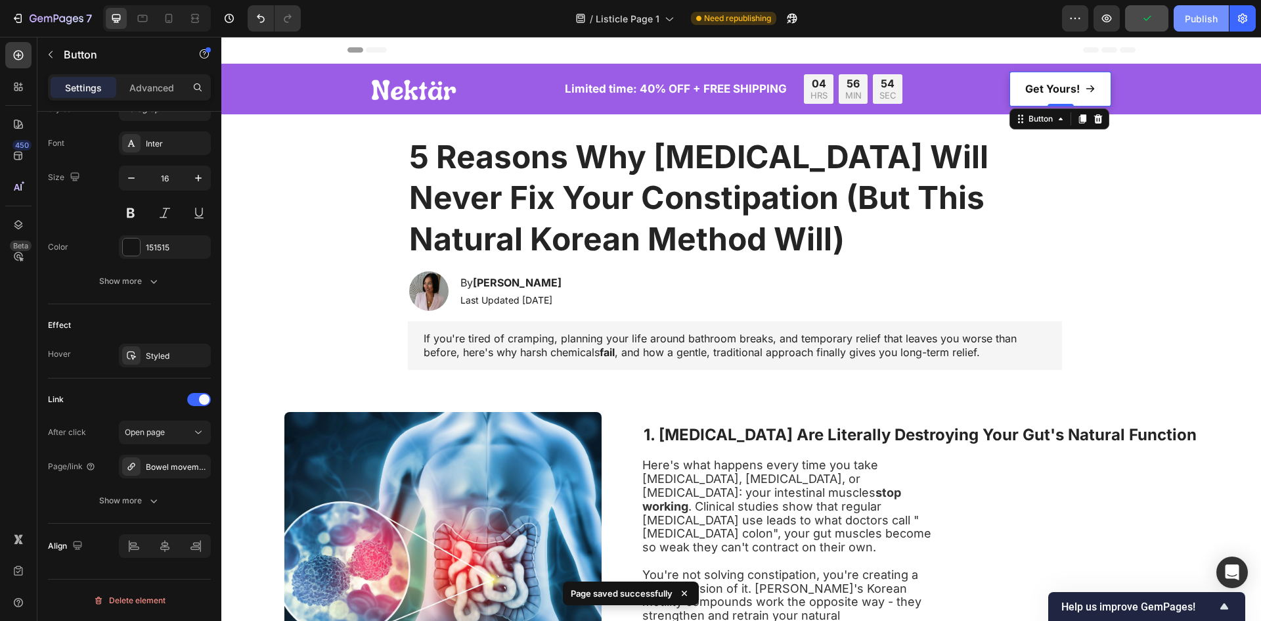
click at [1203, 16] on div "Publish" at bounding box center [1201, 19] width 33 height 14
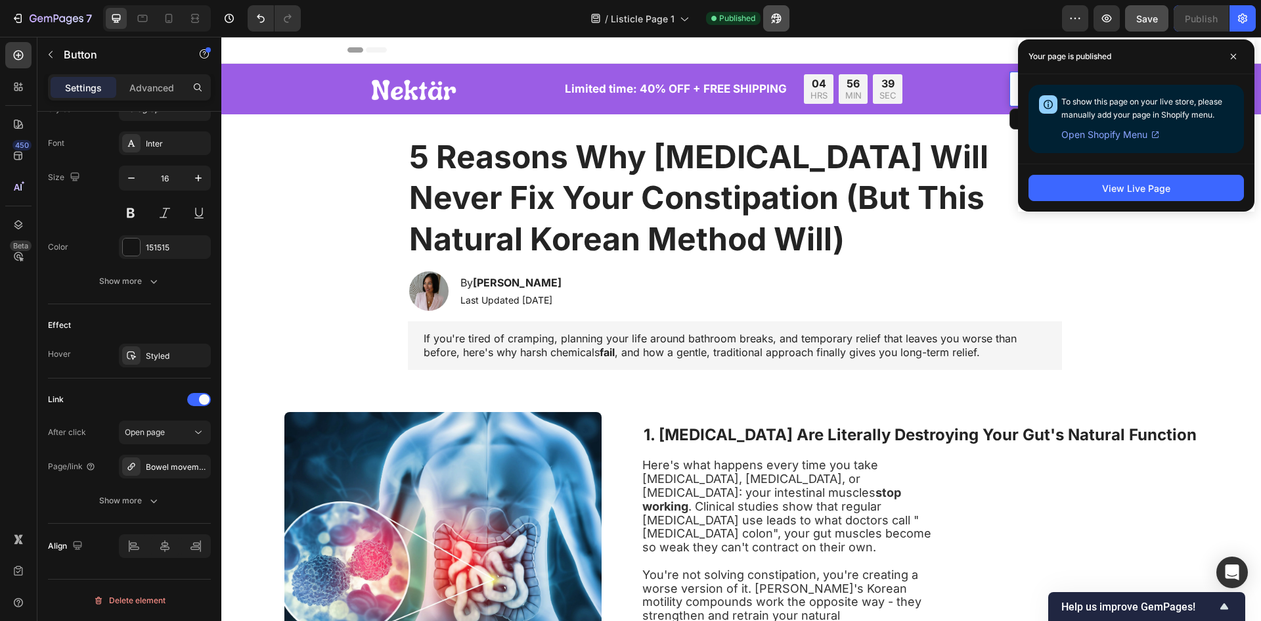
click at [776, 25] on button "button" at bounding box center [776, 18] width 26 height 26
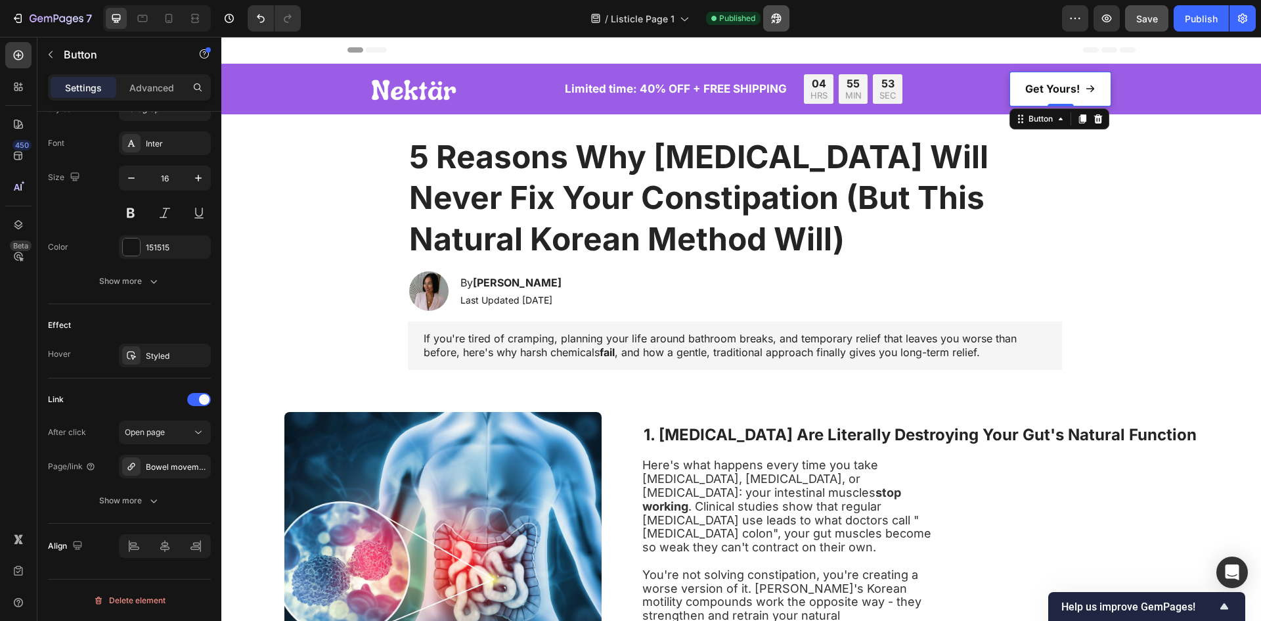
click at [778, 24] on icon "button" at bounding box center [776, 18] width 13 height 13
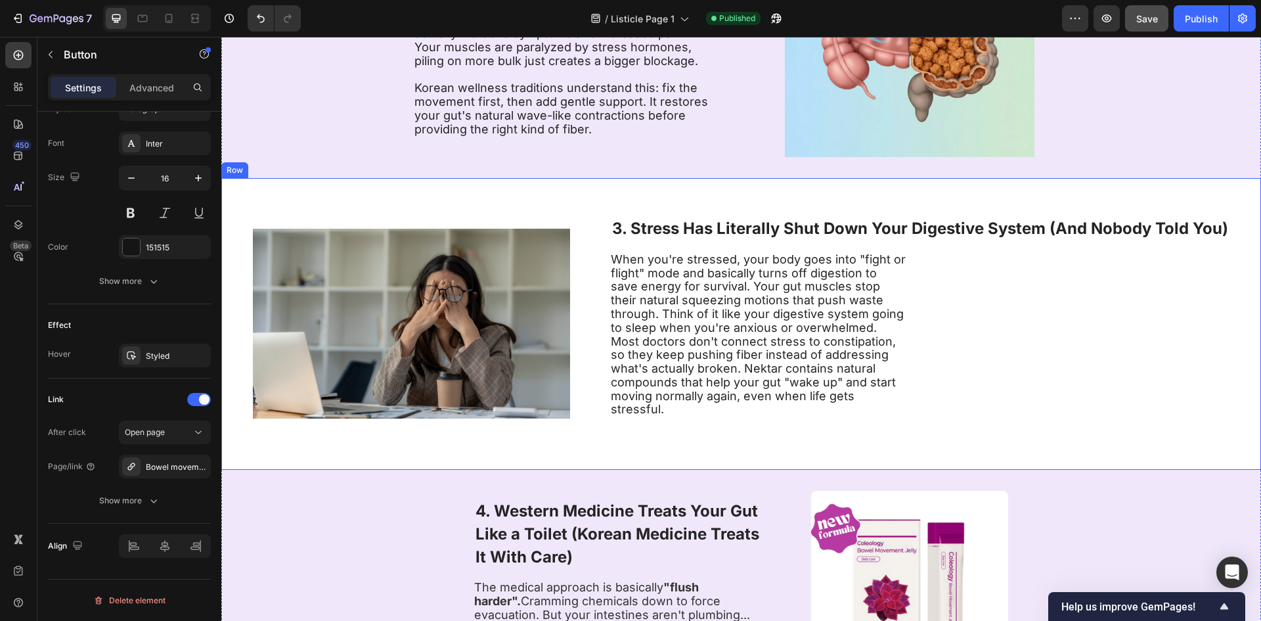
scroll to position [854, 0]
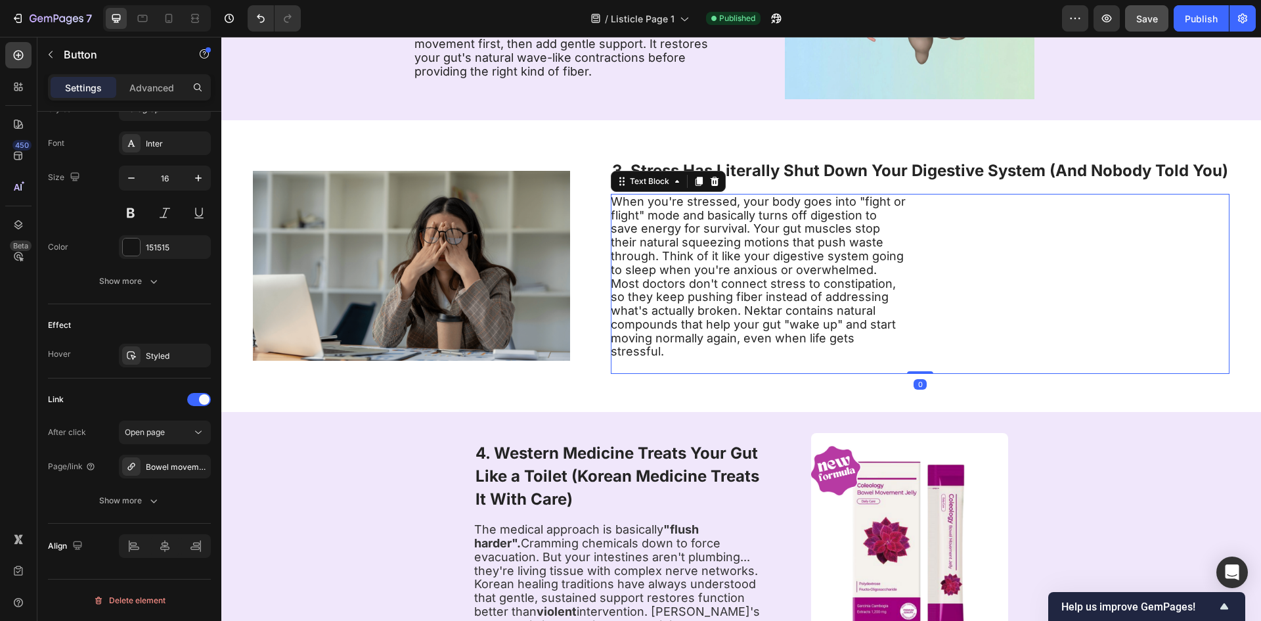
click at [820, 234] on span "When you're stressed, your body goes into "fight or flight" mode and basically …" at bounding box center [758, 276] width 295 height 164
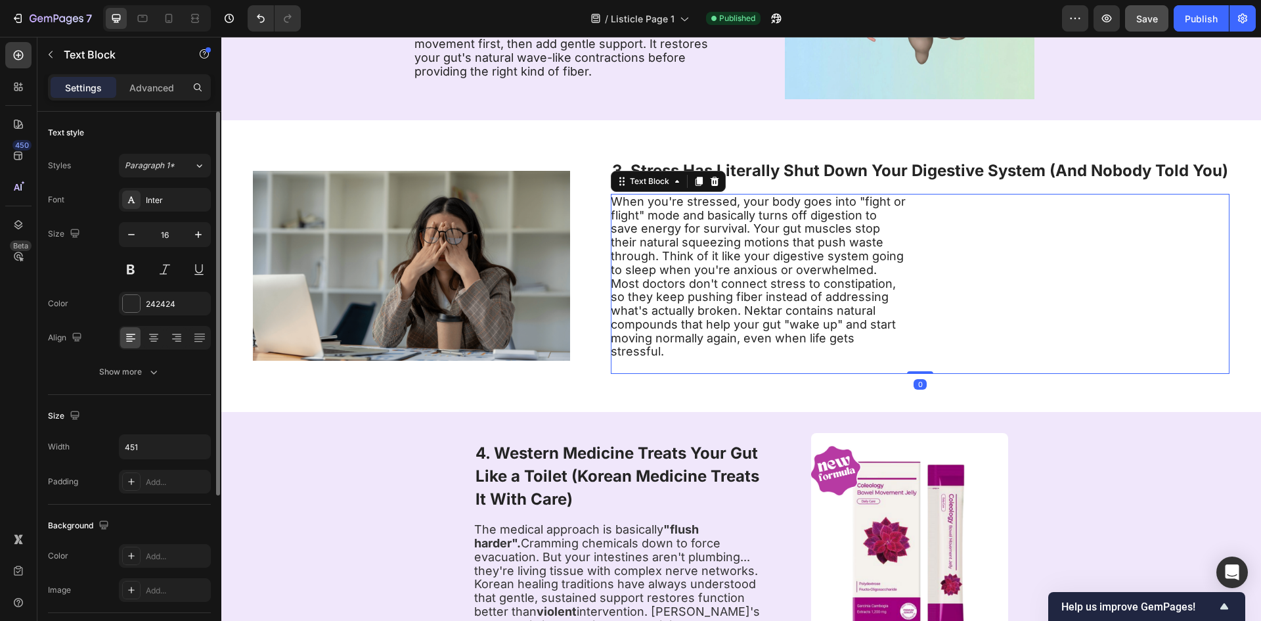
click at [820, 234] on span "When you're stressed, your body goes into "fight or flight" mode and basically …" at bounding box center [758, 276] width 295 height 164
click at [763, 246] on span "When you're stressed, your body goes into "fight or flight" mode and basically …" at bounding box center [758, 276] width 295 height 164
click at [760, 276] on span "When you're stressed, your body goes into "fight or flight" mode and basically …" at bounding box center [758, 276] width 295 height 164
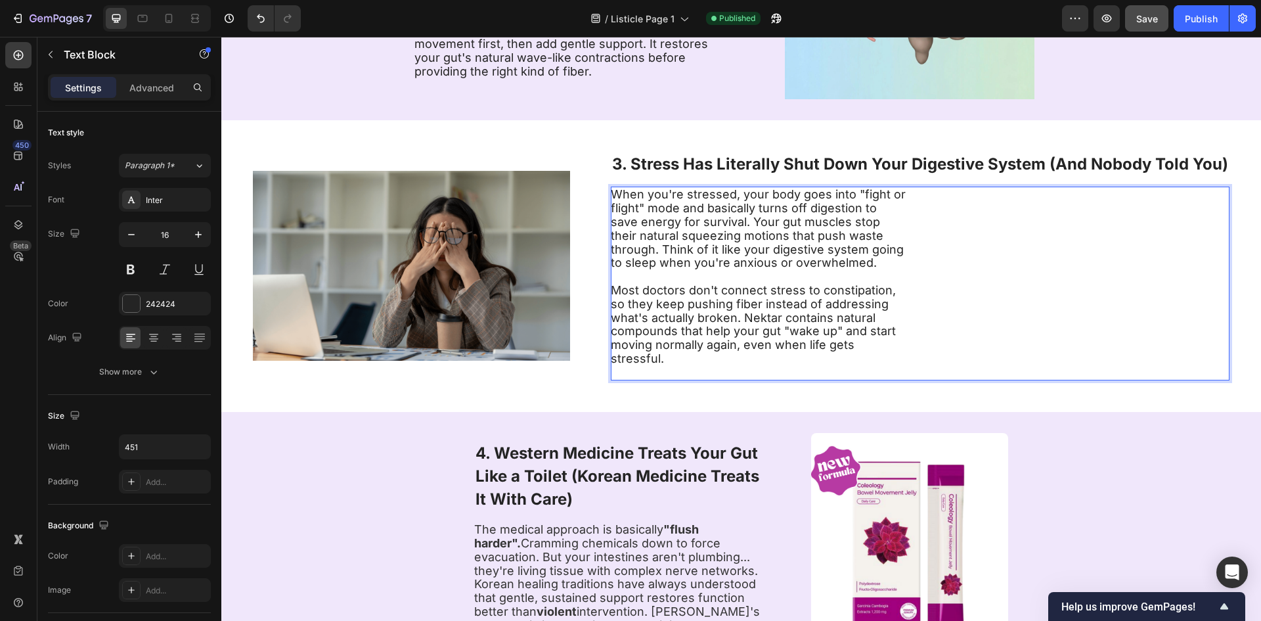
scroll to position [847, 0]
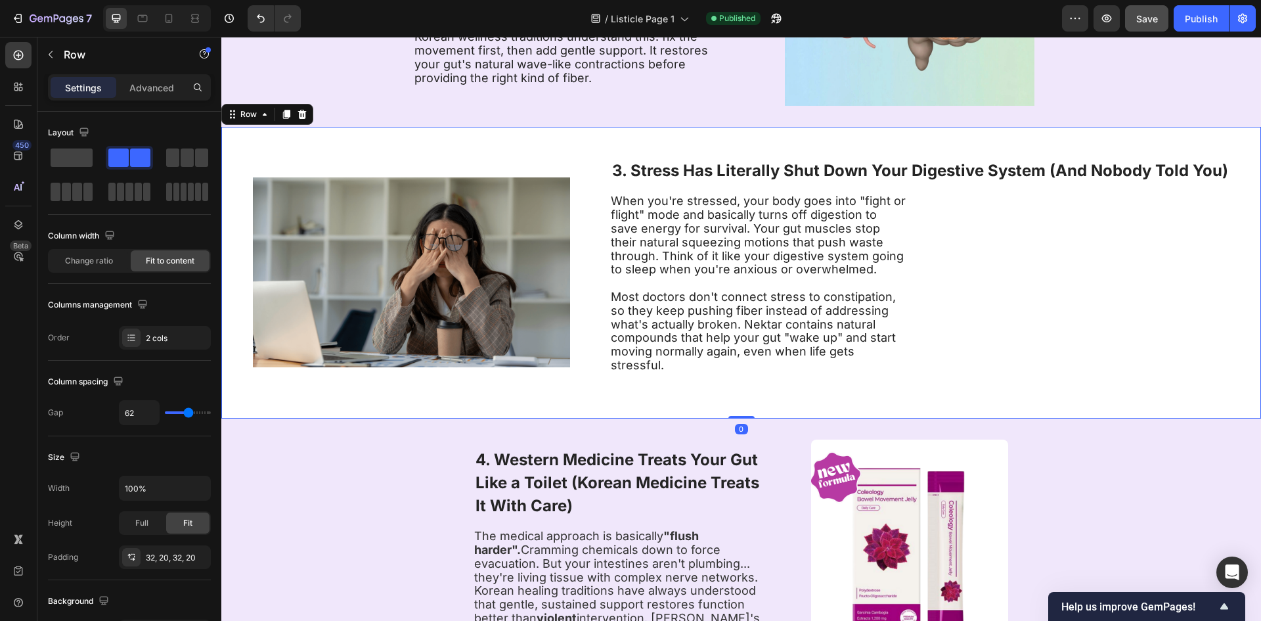
click at [908, 396] on div "3. Stress Has Literally Shut Down Your Digestive System (And Nobody Told You) H…" at bounding box center [920, 273] width 619 height 250
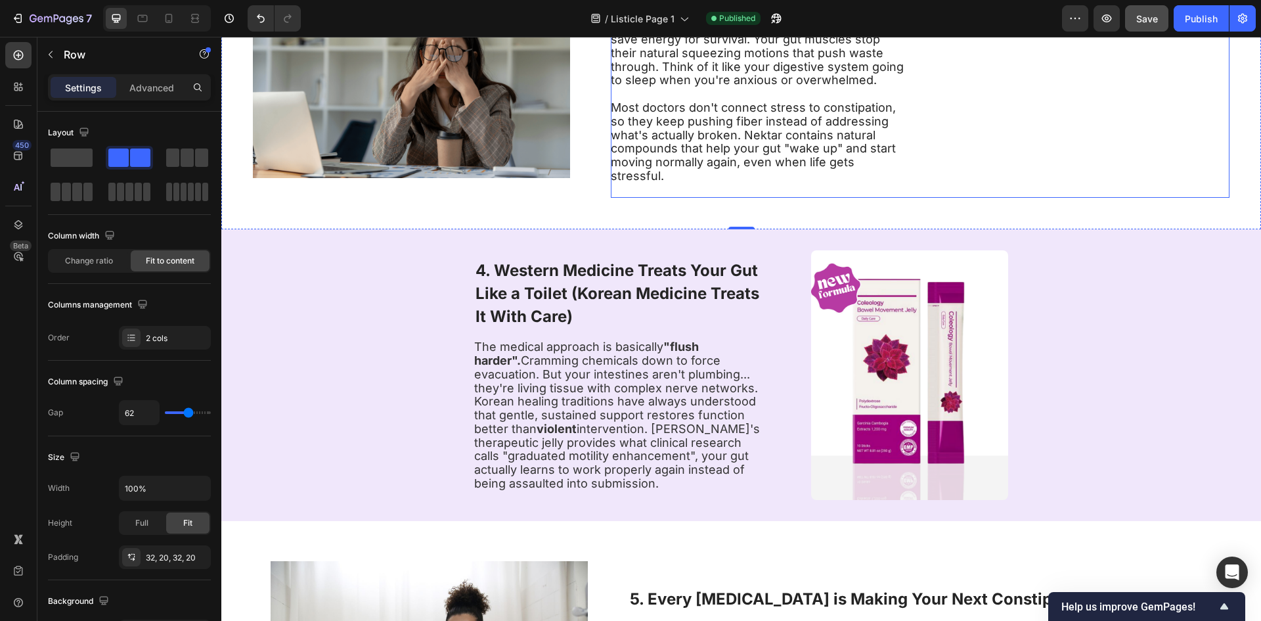
scroll to position [1044, 0]
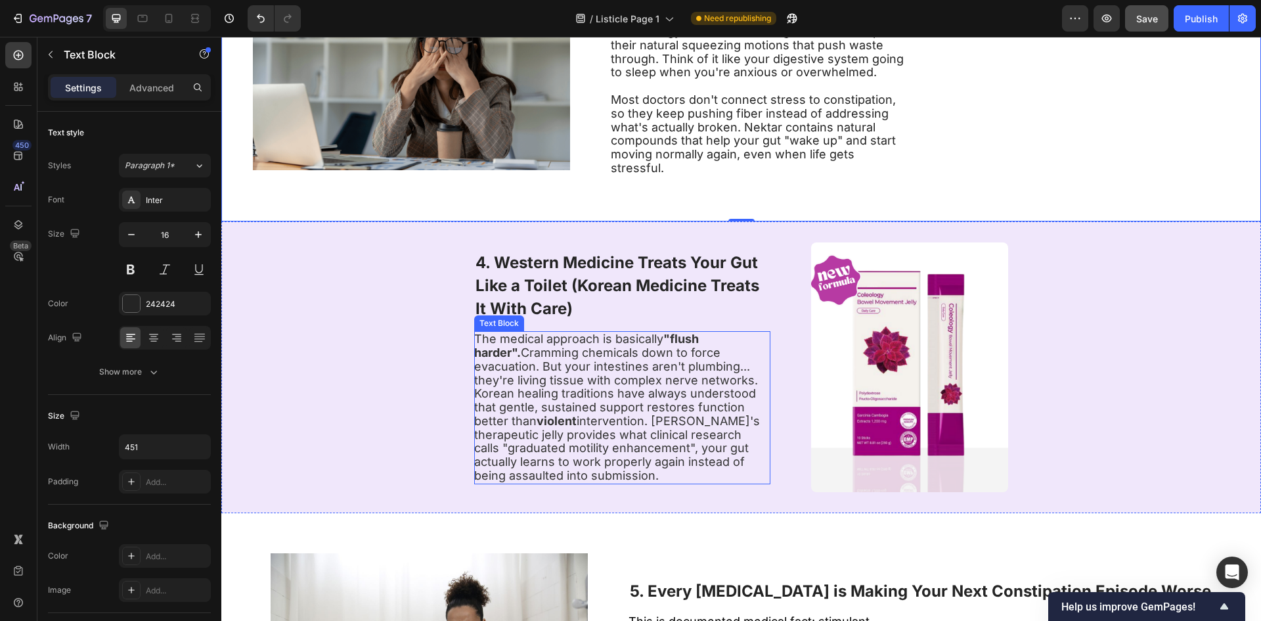
click at [723, 413] on span "The medical approach is basically "flush harder". Cramming chemicals down to fo…" at bounding box center [617, 407] width 286 height 150
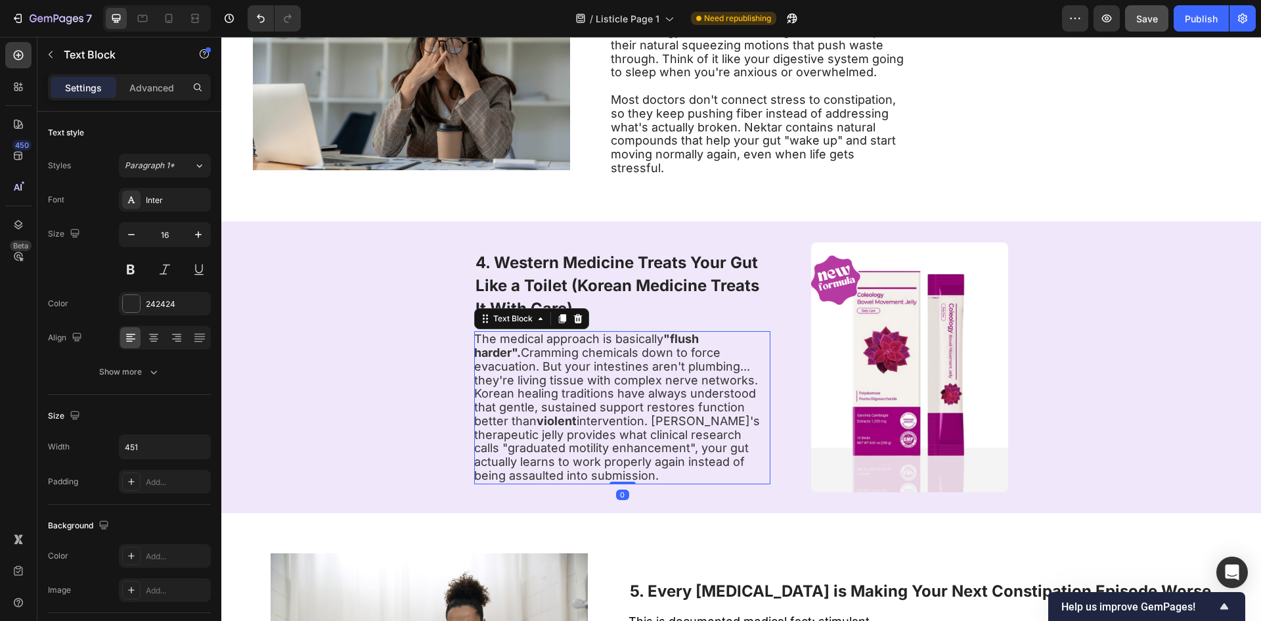
click at [723, 413] on span "The medical approach is basically "flush harder". Cramming chemicals down to fo…" at bounding box center [617, 407] width 286 height 150
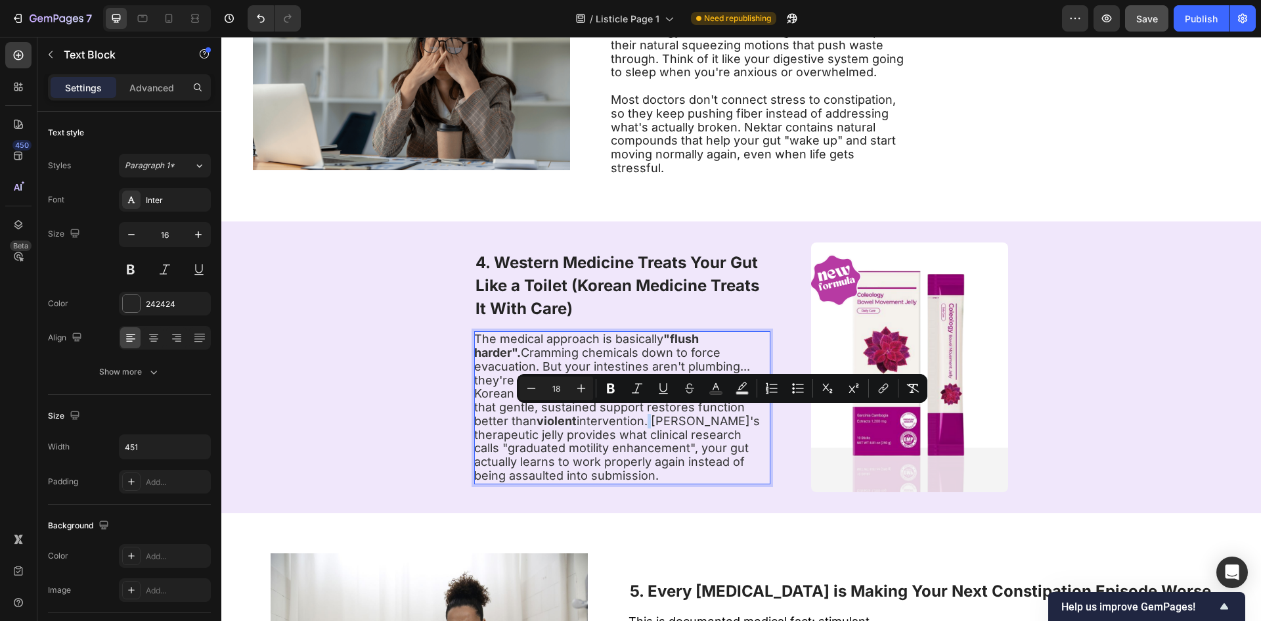
click at [726, 415] on p "The medical approach is basically "flush harder". Cramming chemicals down to fo…" at bounding box center [621, 407] width 295 height 150
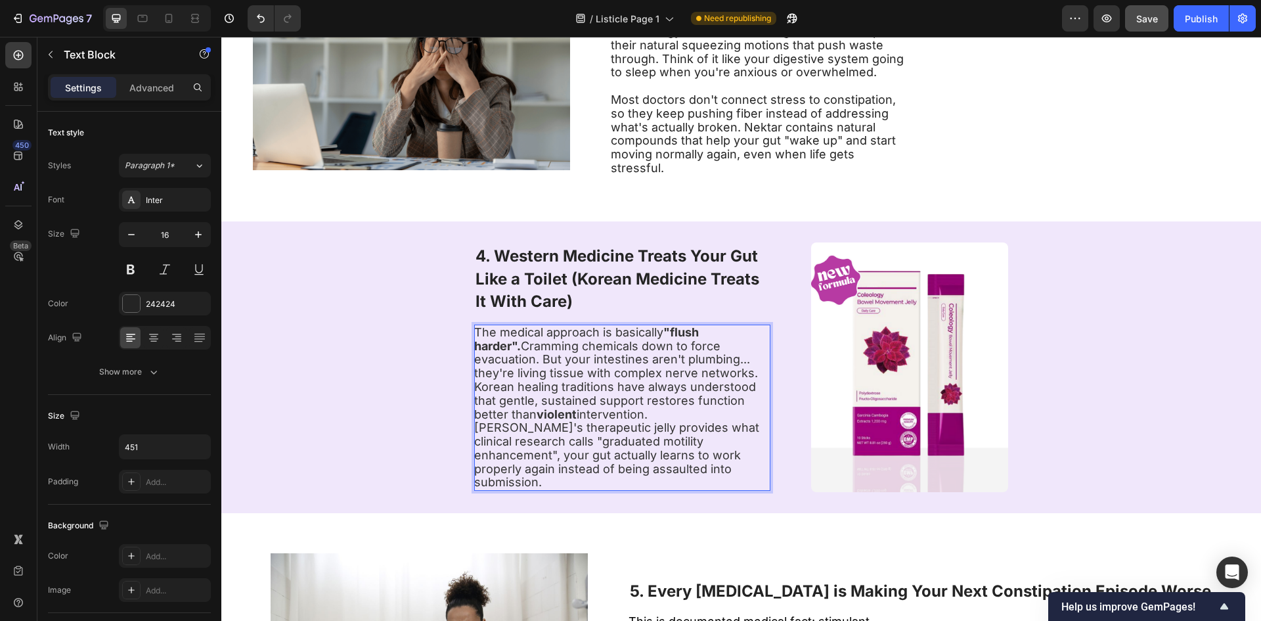
scroll to position [1038, 0]
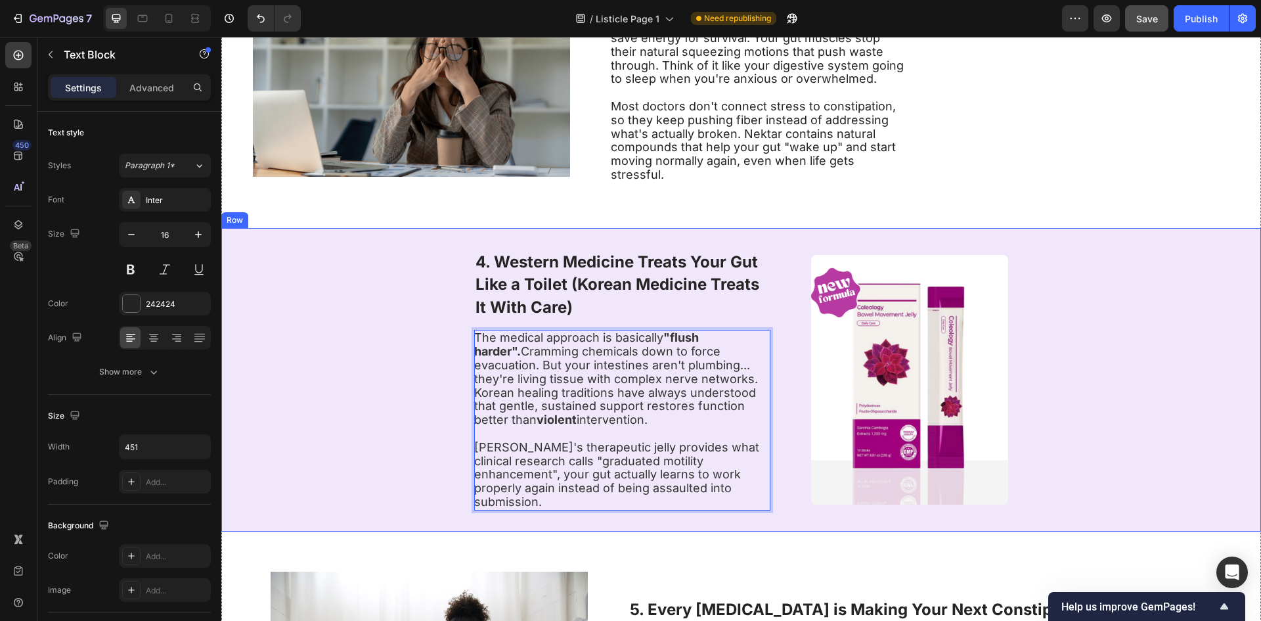
click at [1069, 384] on div "4. Western Medicine Treats Your Gut Like a Toilet (Korean Medicine Treats It Wi…" at bounding box center [741, 379] width 1040 height 303
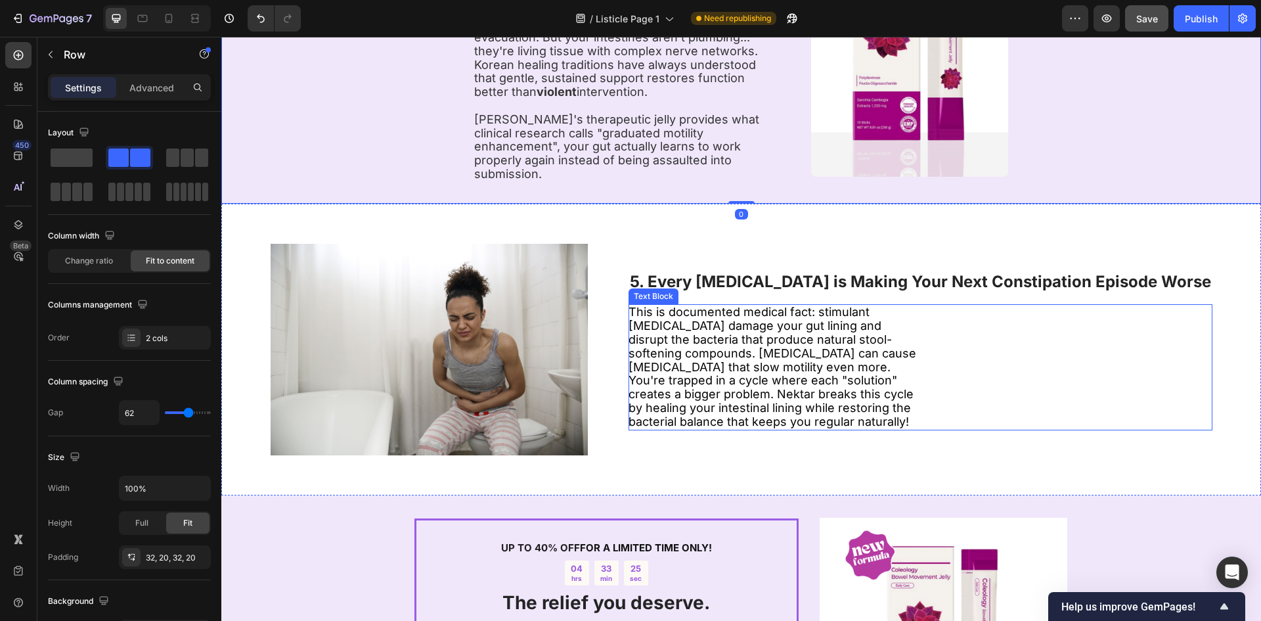
scroll to position [1366, 0]
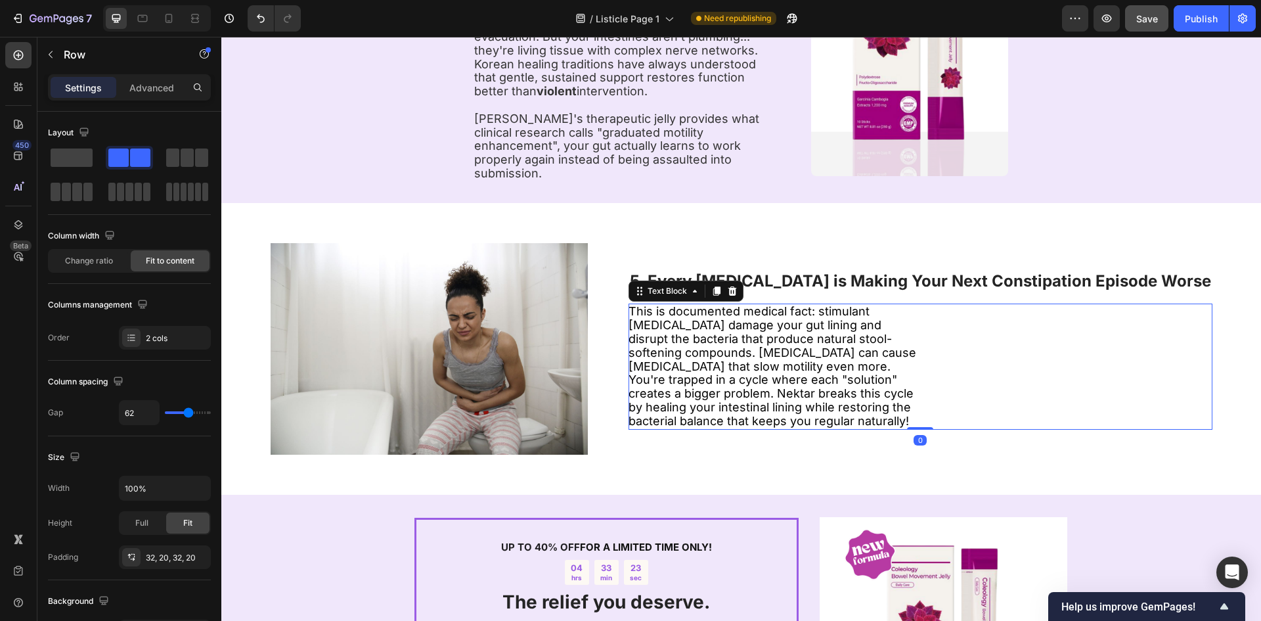
click at [712, 362] on span "This is documented medical fact: stimulant [MEDICAL_DATA] damage your gut linin…" at bounding box center [773, 365] width 288 height 123
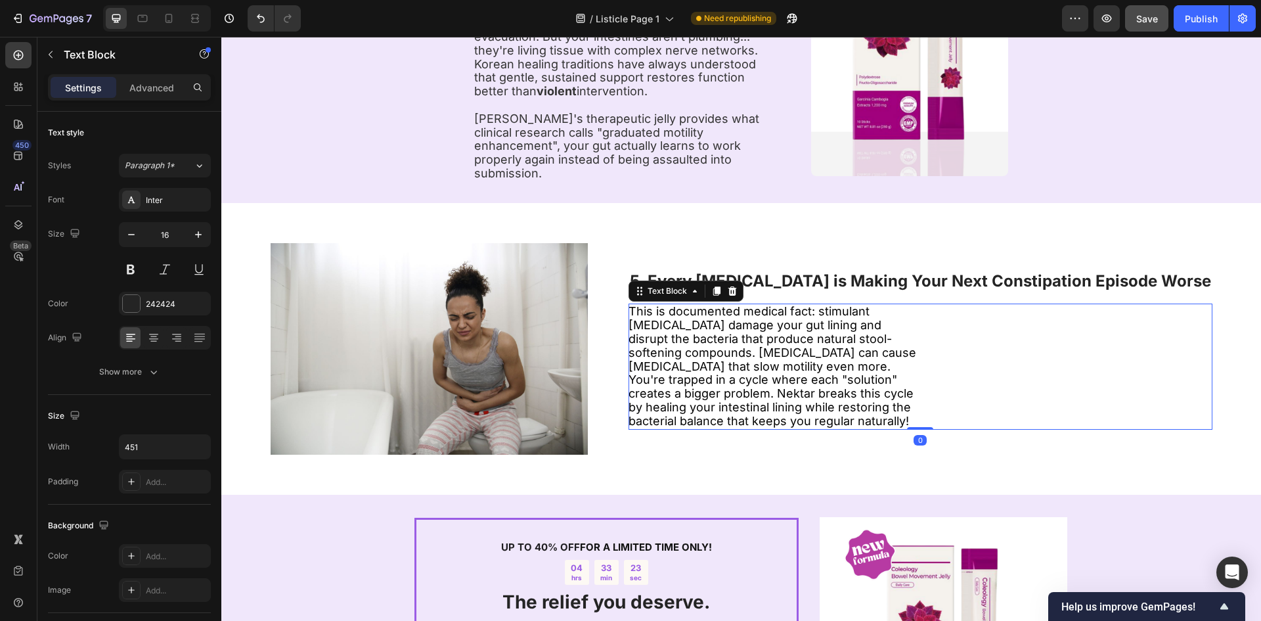
click at [705, 363] on span "This is documented medical fact: stimulant [MEDICAL_DATA] damage your gut linin…" at bounding box center [773, 365] width 288 height 123
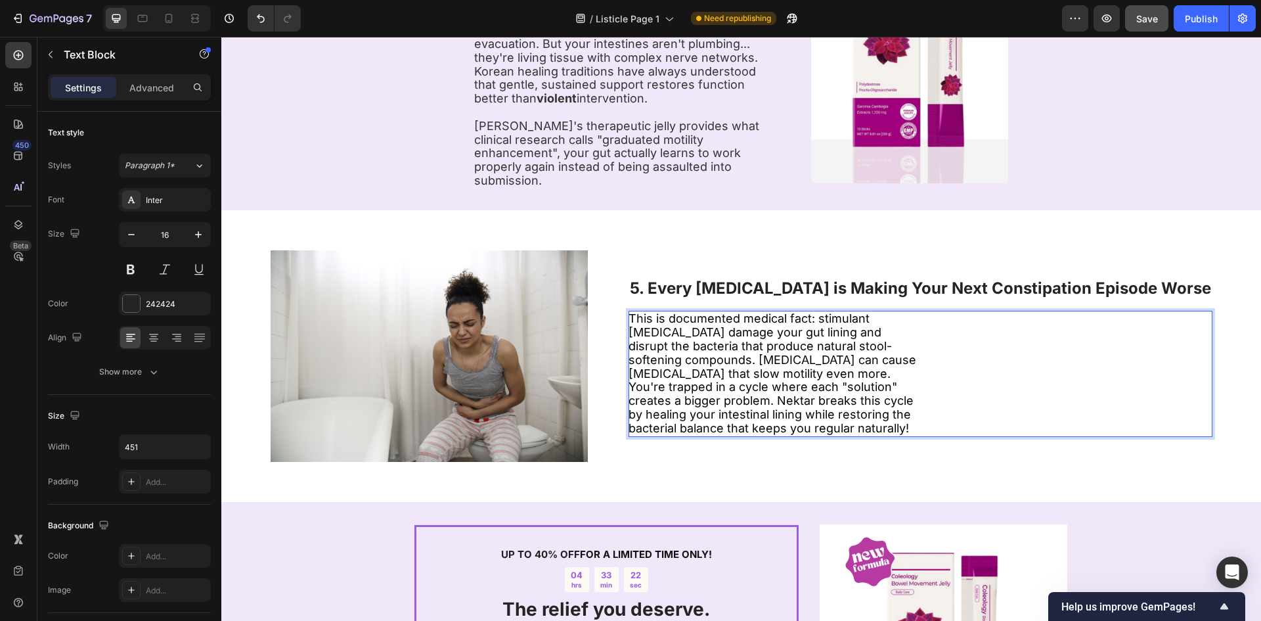
scroll to position [1352, 0]
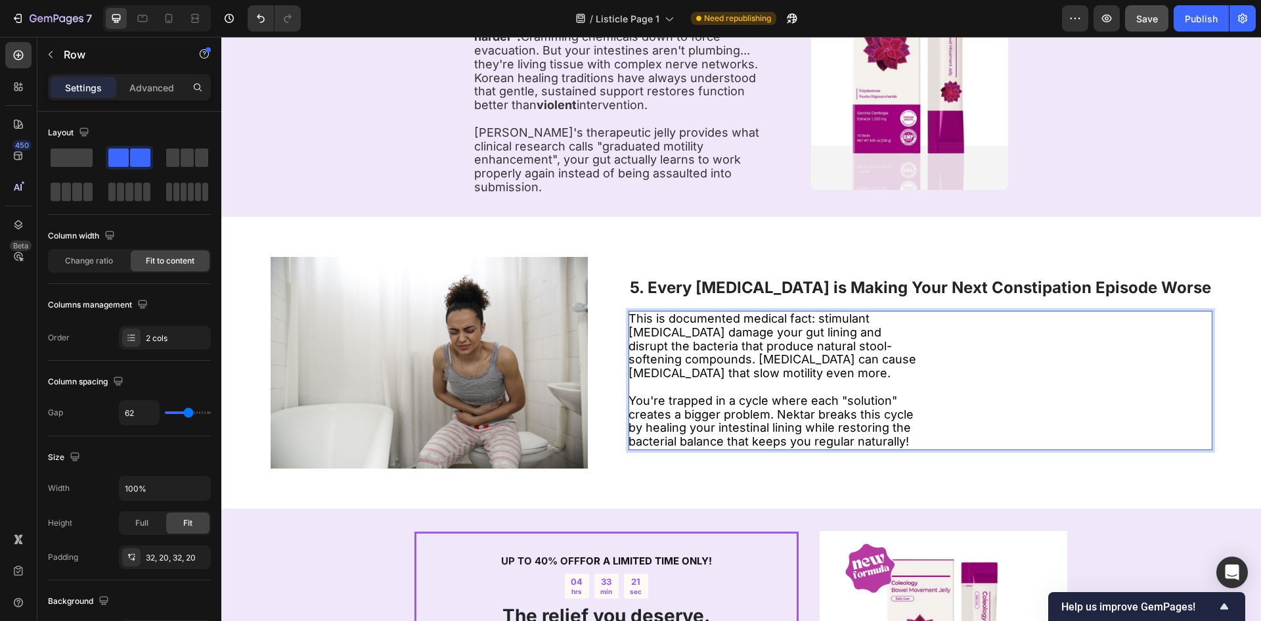
click at [1101, 200] on div "4. Western Medicine Treats Your Gut Like a Toilet (Korean Medicine Treats It Wi…" at bounding box center [741, 64] width 1040 height 303
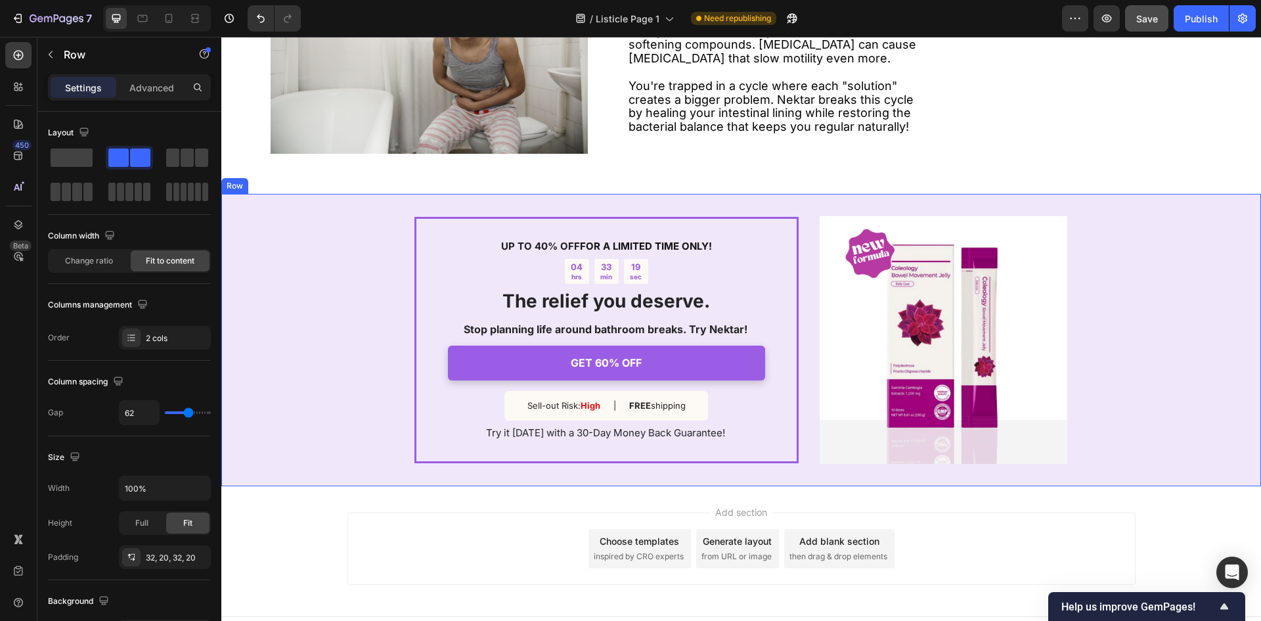
scroll to position [1678, 0]
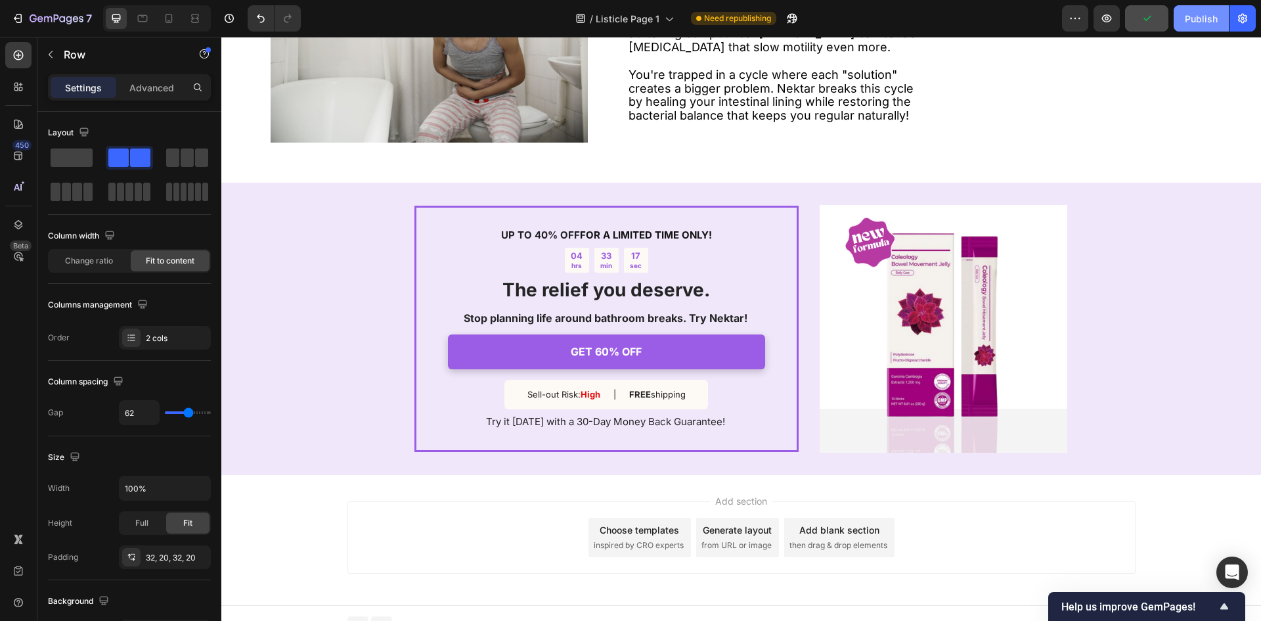
click at [1210, 19] on div "Publish" at bounding box center [1201, 19] width 33 height 14
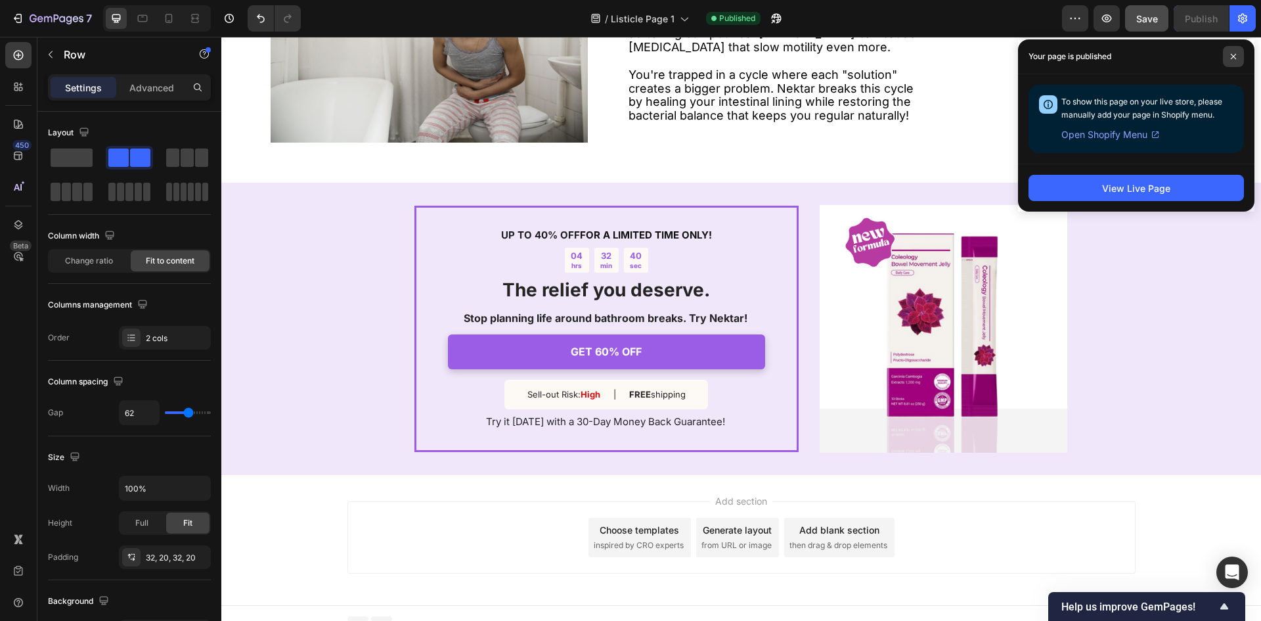
click at [1230, 53] on span at bounding box center [1233, 56] width 21 height 21
